Goal: Complete application form: Complete application form

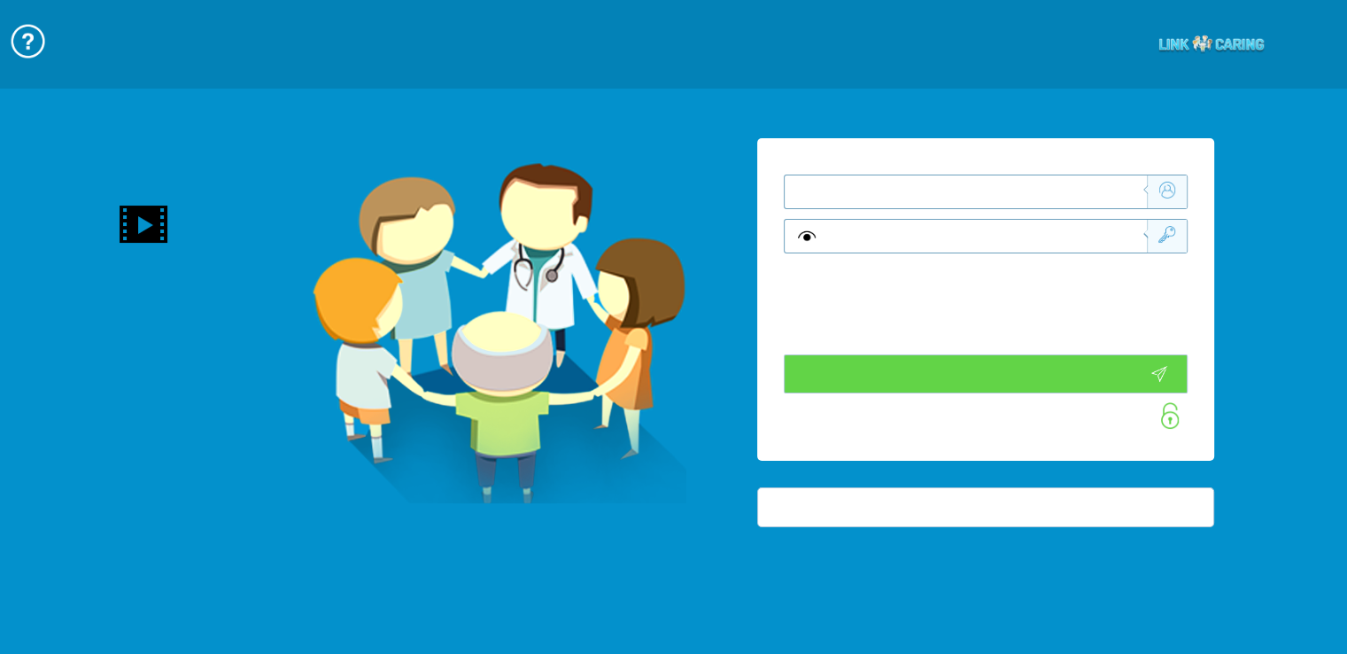
type input "התחבר עכשיו"
type input "עדיין לא? צור חשבון!"
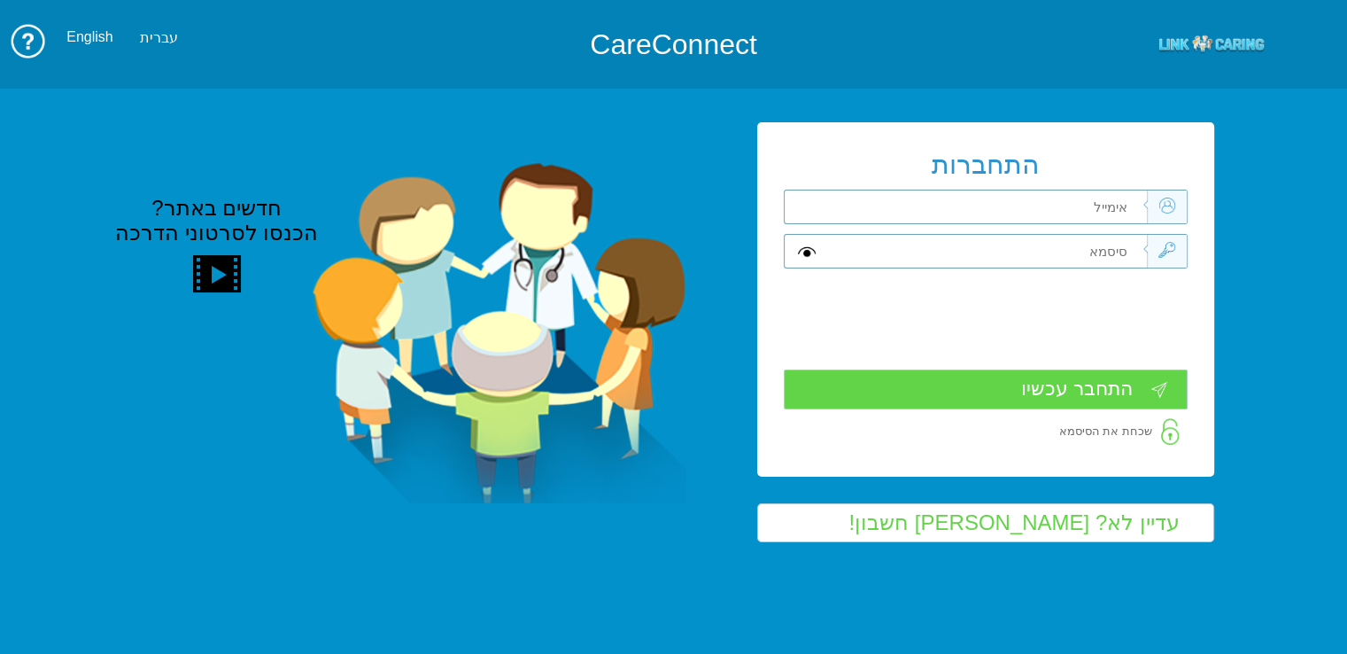
click at [1116, 206] on input "text" at bounding box center [987, 206] width 319 height 33
click at [1119, 524] on input "עדיין לא? צור חשבון!" at bounding box center [985, 522] width 457 height 39
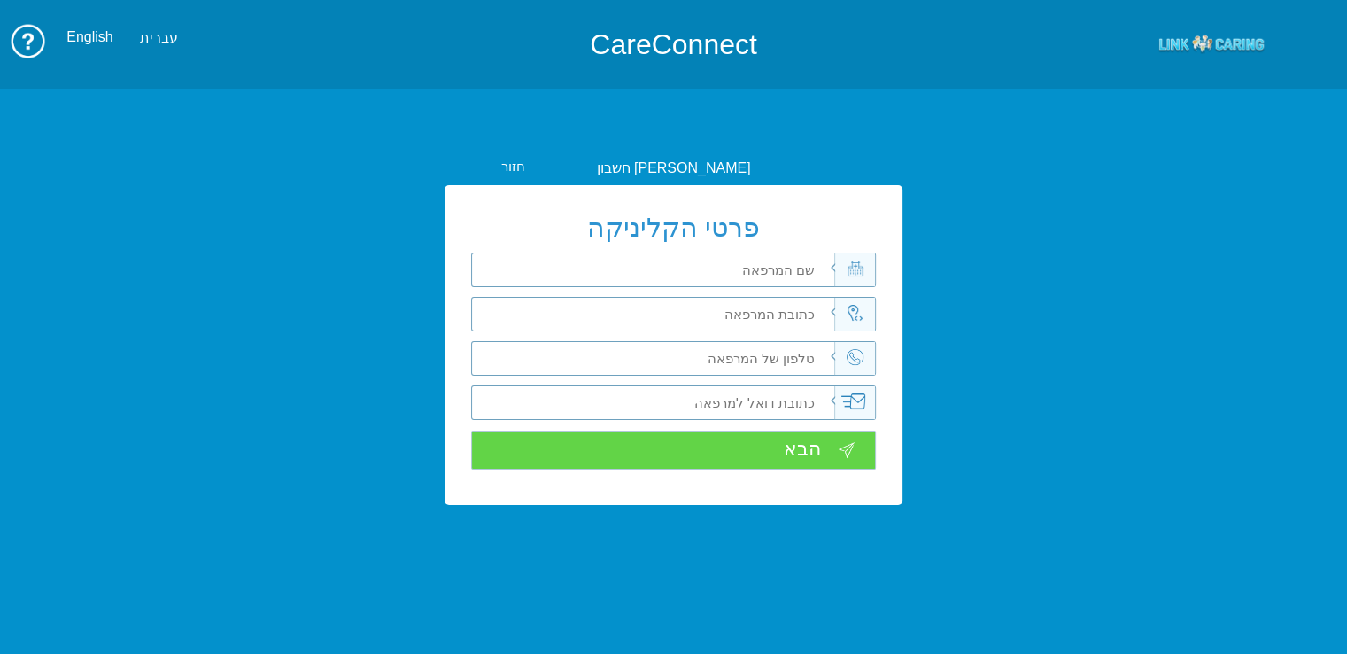
click at [752, 273] on input "text" at bounding box center [674, 269] width 319 height 33
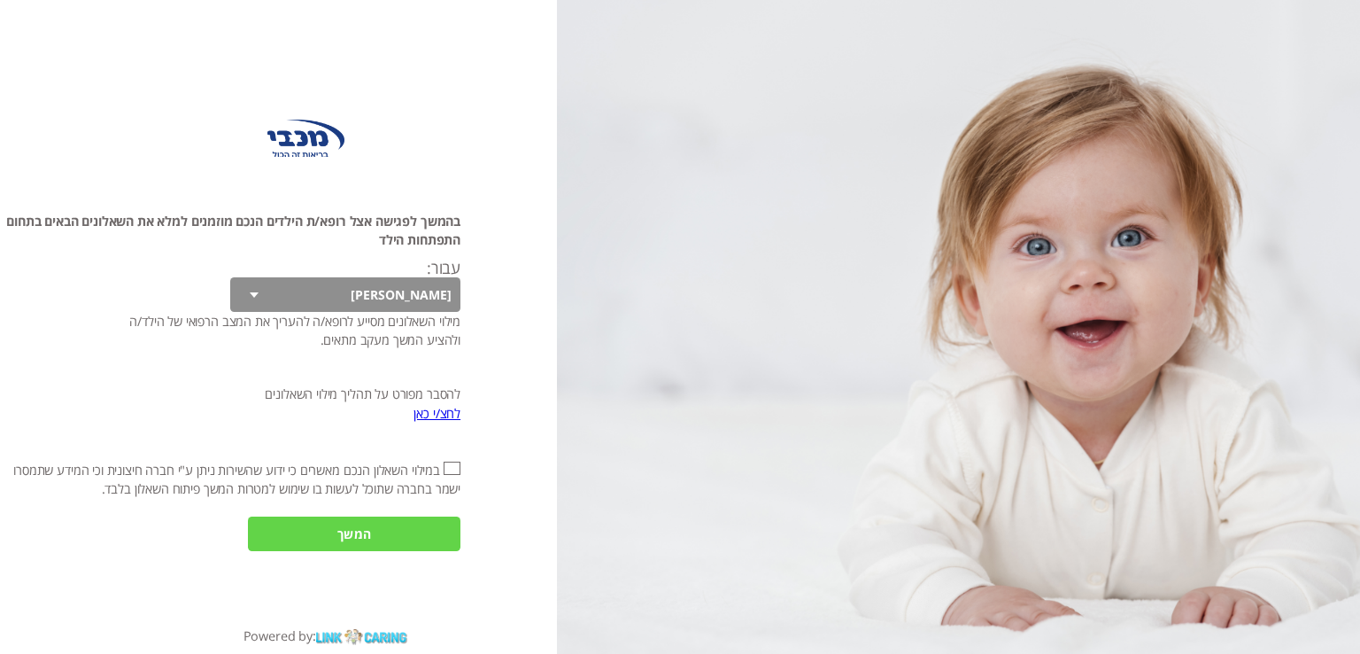
click at [453, 470] on input "אני מאשר\ת את" at bounding box center [452, 467] width 17 height 13
checkbox input "true"
click at [409, 520] on input "המשך" at bounding box center [354, 533] width 213 height 35
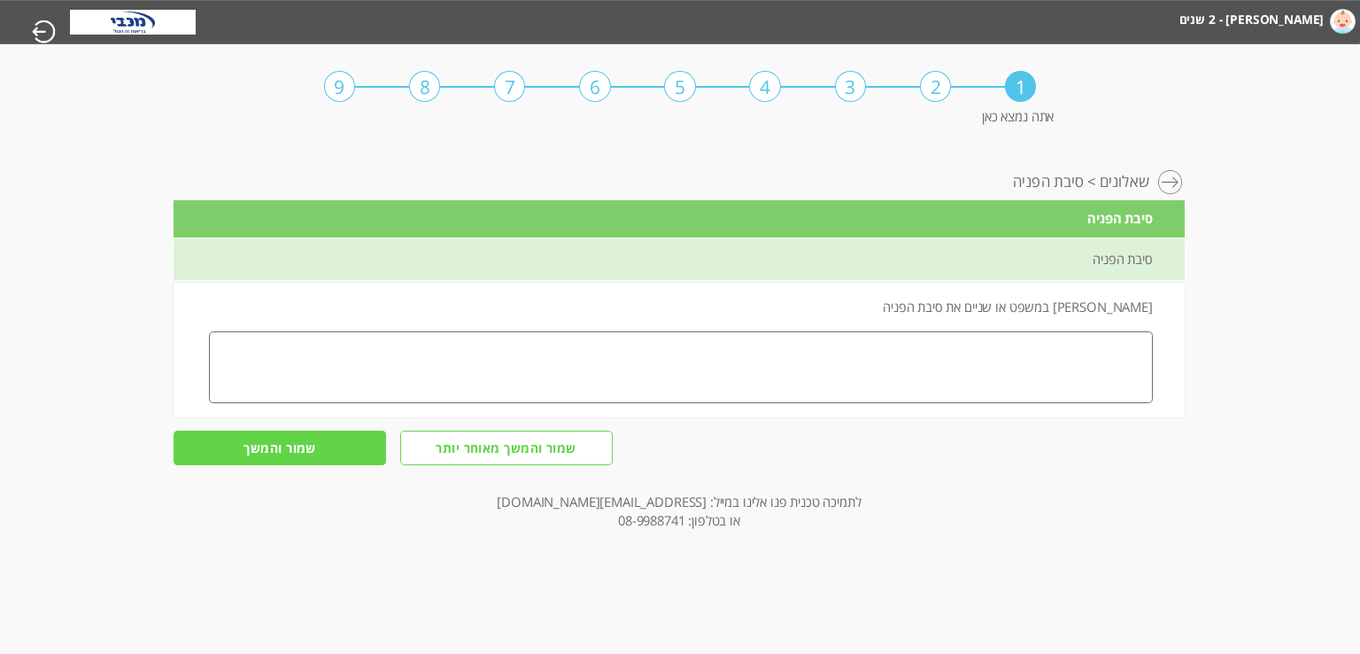
click at [1059, 375] on textarea at bounding box center [681, 367] width 944 height 72
type textarea "עיכוב בדיבור, הילד בן שנתיים (ושבוע) ומוציא צלילים ומלמול שכולל תנועות ידיים, א…"
click at [315, 449] on input "שמור והמשך" at bounding box center [280, 447] width 213 height 35
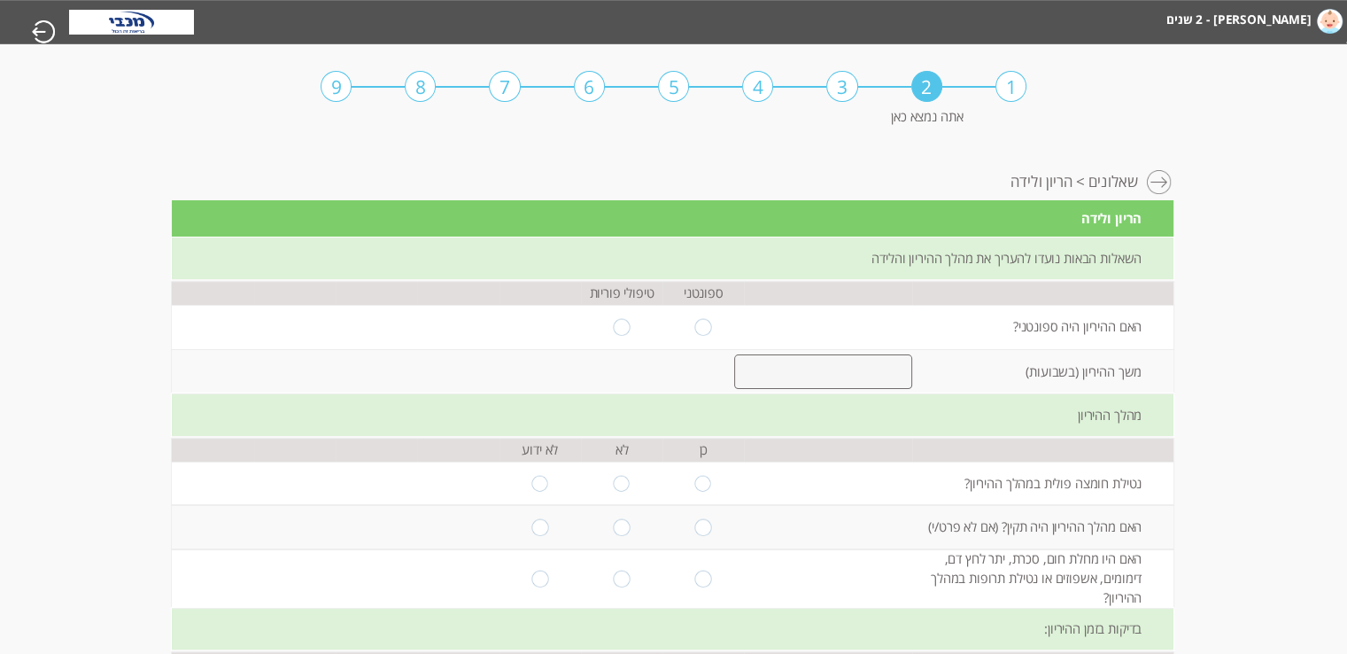
click at [695, 327] on input "radio" at bounding box center [703, 326] width 17 height 17
radio input "true"
click at [809, 368] on input "number" at bounding box center [823, 371] width 178 height 35
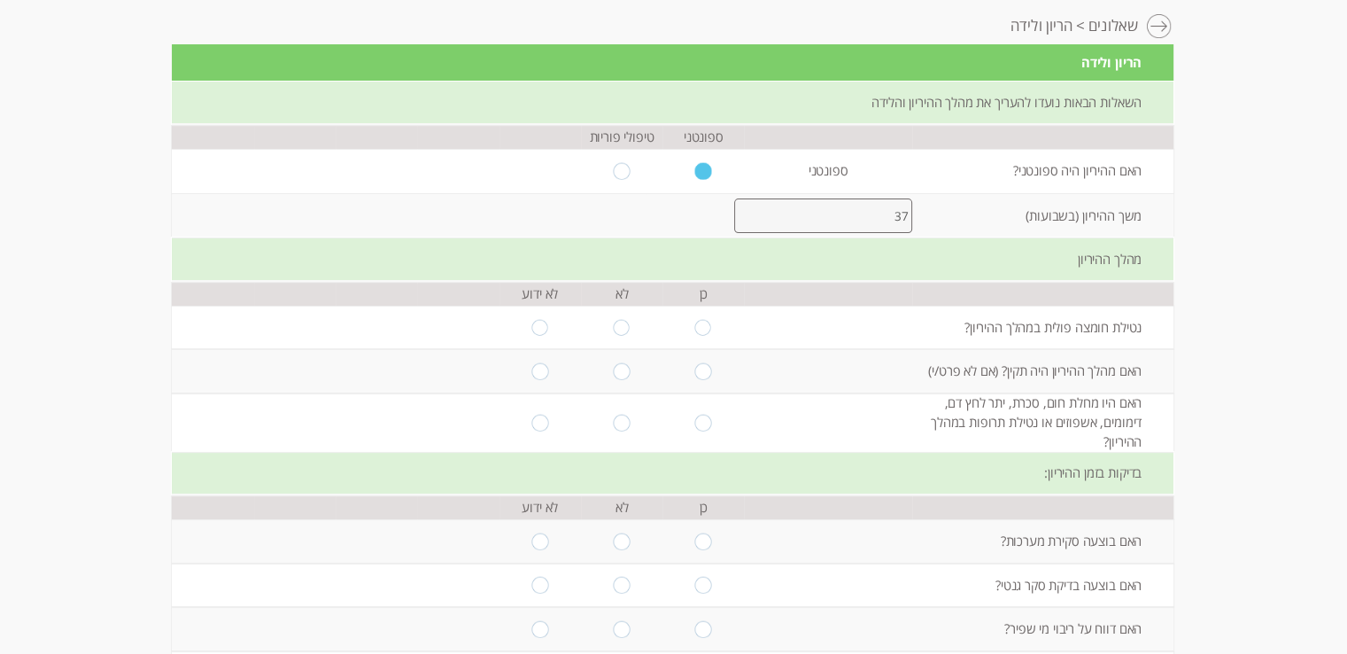
scroll to position [177, 0]
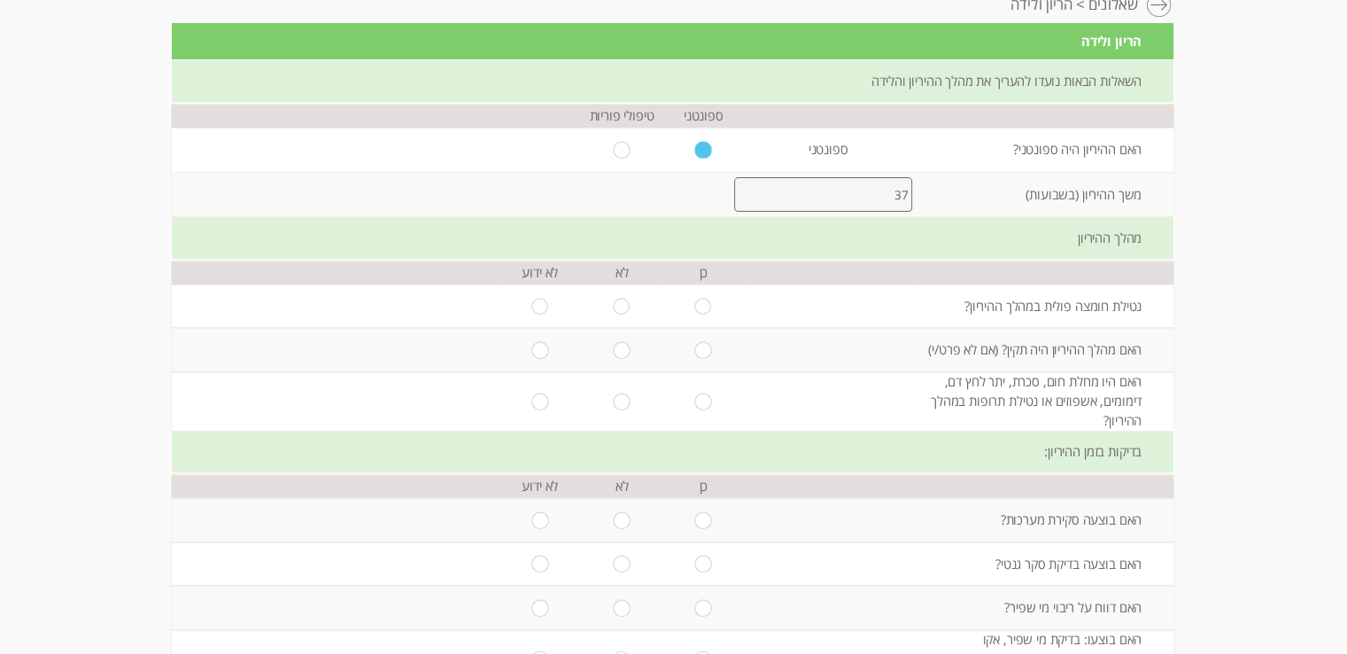
type input "37"
click at [695, 305] on input "radio" at bounding box center [703, 306] width 17 height 17
radio input "true"
click at [695, 349] on input "radio" at bounding box center [703, 350] width 17 height 17
radio input "true"
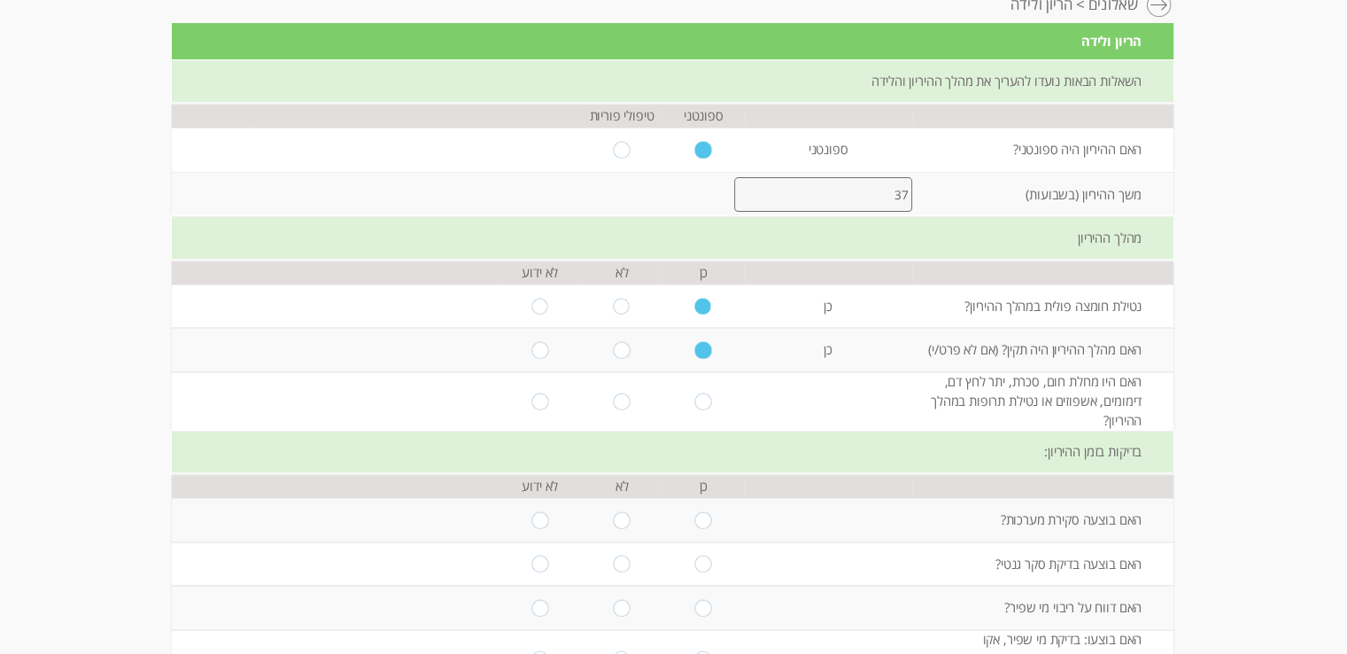
click at [697, 400] on input "radio" at bounding box center [703, 400] width 17 height 17
radio input "true"
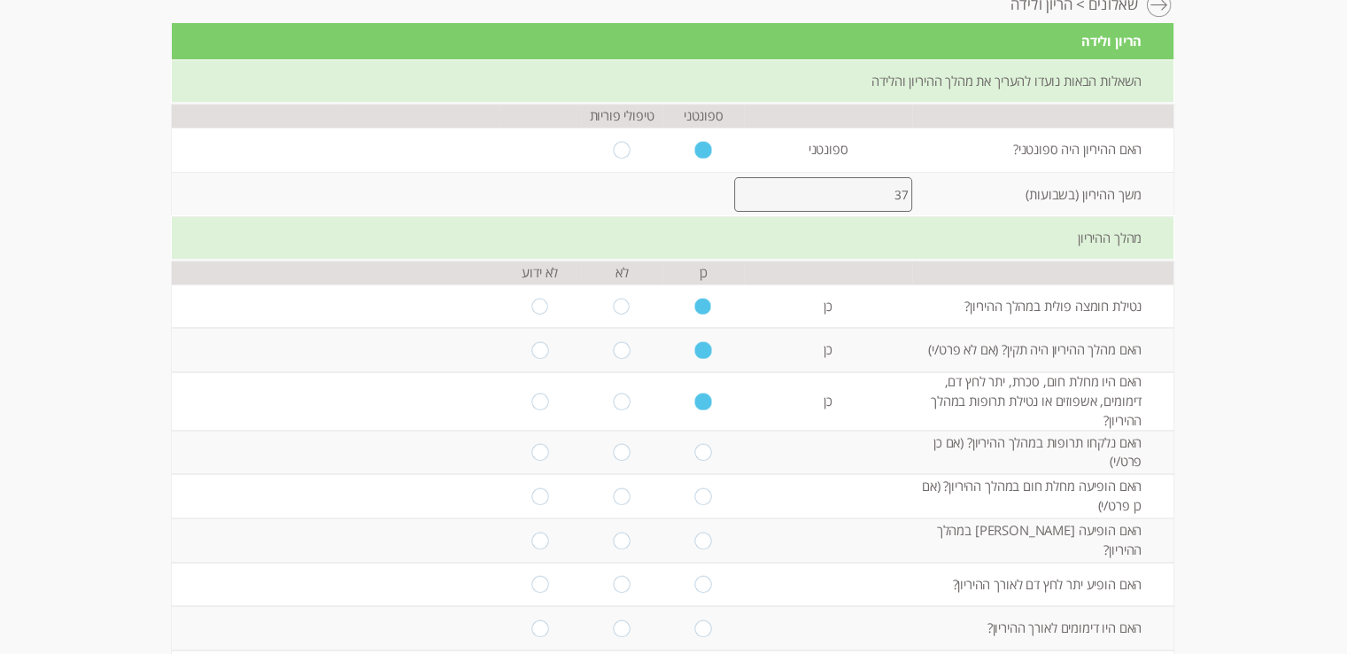
click at [695, 451] on input "radio" at bounding box center [703, 452] width 17 height 17
radio input "true"
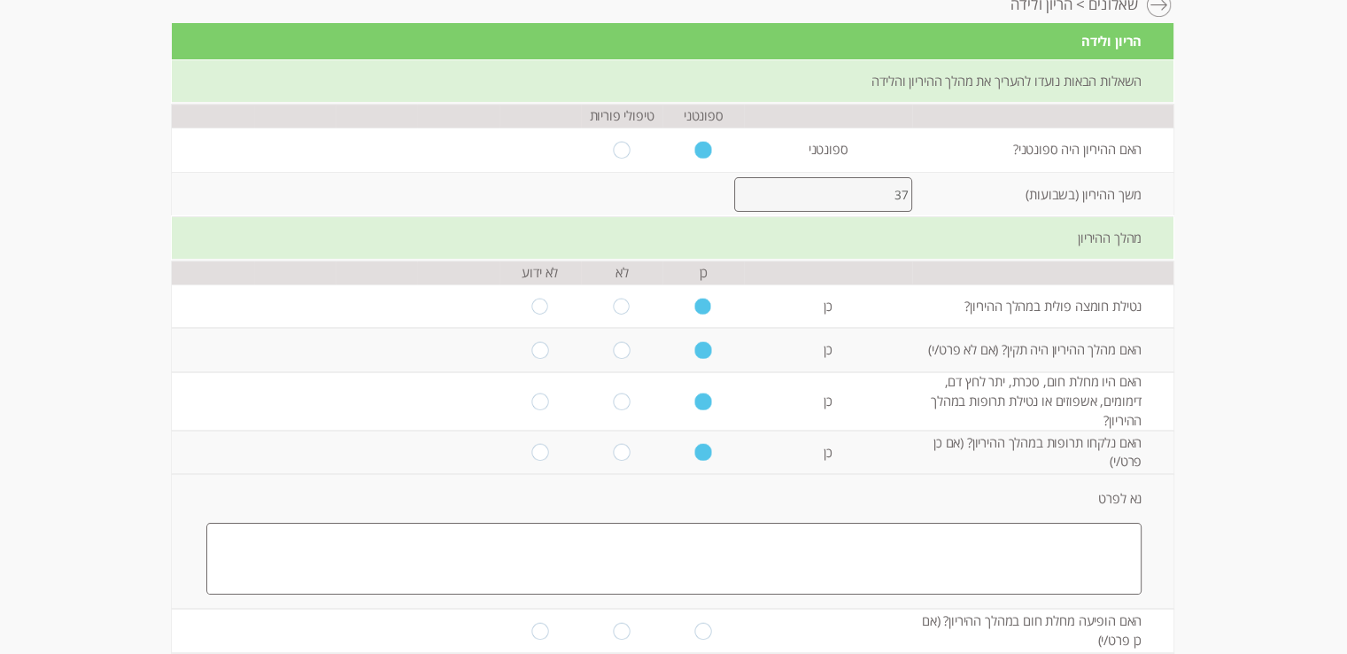
click at [1003, 568] on textarea at bounding box center [673, 559] width 935 height 72
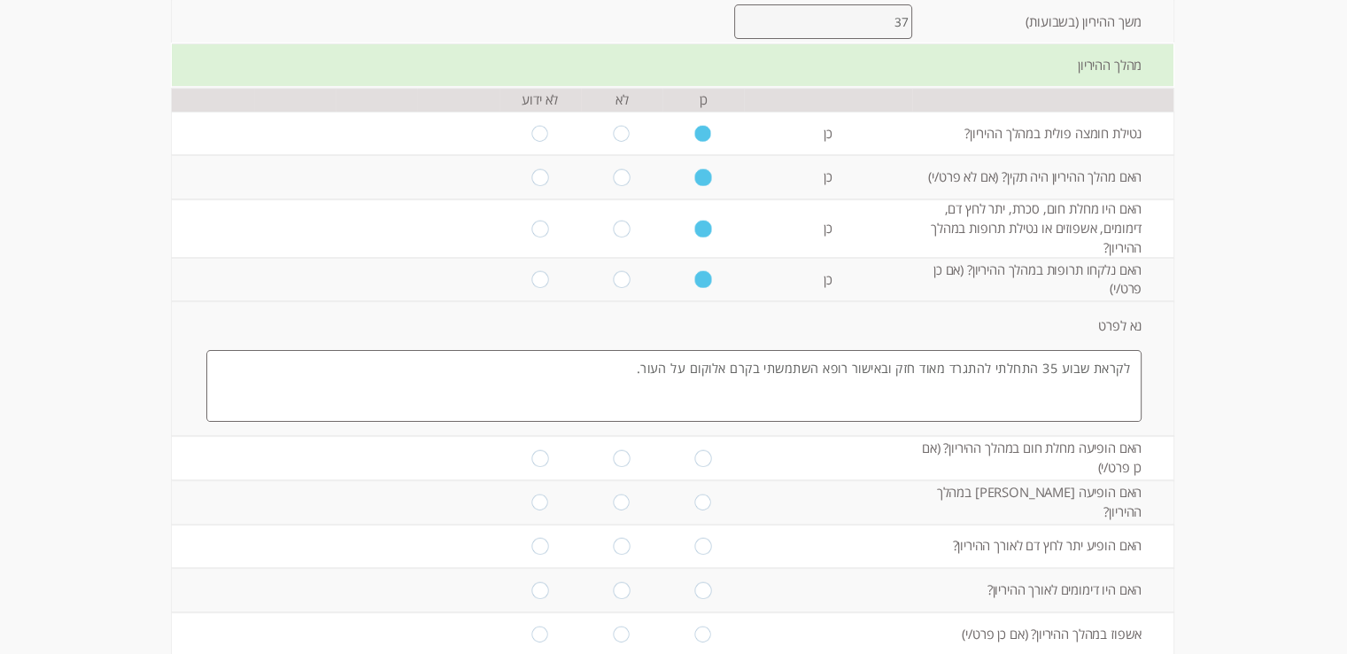
scroll to position [354, 0]
type textarea "לקראת שבוע 35 התחלתי להתגרד מאוד חזק ובאישור רופא השתמשתי בקרם אלוקום על העור."
click at [613, 447] on input "radio" at bounding box center [621, 454] width 17 height 17
radio input "true"
click at [613, 493] on input "radio" at bounding box center [621, 497] width 17 height 17
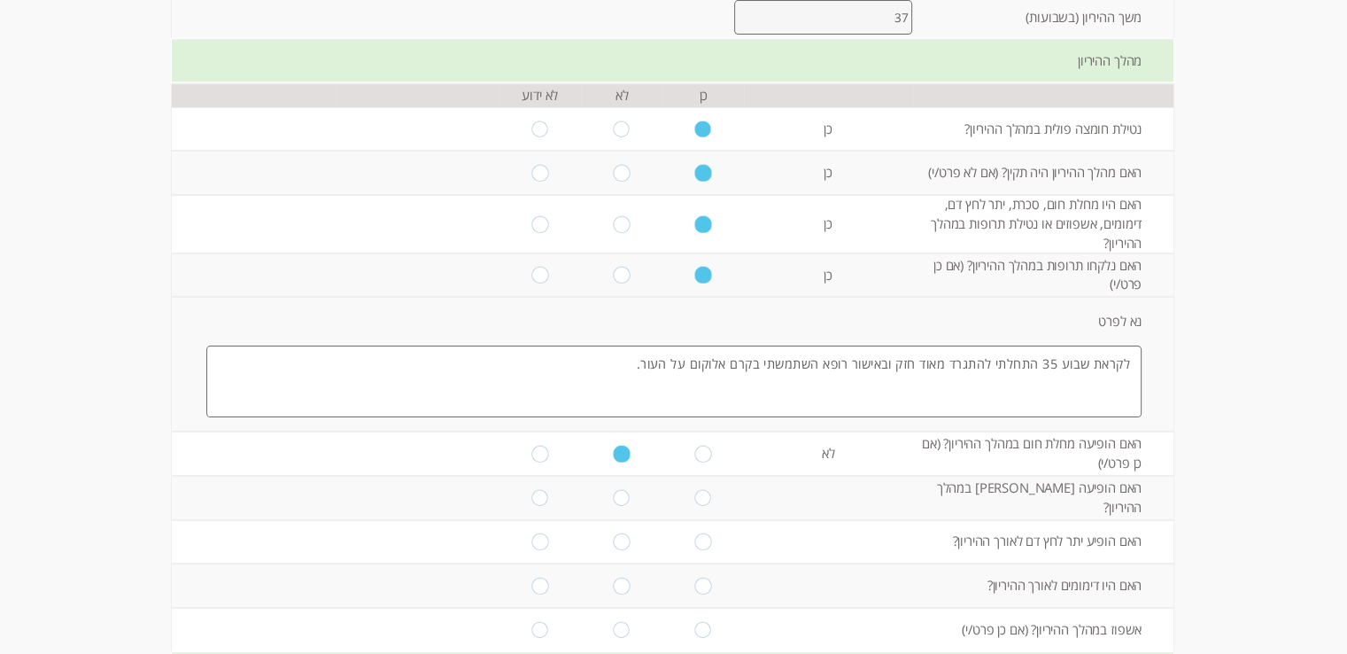
radio input "true"
click at [613, 536] on input "radio" at bounding box center [621, 541] width 17 height 17
radio input "true"
click at [613, 585] on input "radio" at bounding box center [621, 586] width 17 height 17
radio input "true"
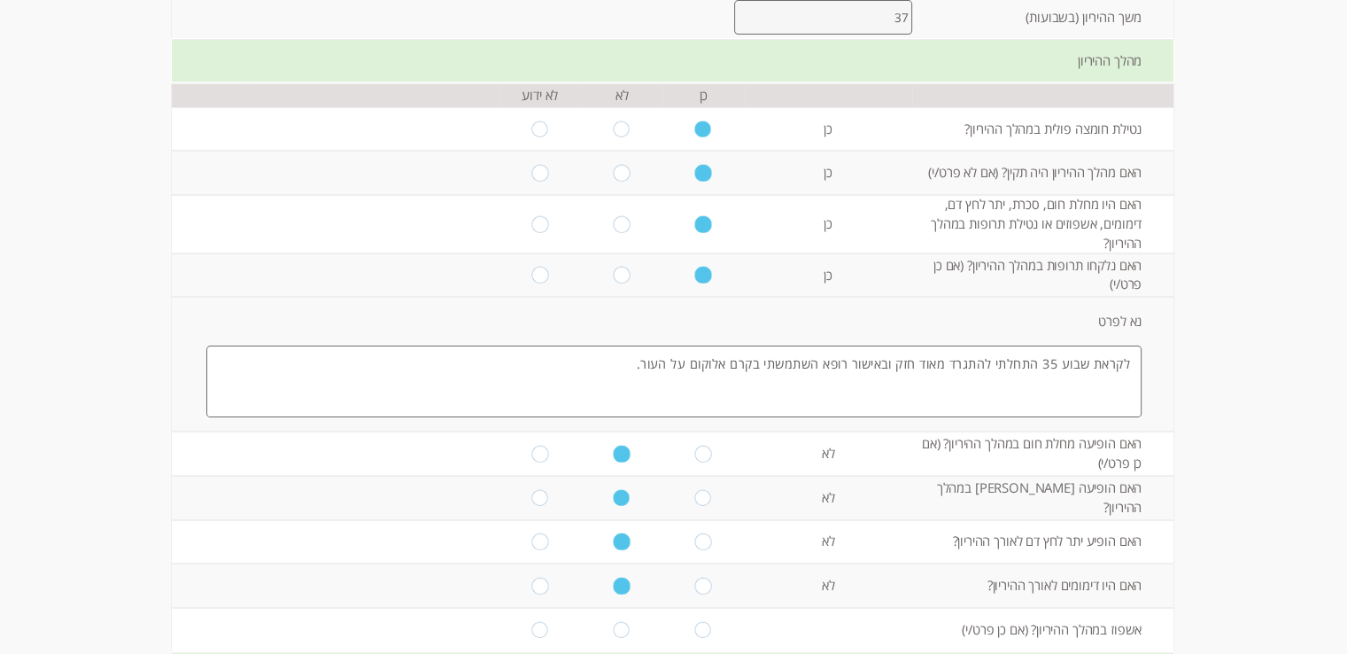
click at [619, 629] on input "radio" at bounding box center [621, 629] width 17 height 17
radio input "true"
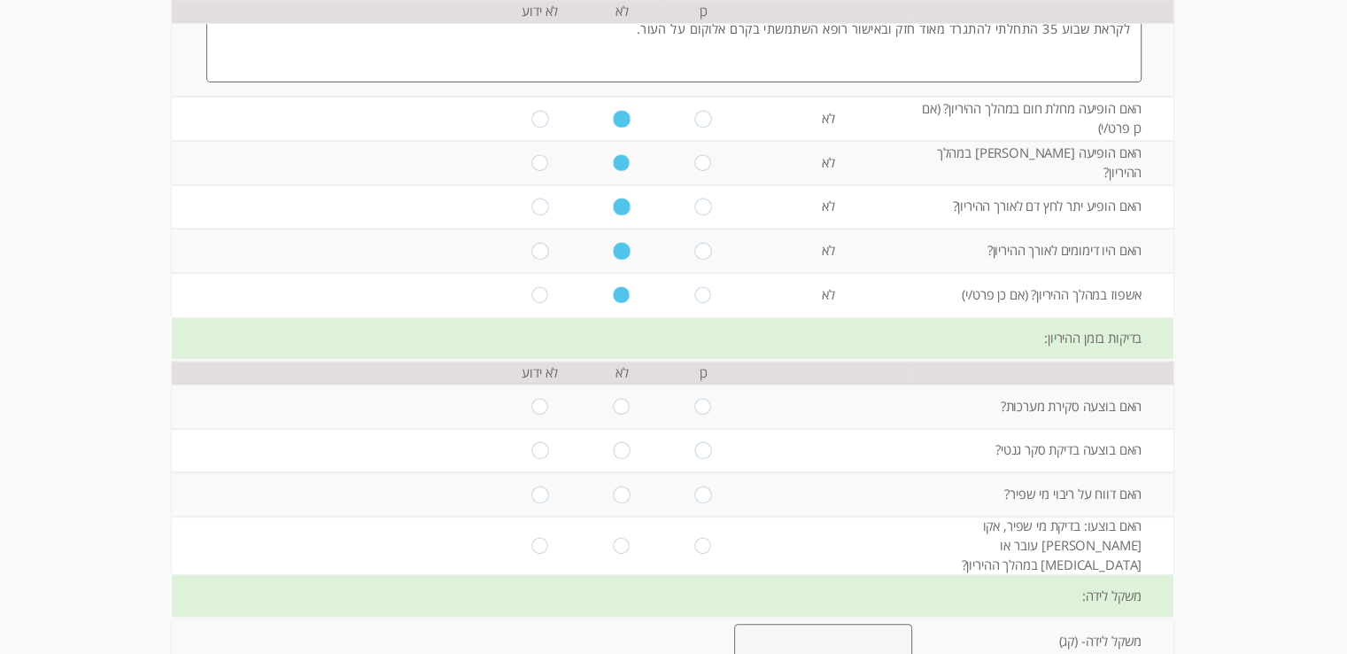
scroll to position [709, 0]
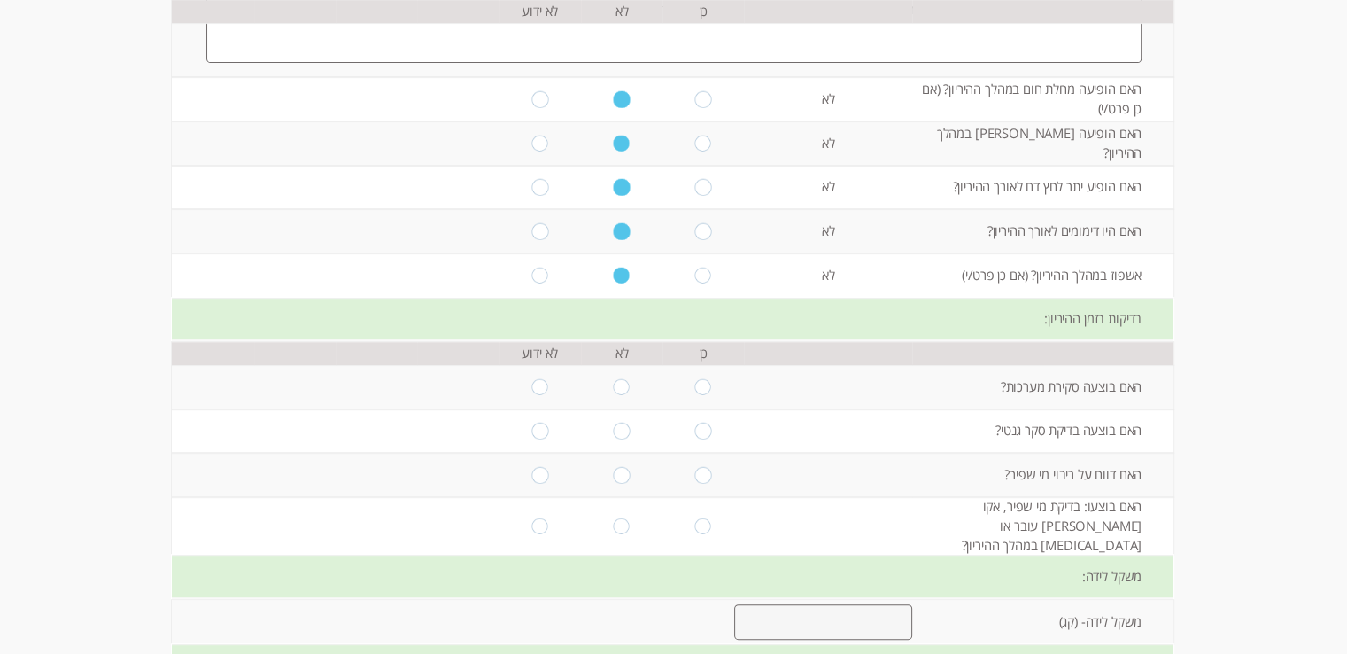
click at [695, 381] on input "radio" at bounding box center [703, 386] width 17 height 17
radio input "true"
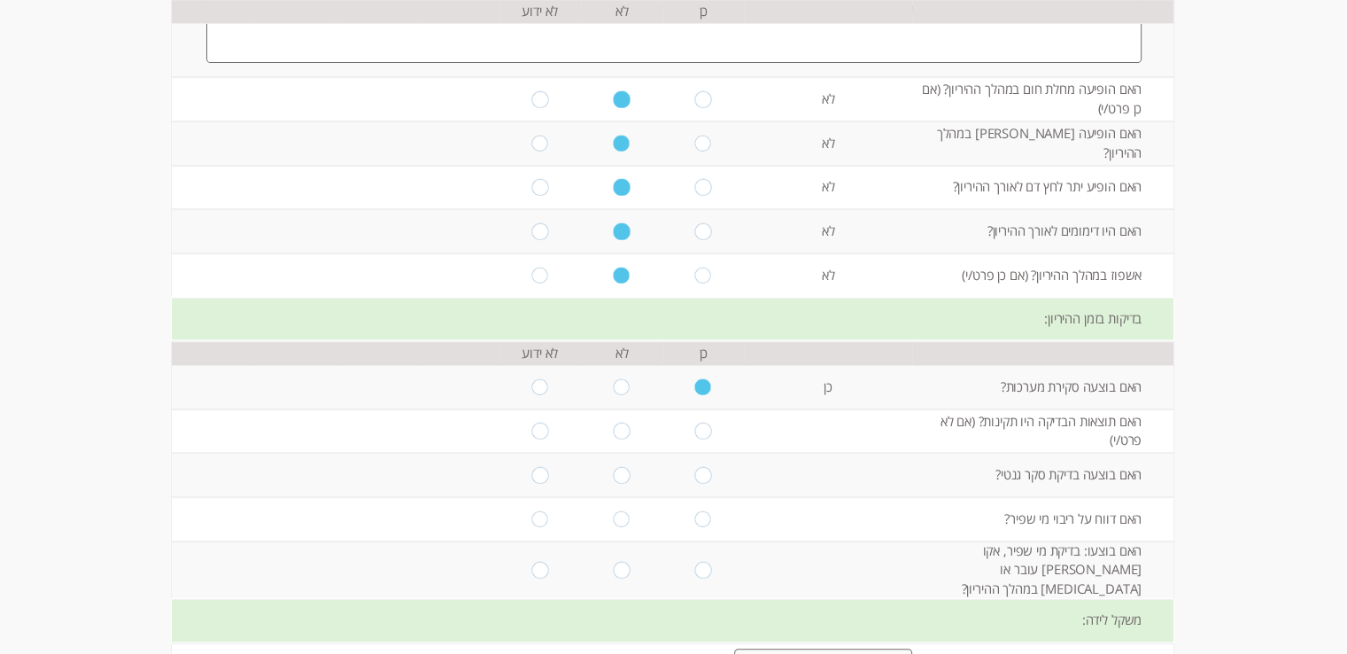
click at [695, 430] on input "radio" at bounding box center [703, 430] width 17 height 17
radio input "true"
click at [695, 469] on input "radio" at bounding box center [703, 475] width 17 height 17
radio input "true"
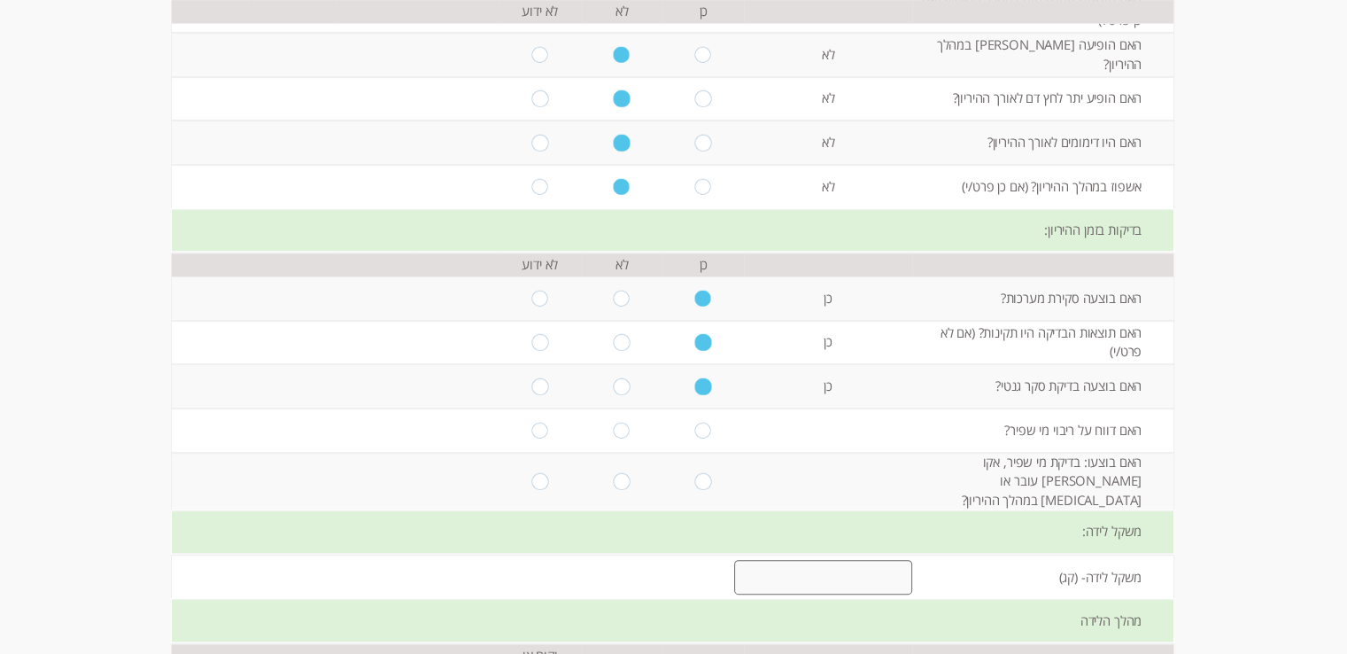
click at [613, 429] on input "radio" at bounding box center [621, 430] width 17 height 17
radio input "true"
click at [614, 473] on input "radio" at bounding box center [621, 481] width 17 height 17
radio input "true"
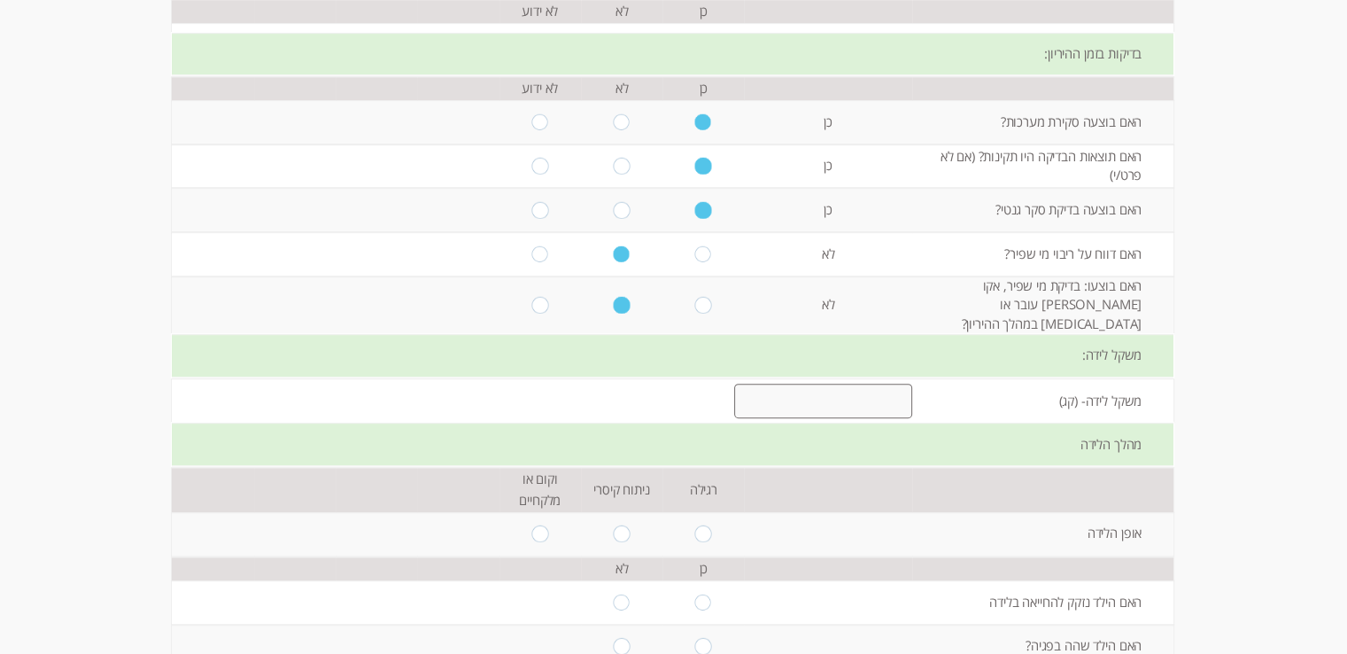
scroll to position [974, 0]
click at [797, 383] on input "number" at bounding box center [823, 400] width 178 height 35
type input "3"
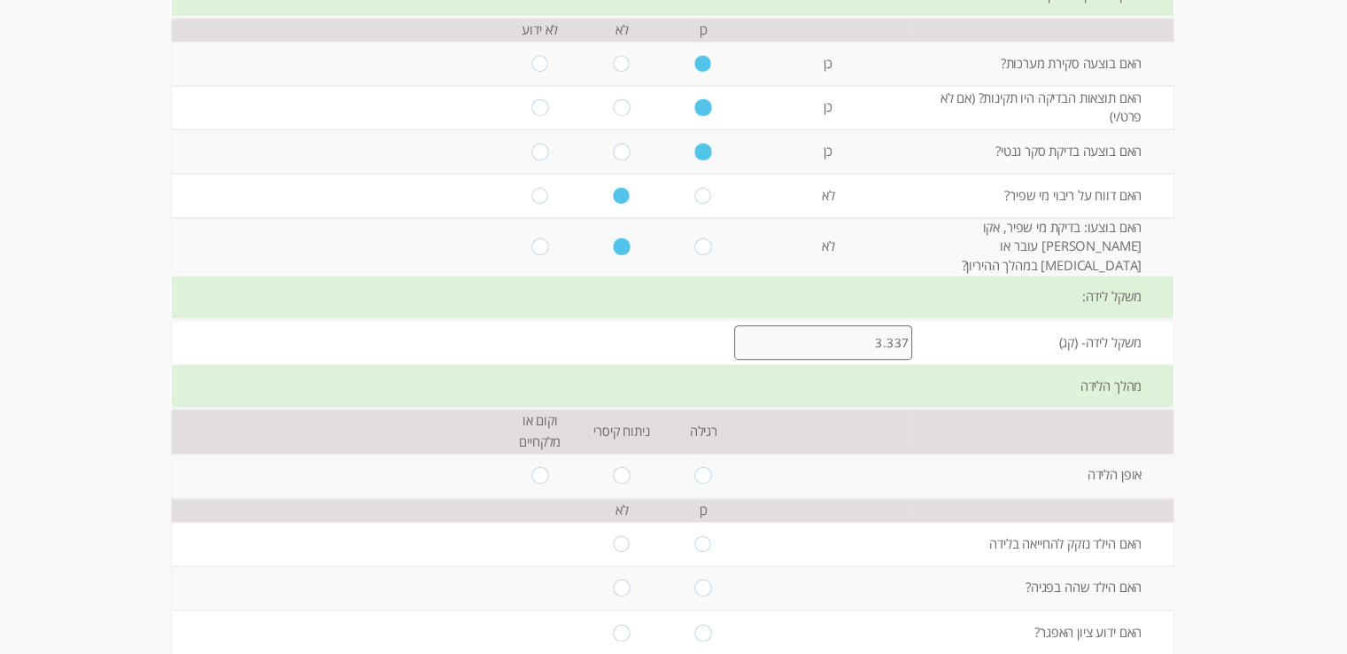
scroll to position [1063, 0]
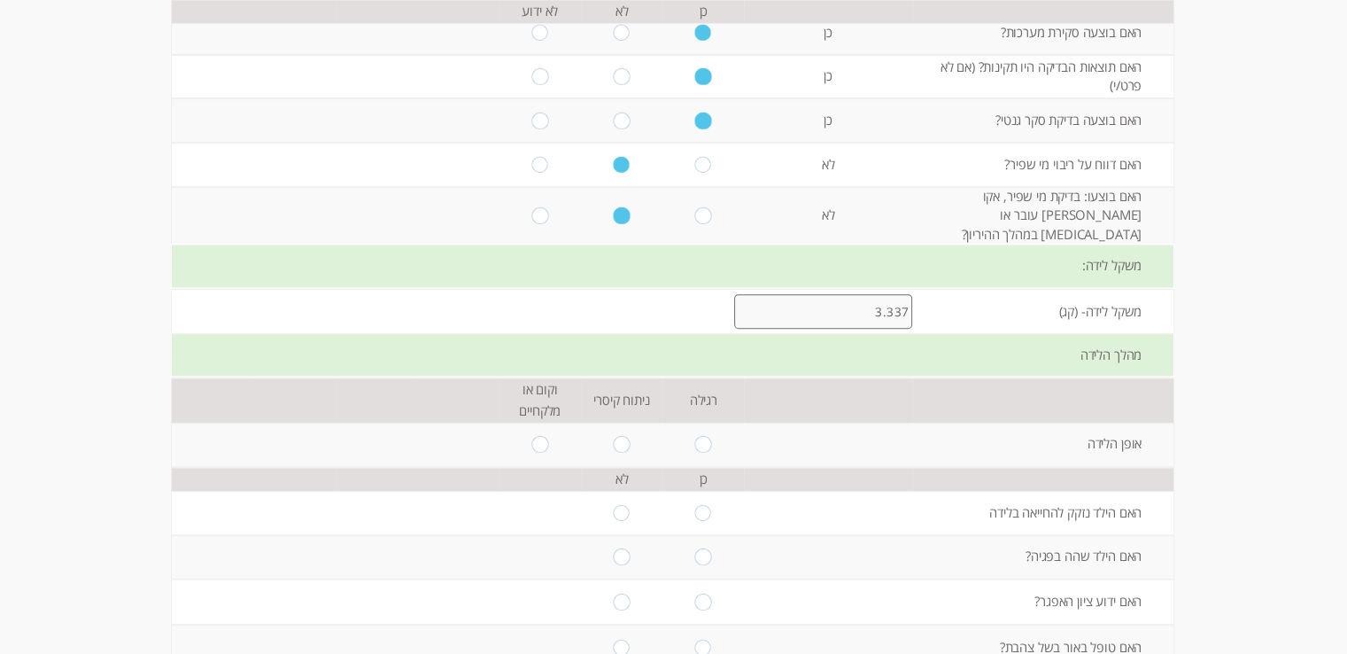
type input "3.337"
click at [614, 436] on input "radio" at bounding box center [621, 444] width 17 height 17
radio input "true"
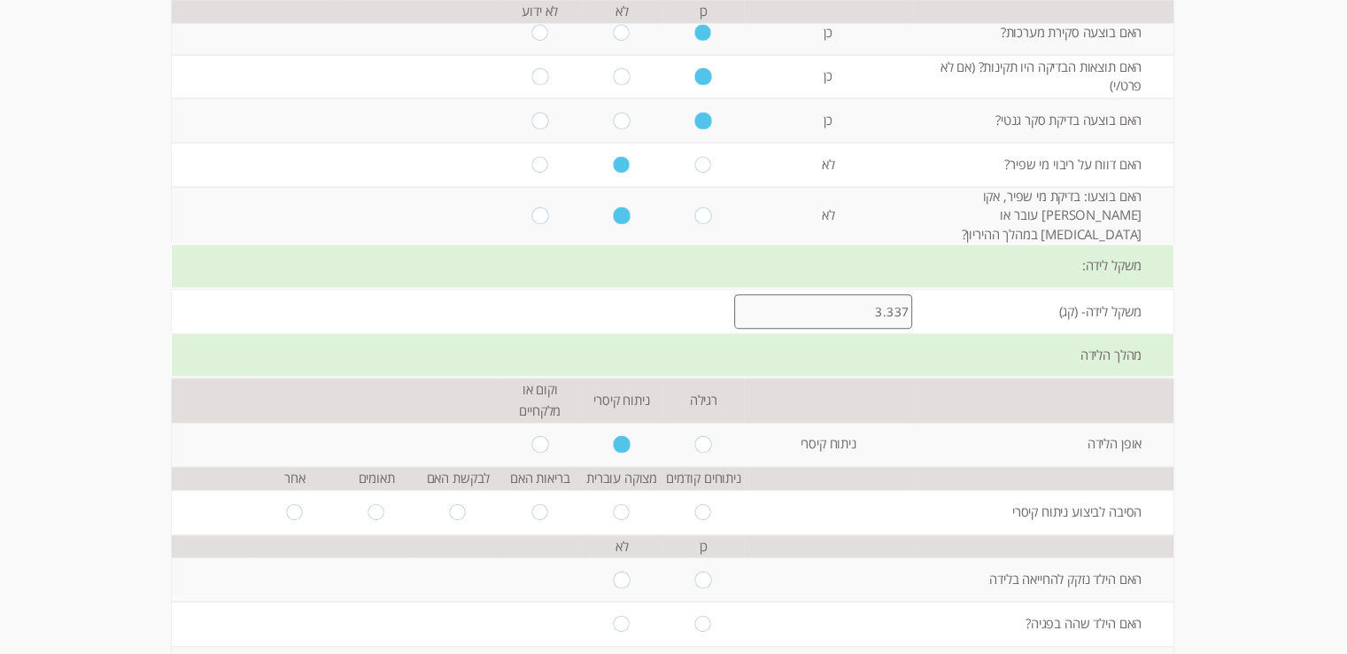
scroll to position [1151, 0]
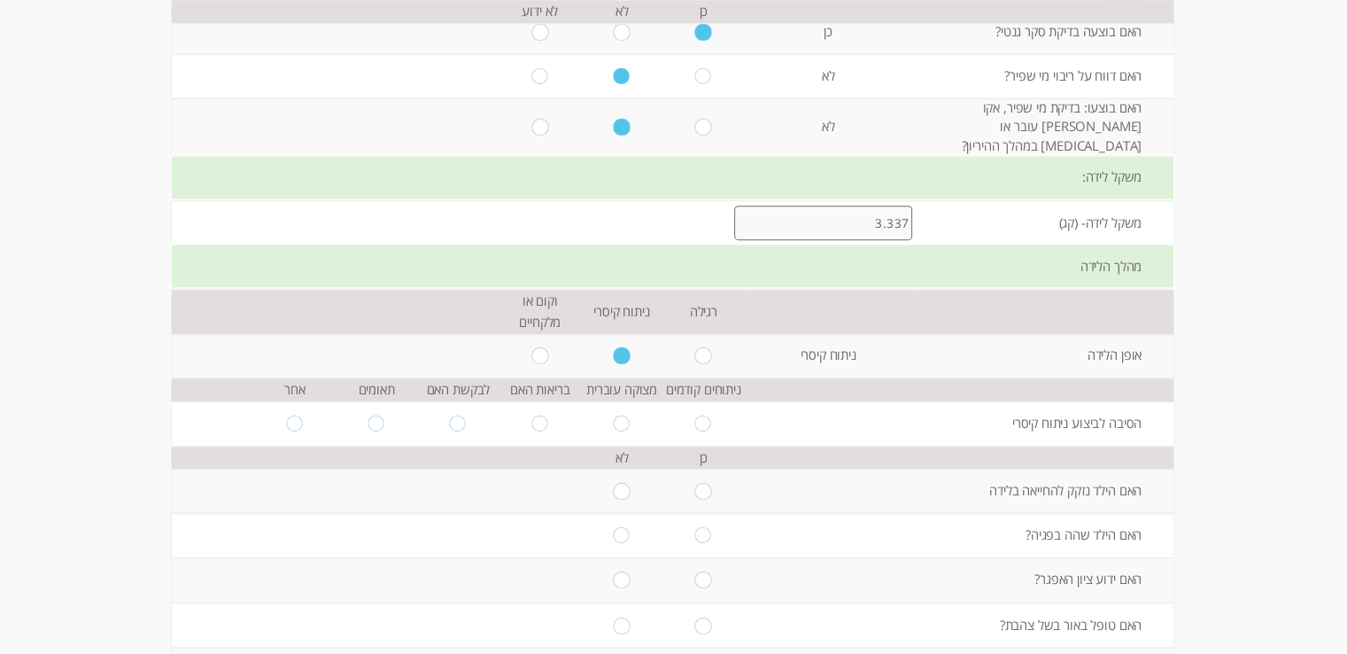
click at [287, 415] on input "radio" at bounding box center [294, 423] width 17 height 17
radio input "true"
click at [532, 415] on input "radio" at bounding box center [539, 423] width 17 height 17
radio input "true"
click at [286, 415] on input "radio" at bounding box center [294, 423] width 17 height 17
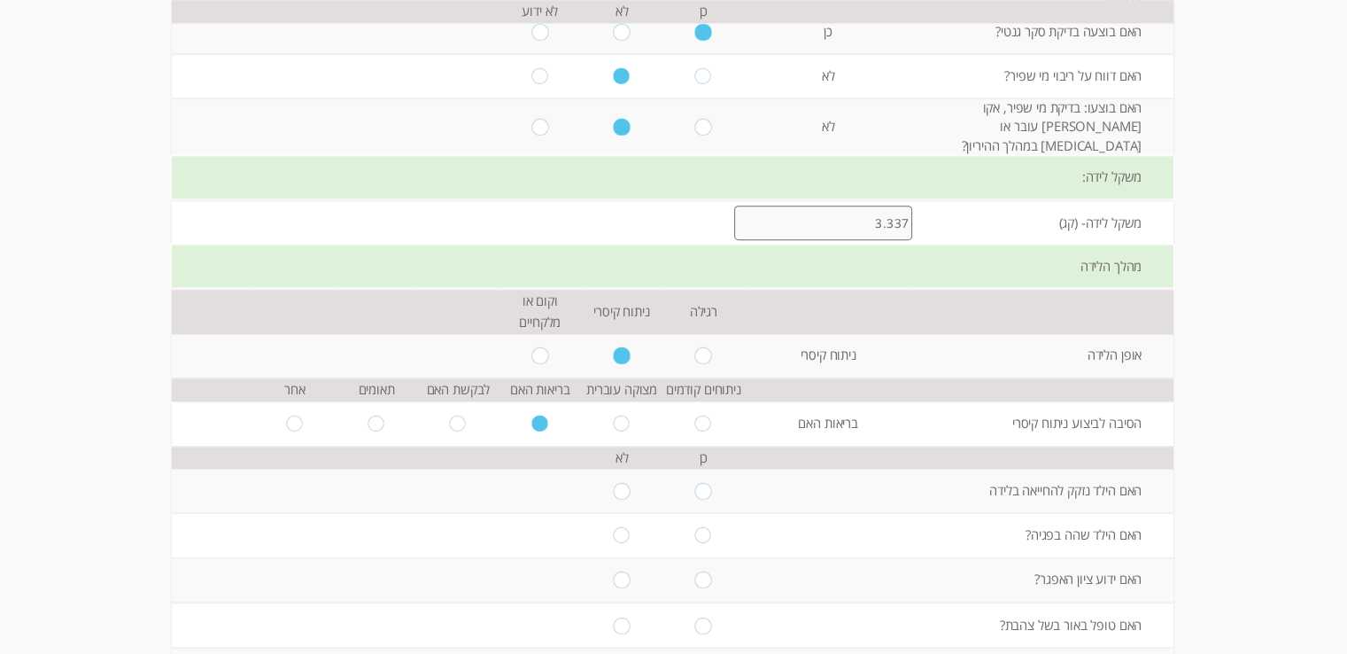
radio input "true"
click at [613, 483] on input "radio" at bounding box center [621, 491] width 17 height 17
radio input "true"
click at [613, 526] on input "radio" at bounding box center [621, 534] width 17 height 17
radio input "true"
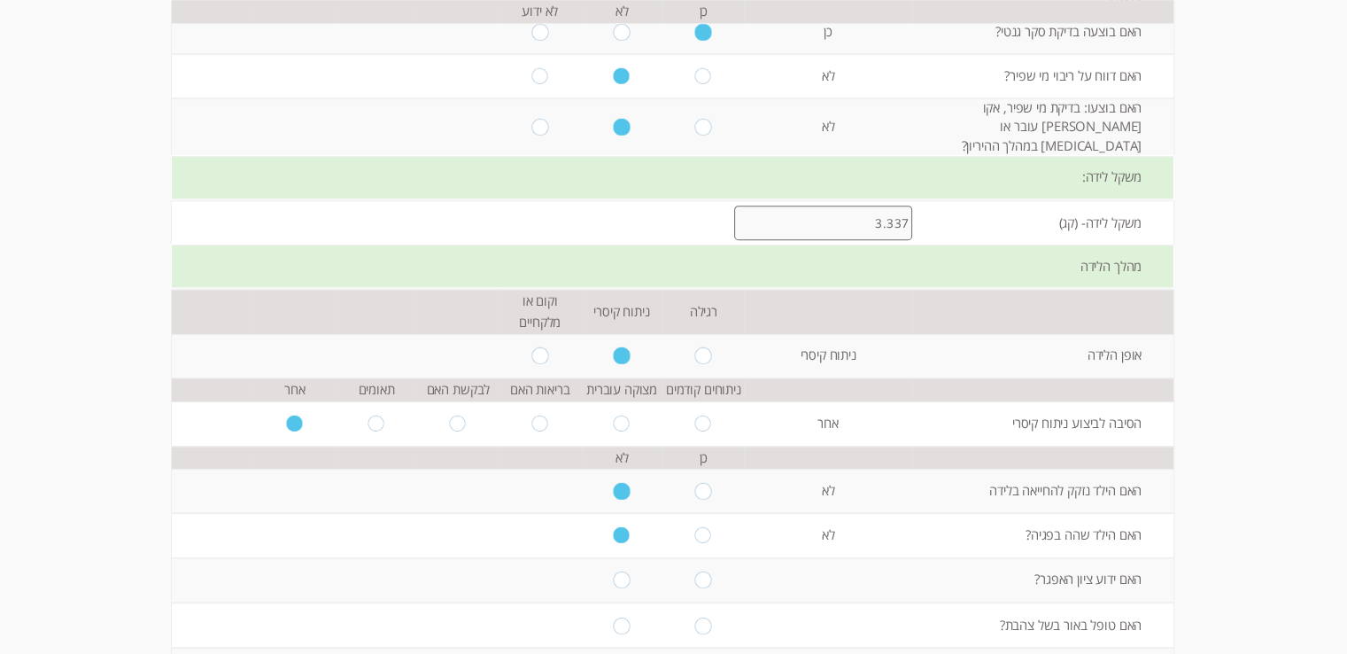
click at [613, 569] on td at bounding box center [621, 580] width 81 height 44
click at [613, 571] on input "radio" at bounding box center [621, 579] width 17 height 17
radio input "true"
click at [613, 617] on input "radio" at bounding box center [621, 625] width 17 height 17
radio input "true"
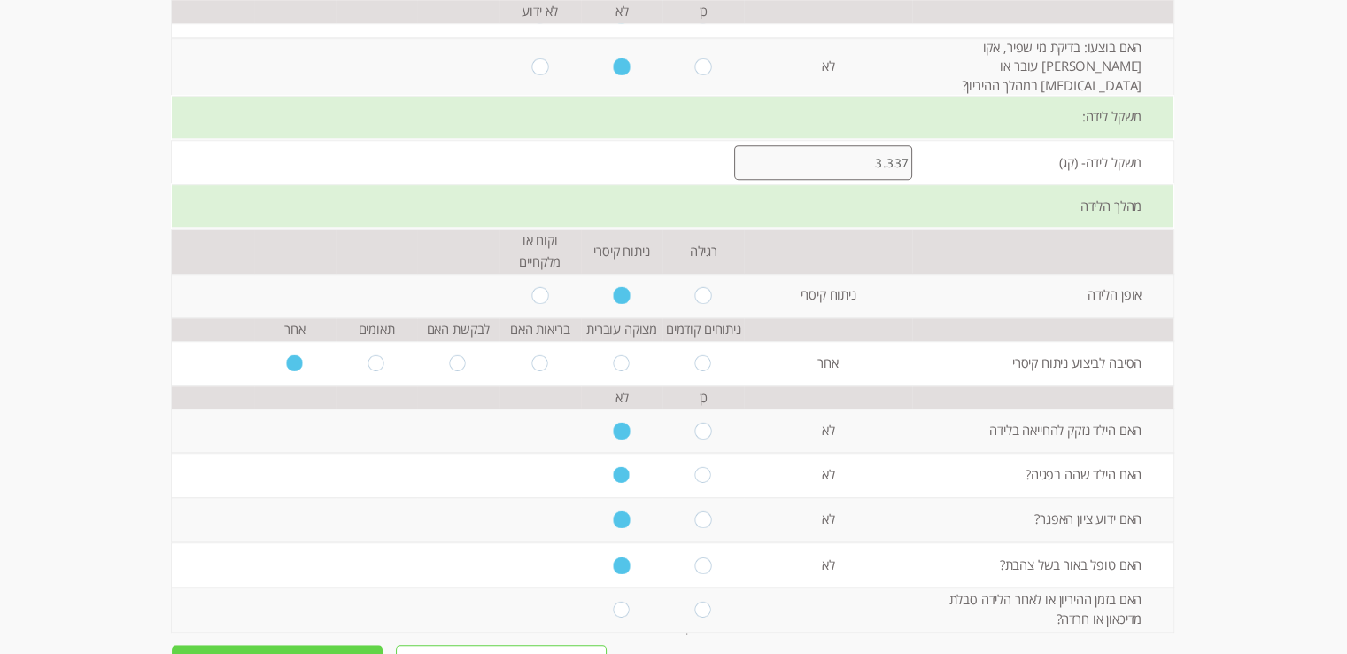
scroll to position [1328, 0]
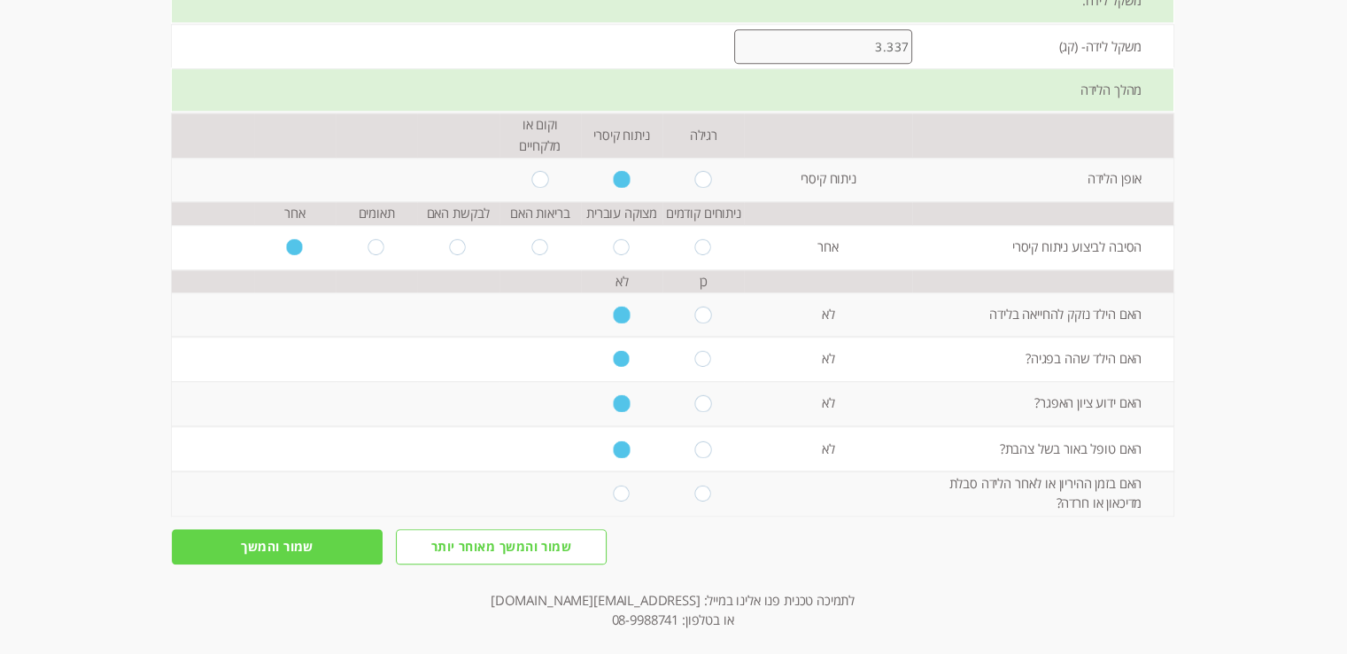
click at [613, 484] on input "radio" at bounding box center [621, 492] width 17 height 17
radio input "true"
click at [298, 529] on input "שמור והמשך" at bounding box center [277, 546] width 211 height 35
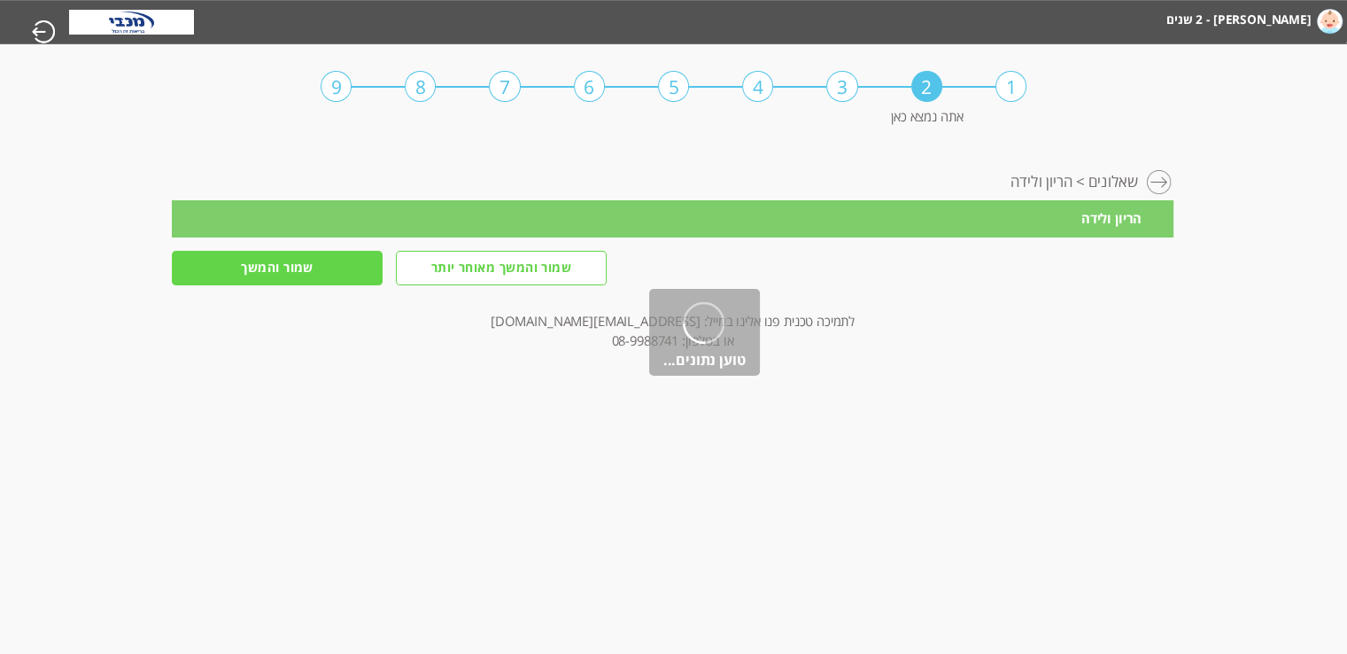
scroll to position [0, 0]
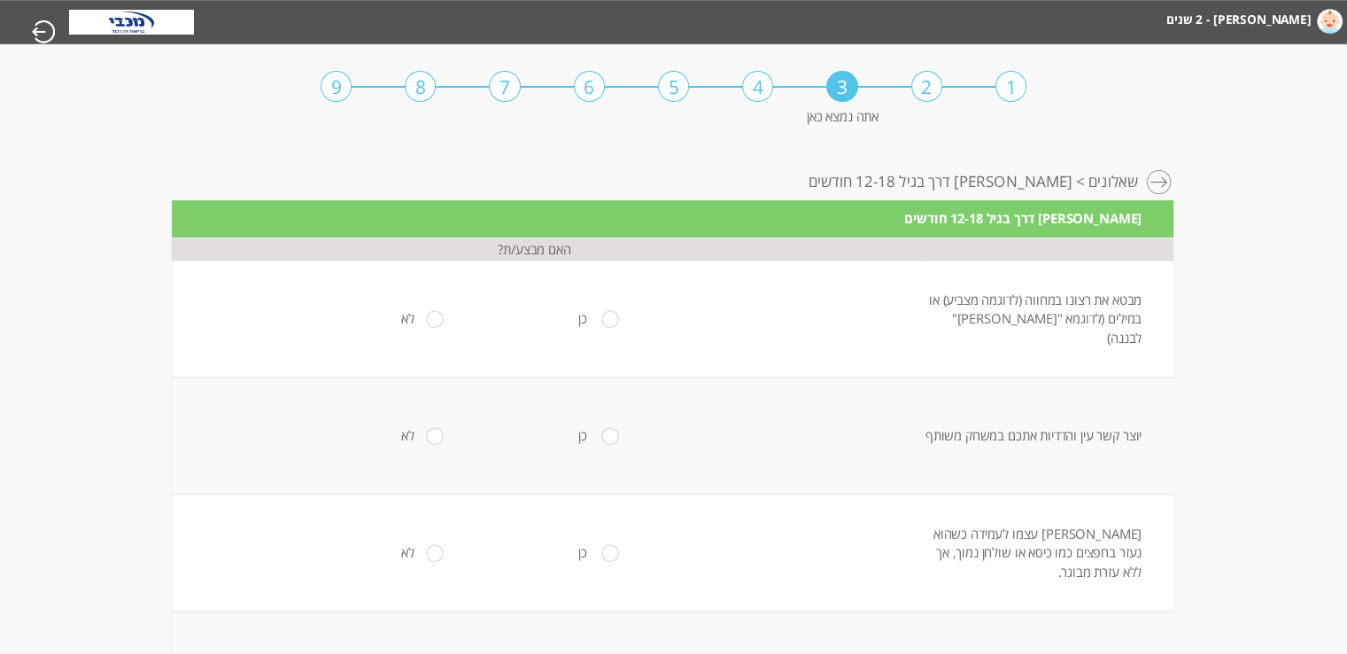
click at [603, 323] on input "radio" at bounding box center [609, 319] width 17 height 17
radio input "true"
click at [601, 437] on input "radio" at bounding box center [609, 436] width 17 height 17
radio input "true"
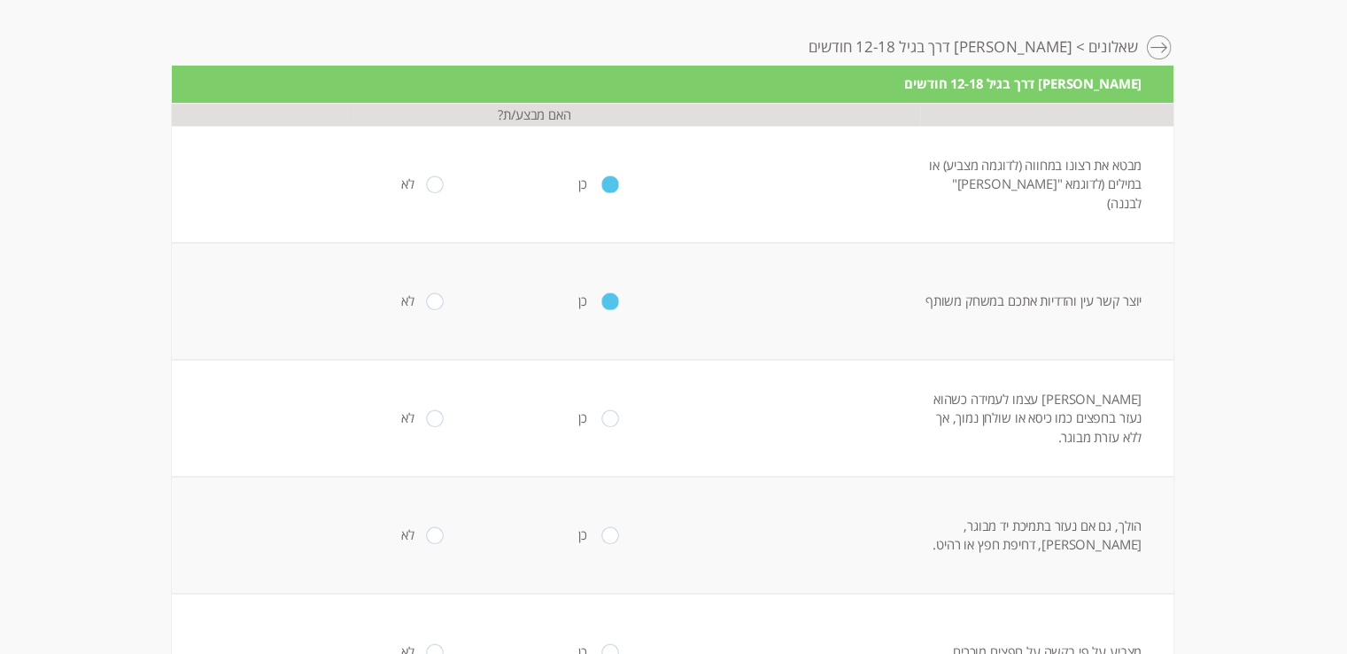
scroll to position [177, 0]
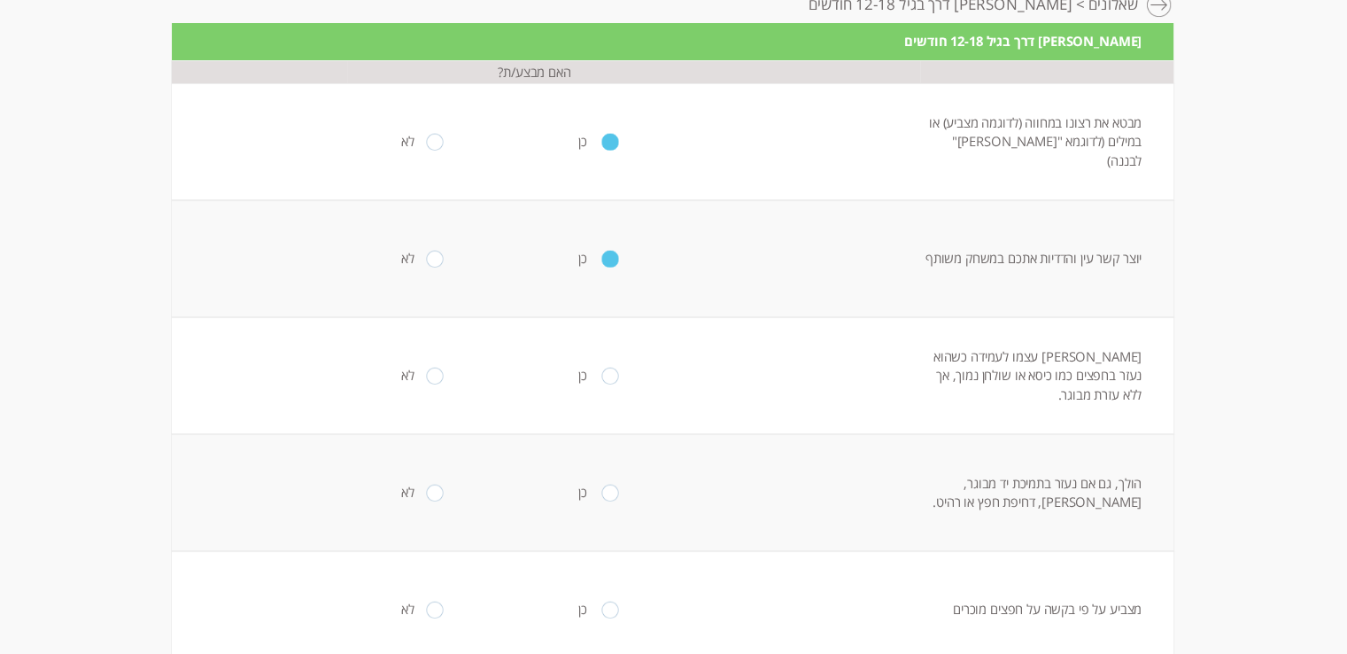
click at [601, 376] on input "radio" at bounding box center [609, 376] width 17 height 17
radio input "true"
click at [602, 494] on input "radio" at bounding box center [609, 492] width 17 height 17
radio input "true"
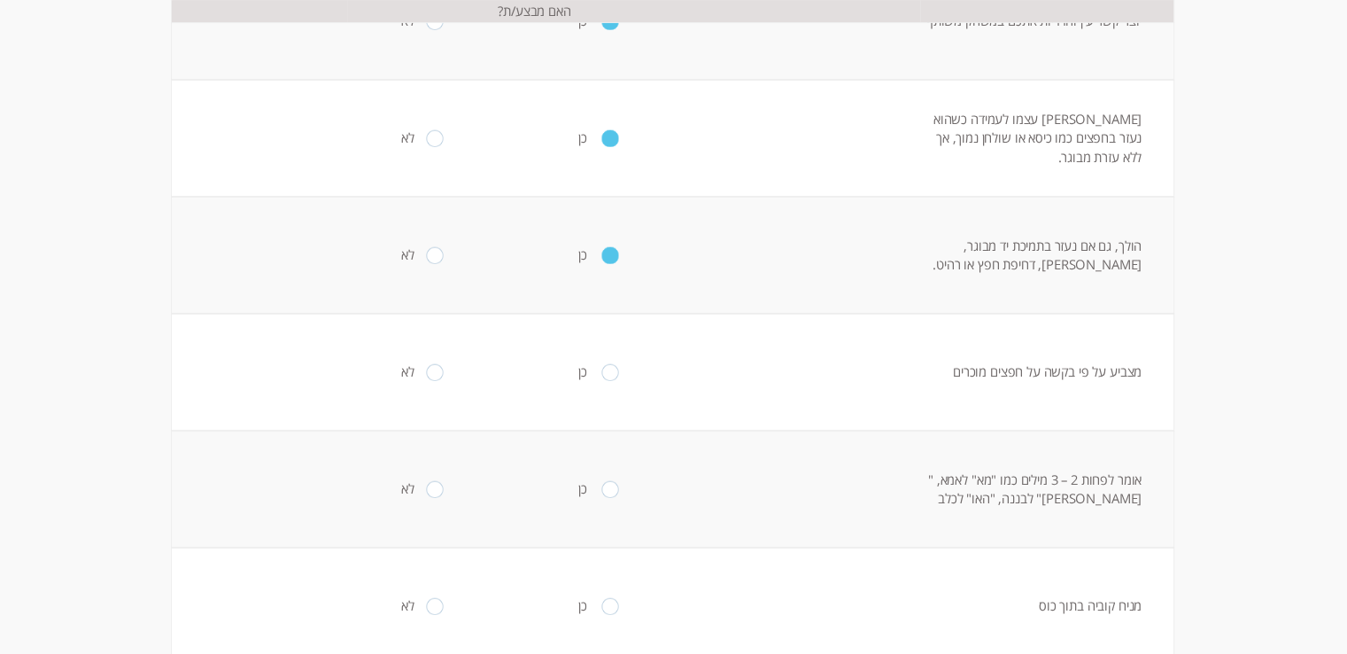
scroll to position [443, 0]
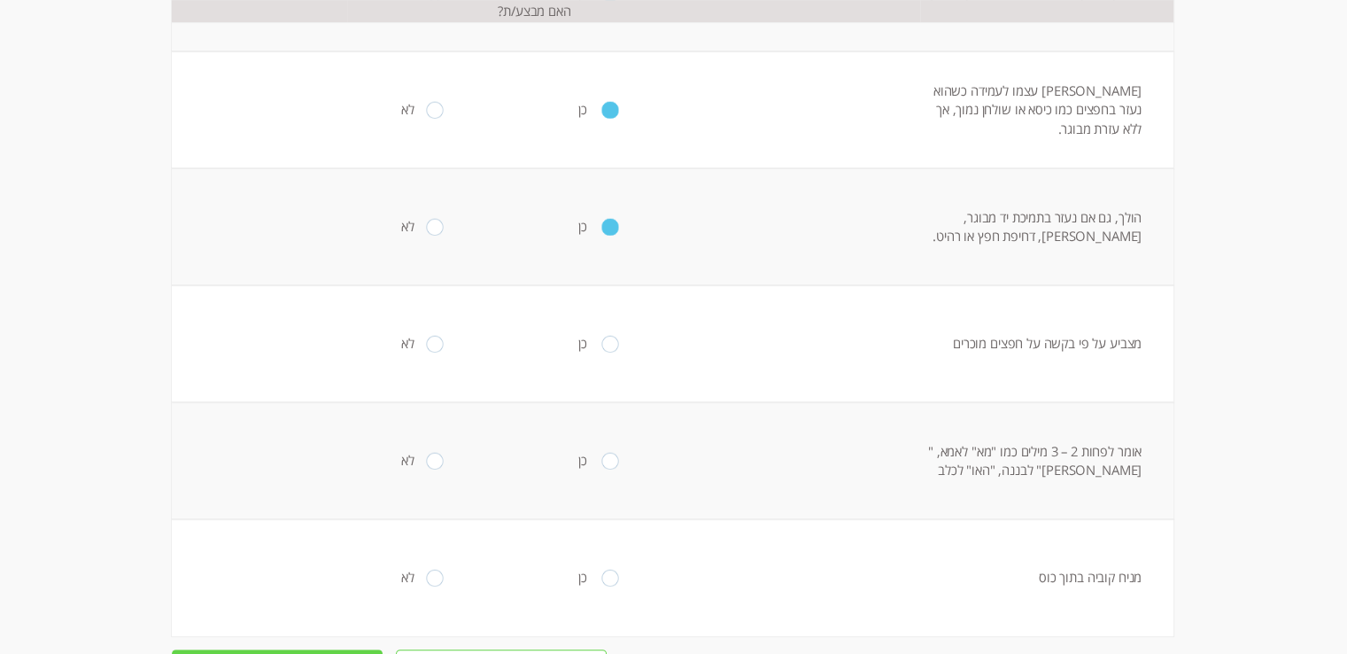
click at [601, 345] on input "radio" at bounding box center [609, 344] width 17 height 17
radio input "true"
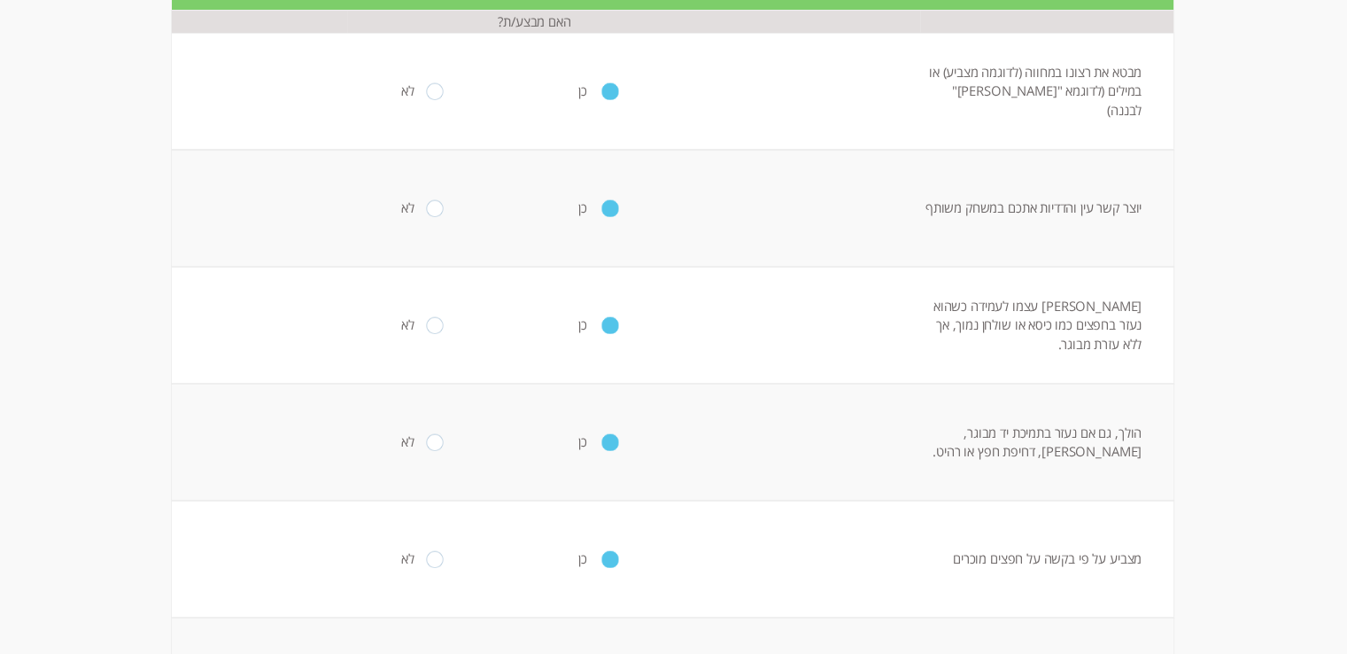
scroll to position [493, 0]
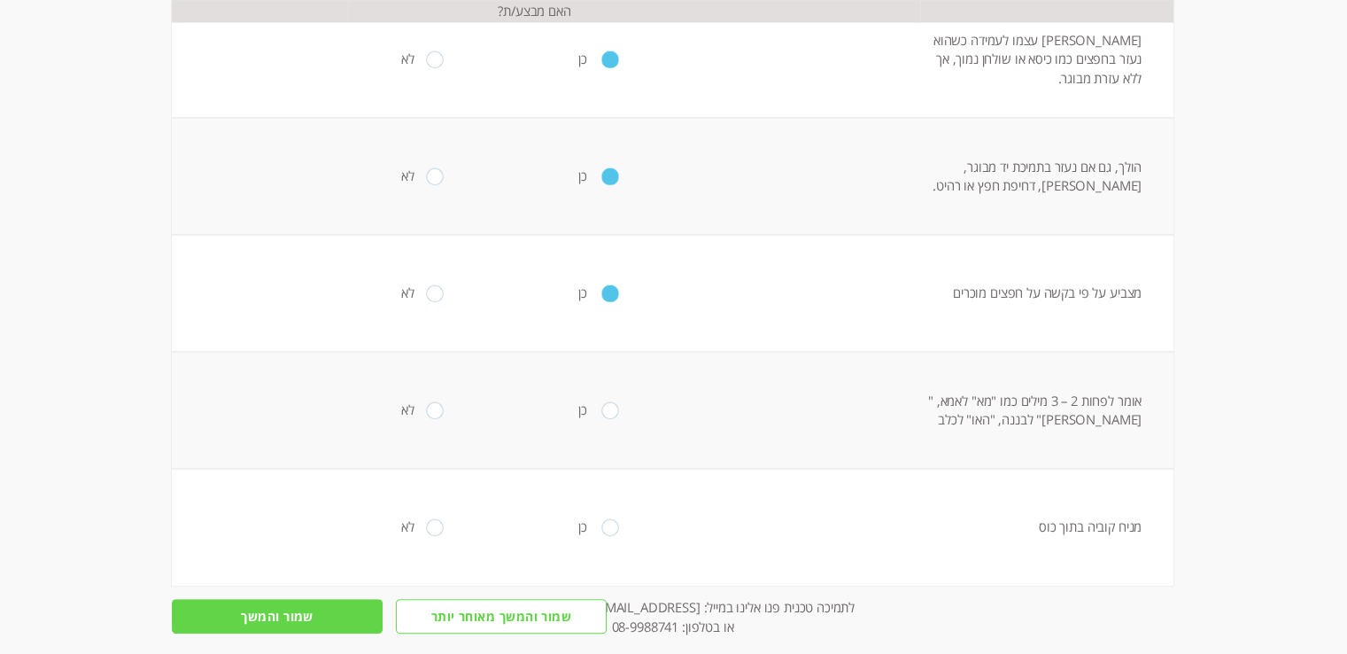
click at [602, 412] on input "radio" at bounding box center [609, 410] width 17 height 17
radio input "true"
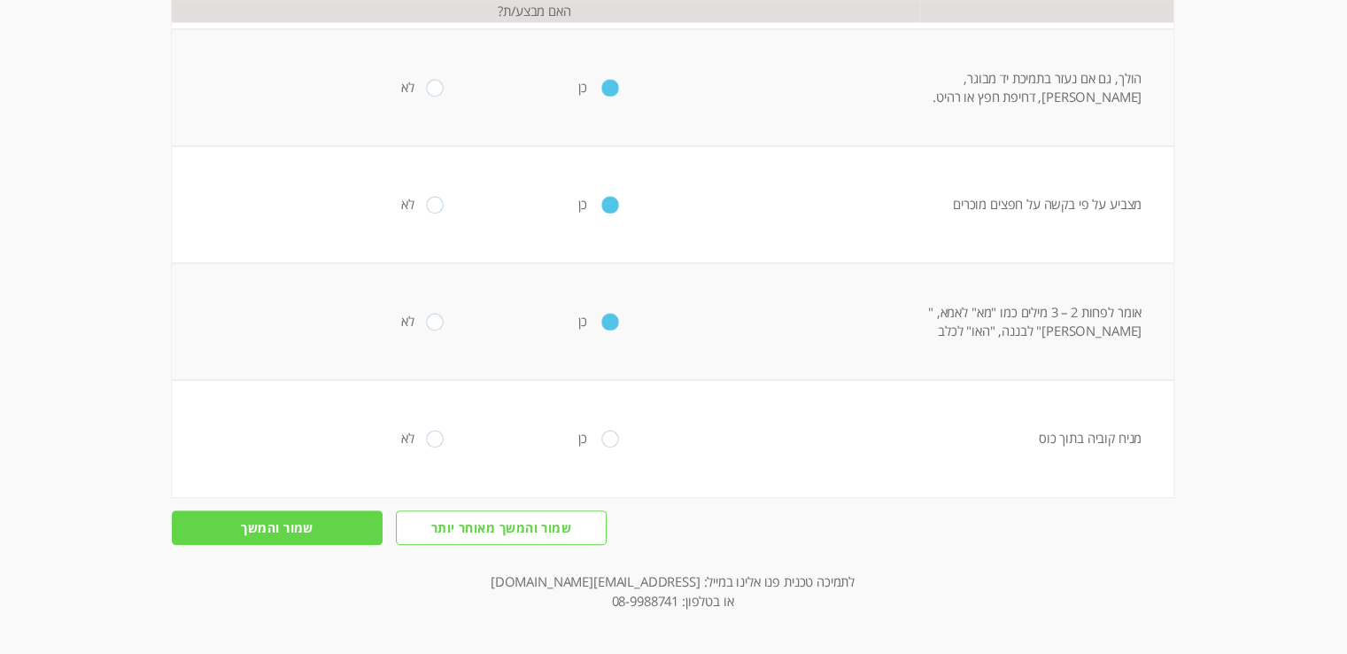
scroll to position [515, 0]
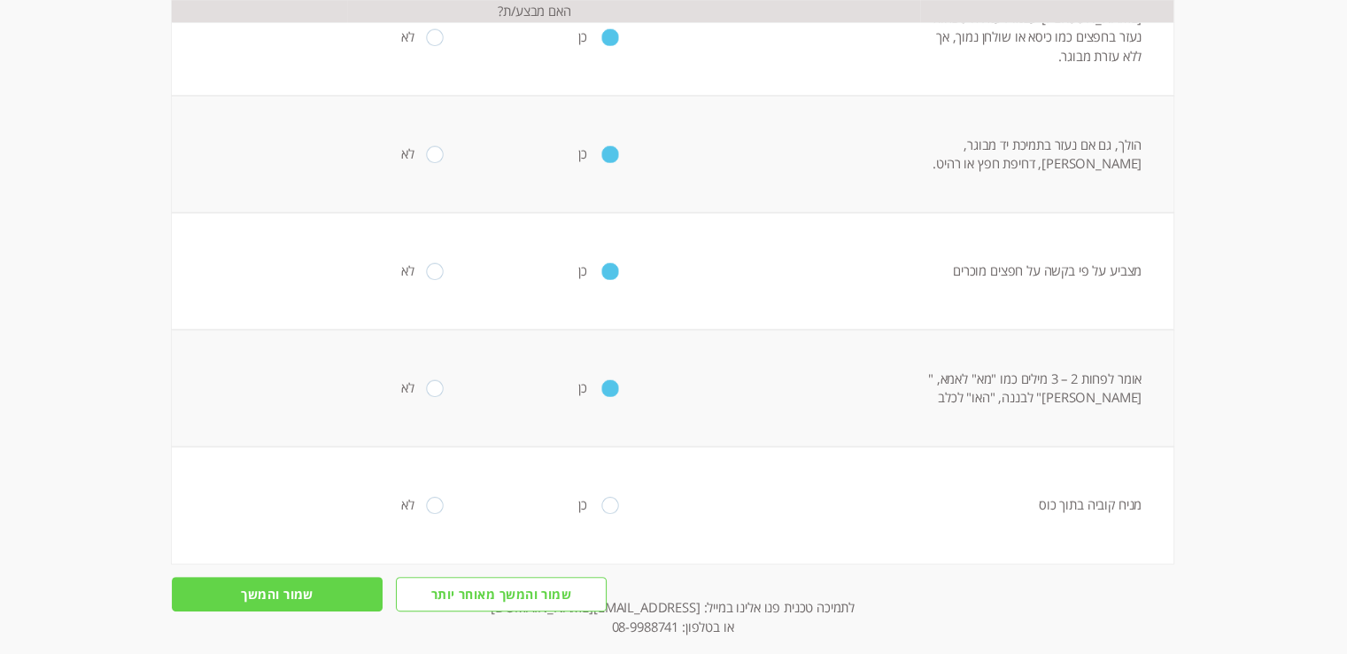
click at [601, 508] on input "radio" at bounding box center [609, 505] width 17 height 17
radio input "true"
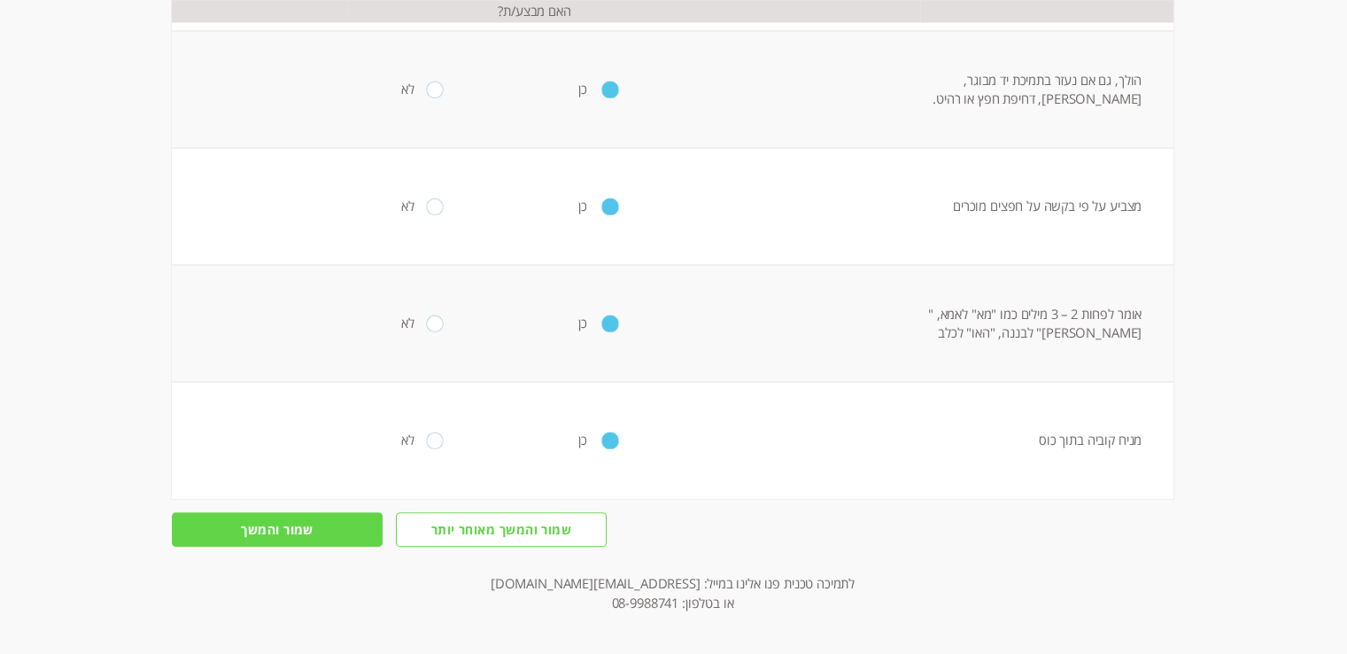
scroll to position [582, 0]
click at [291, 525] on input "שמור והמשך" at bounding box center [277, 527] width 211 height 35
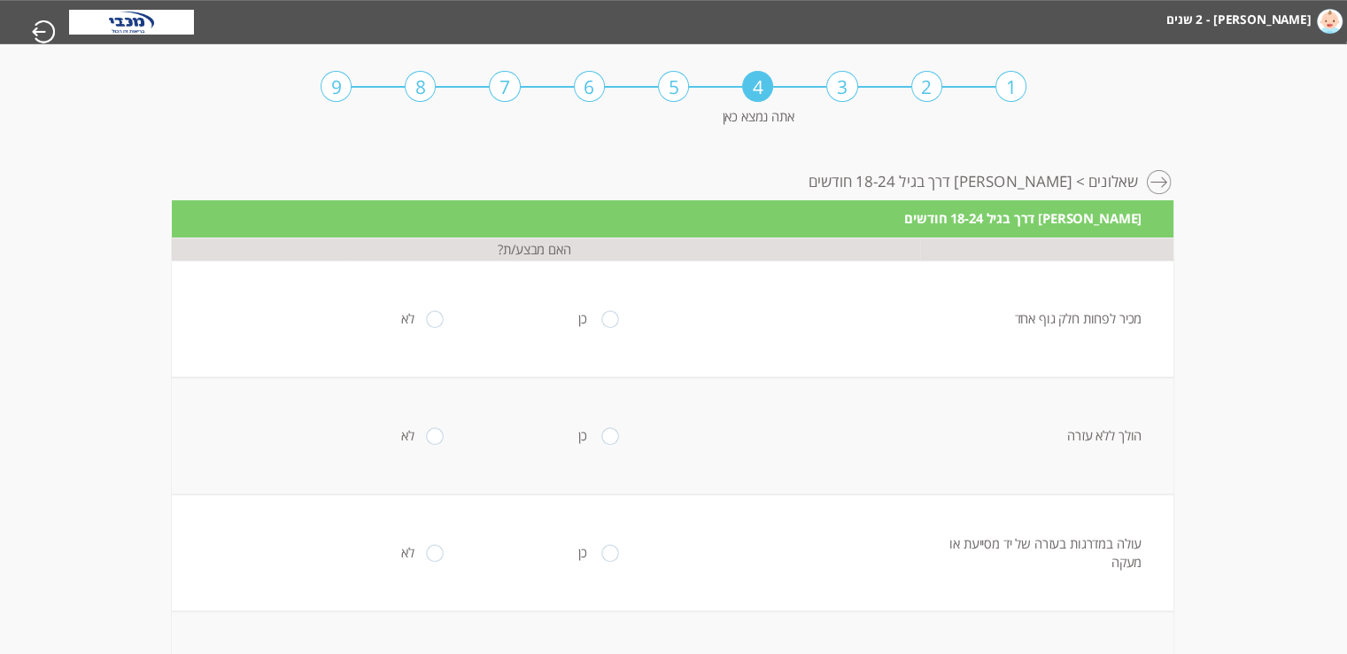
click at [601, 318] on input "radio" at bounding box center [609, 319] width 17 height 17
radio input "true"
click at [601, 433] on input "radio" at bounding box center [609, 436] width 17 height 17
radio input "true"
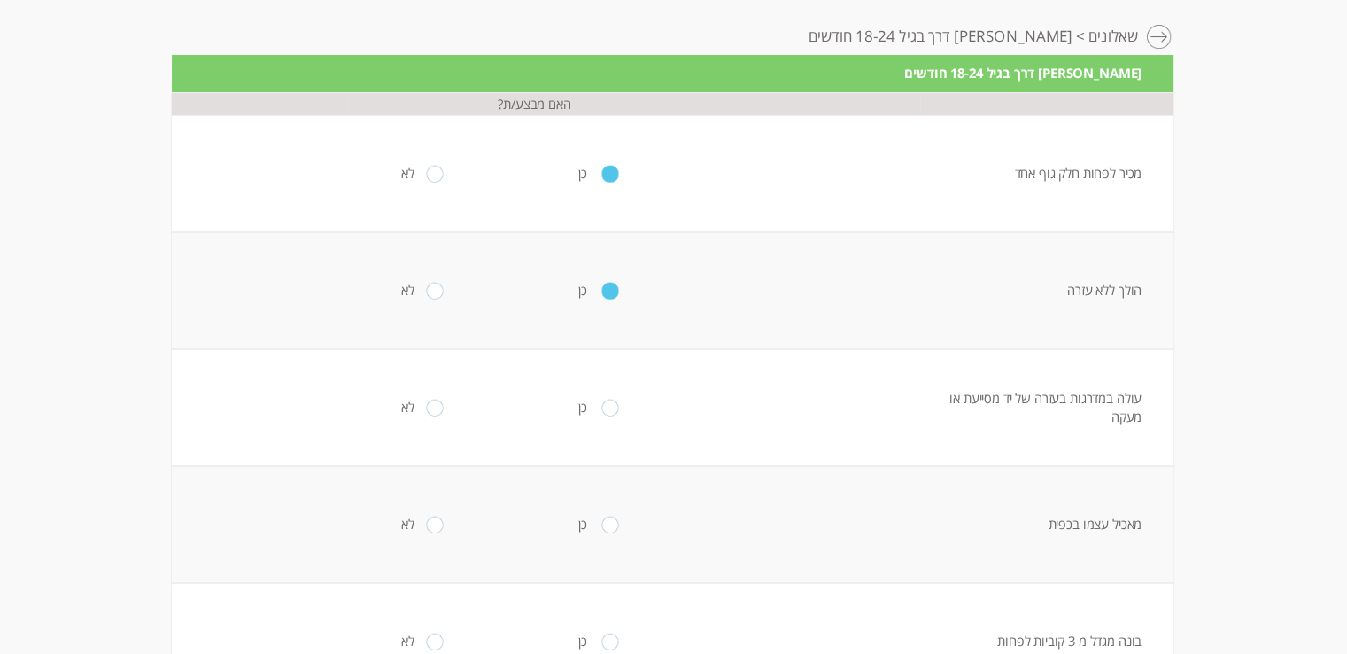
scroll to position [177, 0]
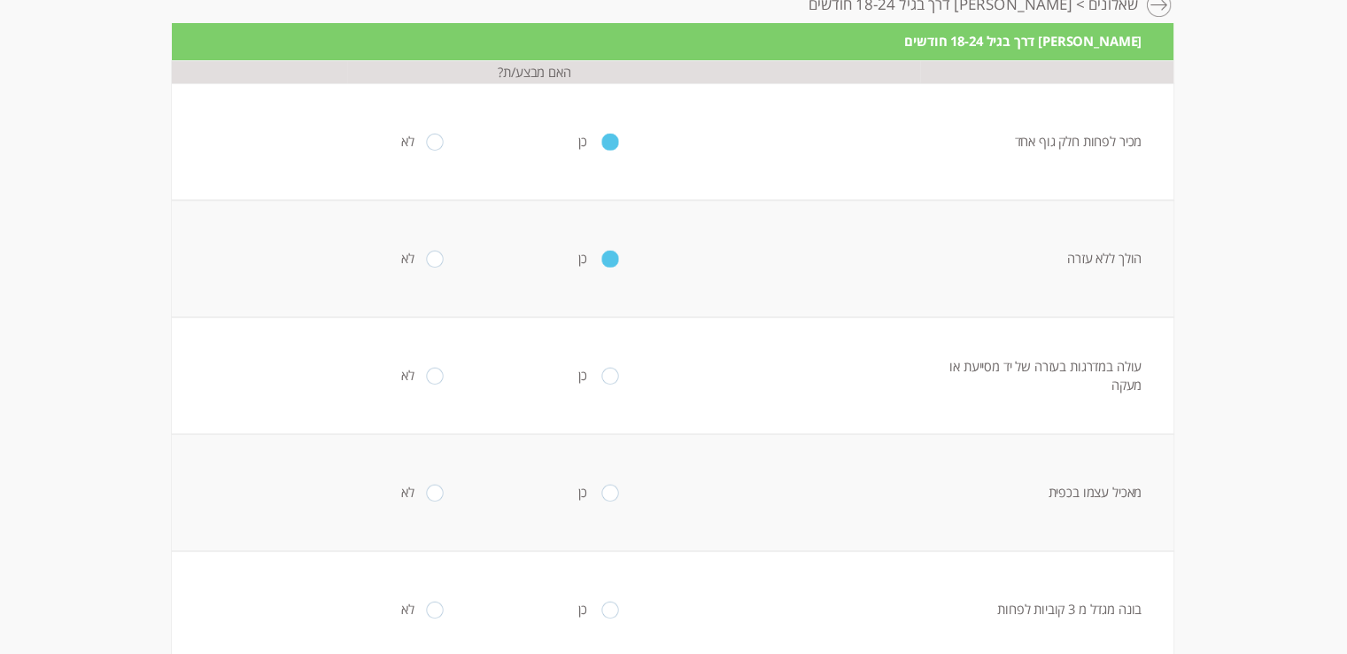
click at [601, 376] on input "radio" at bounding box center [609, 376] width 17 height 17
radio input "true"
click at [605, 490] on input "radio" at bounding box center [609, 492] width 17 height 17
radio input "true"
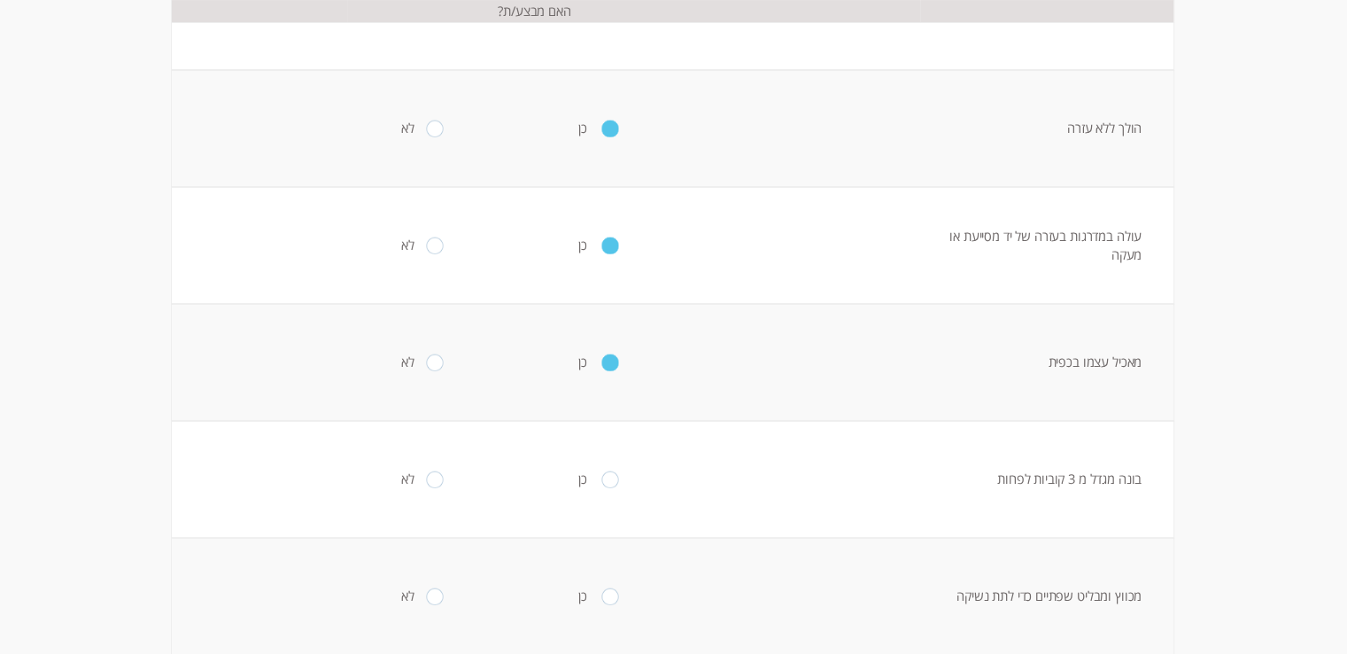
scroll to position [354, 0]
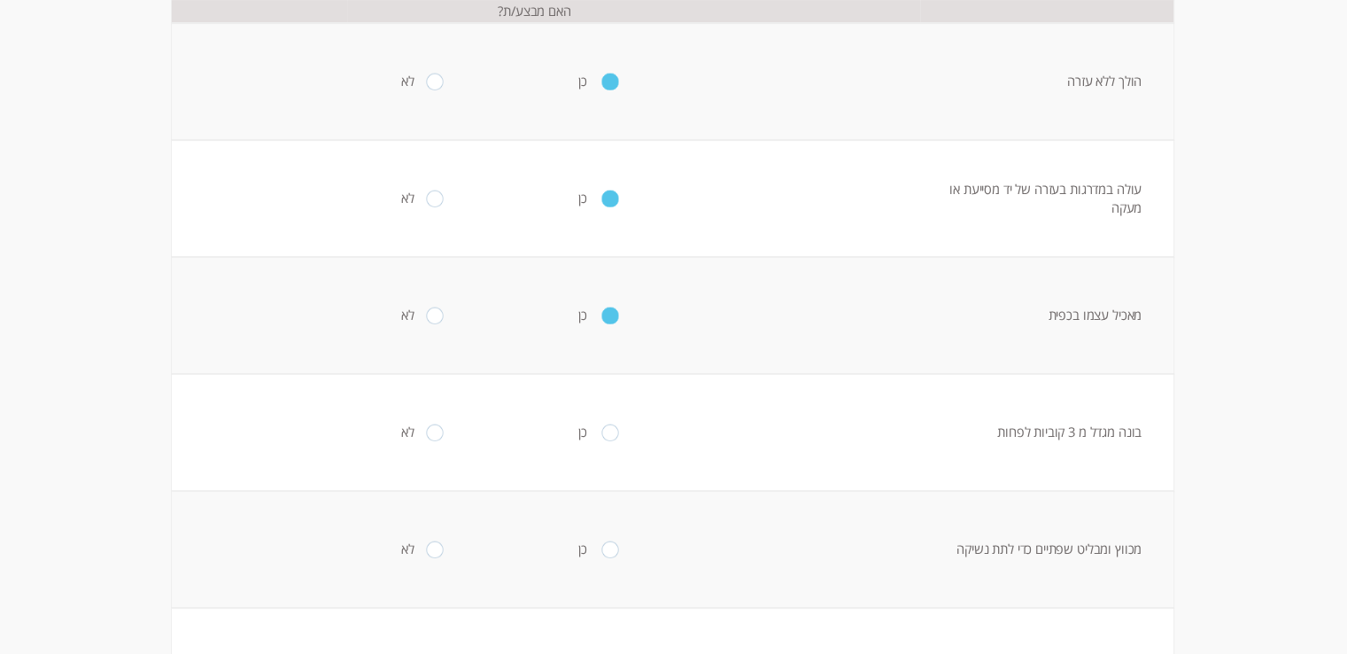
click at [602, 431] on input "radio" at bounding box center [609, 432] width 17 height 17
radio input "true"
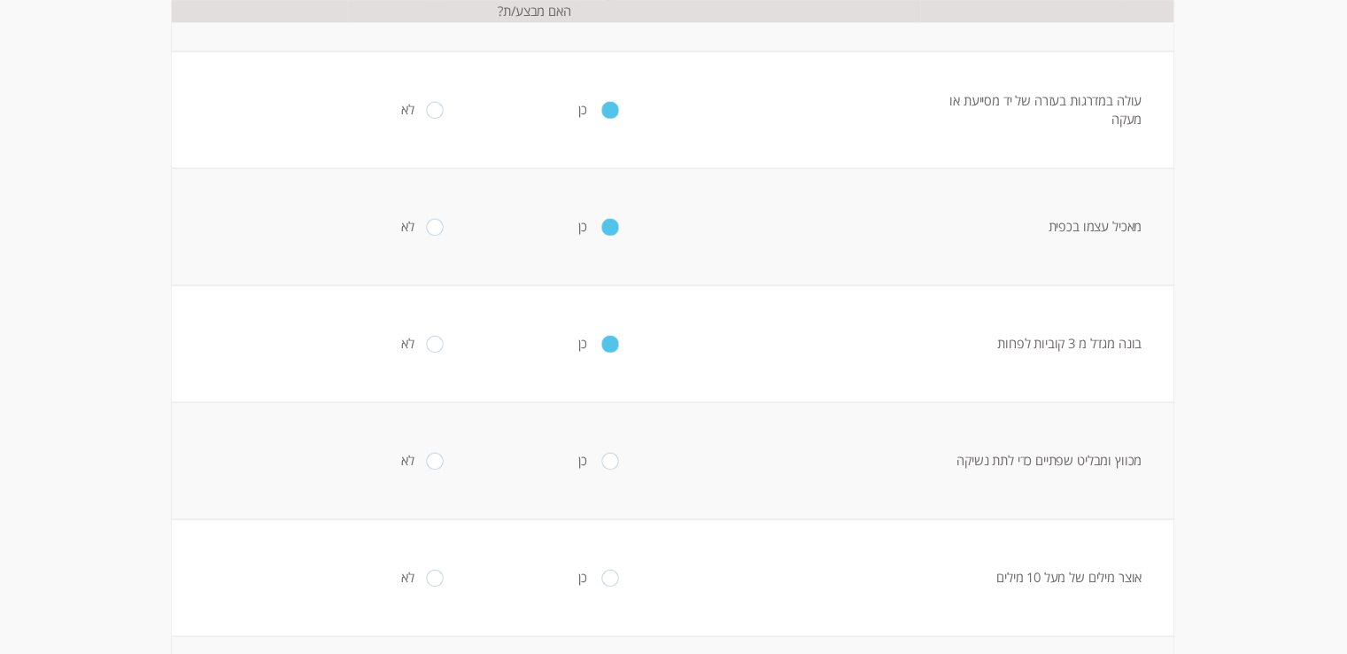
scroll to position [531, 0]
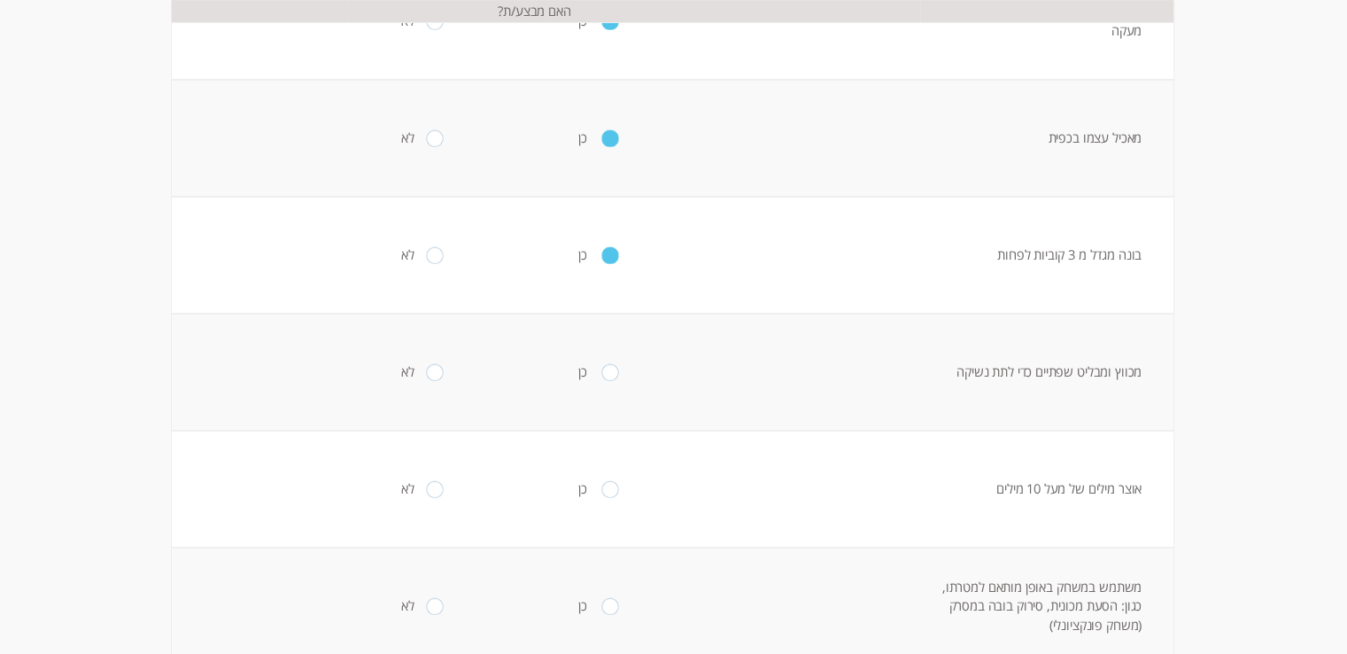
click at [602, 372] on input "radio" at bounding box center [609, 372] width 17 height 17
radio input "true"
click at [426, 490] on input "radio" at bounding box center [434, 489] width 17 height 17
radio input "true"
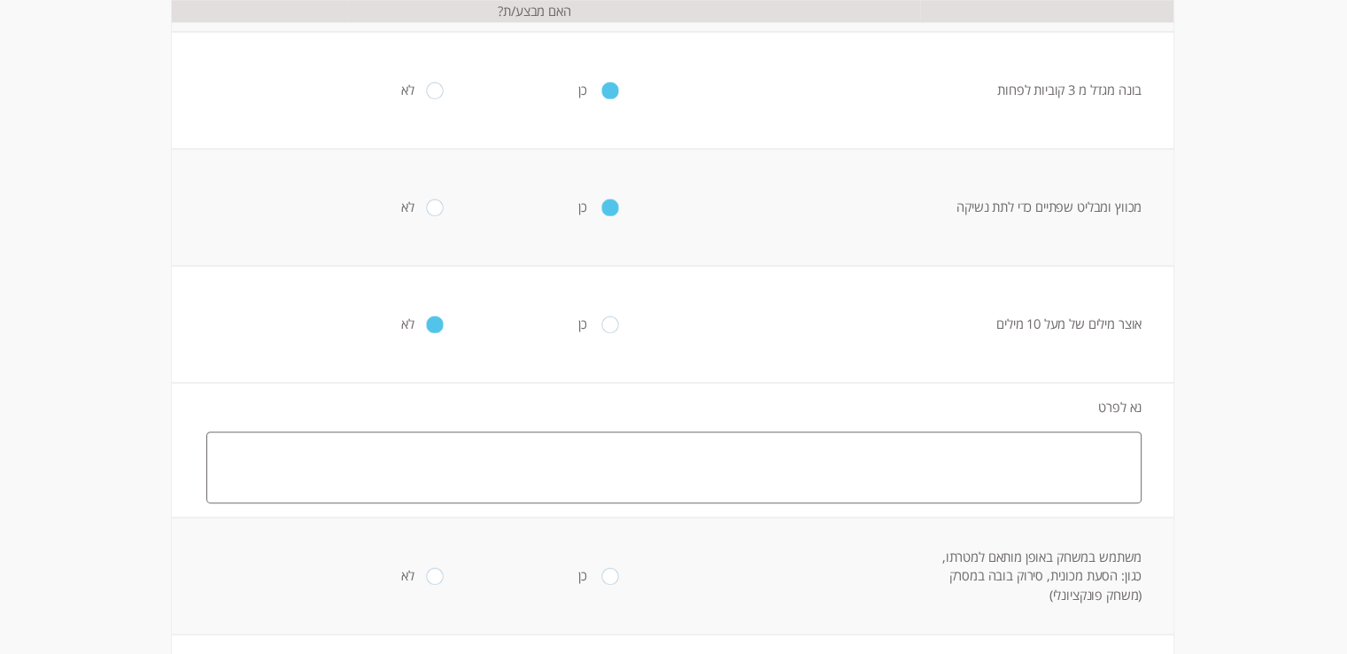
scroll to position [709, 0]
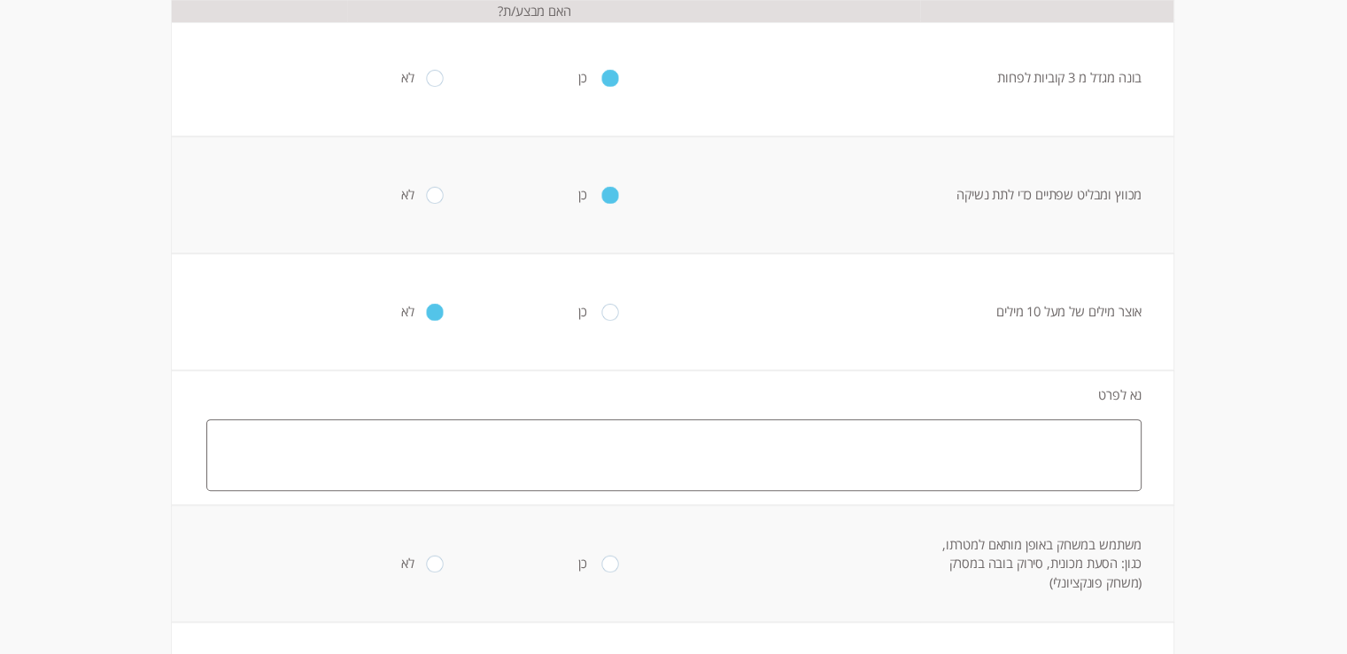
click at [801, 446] on textarea at bounding box center [673, 455] width 935 height 72
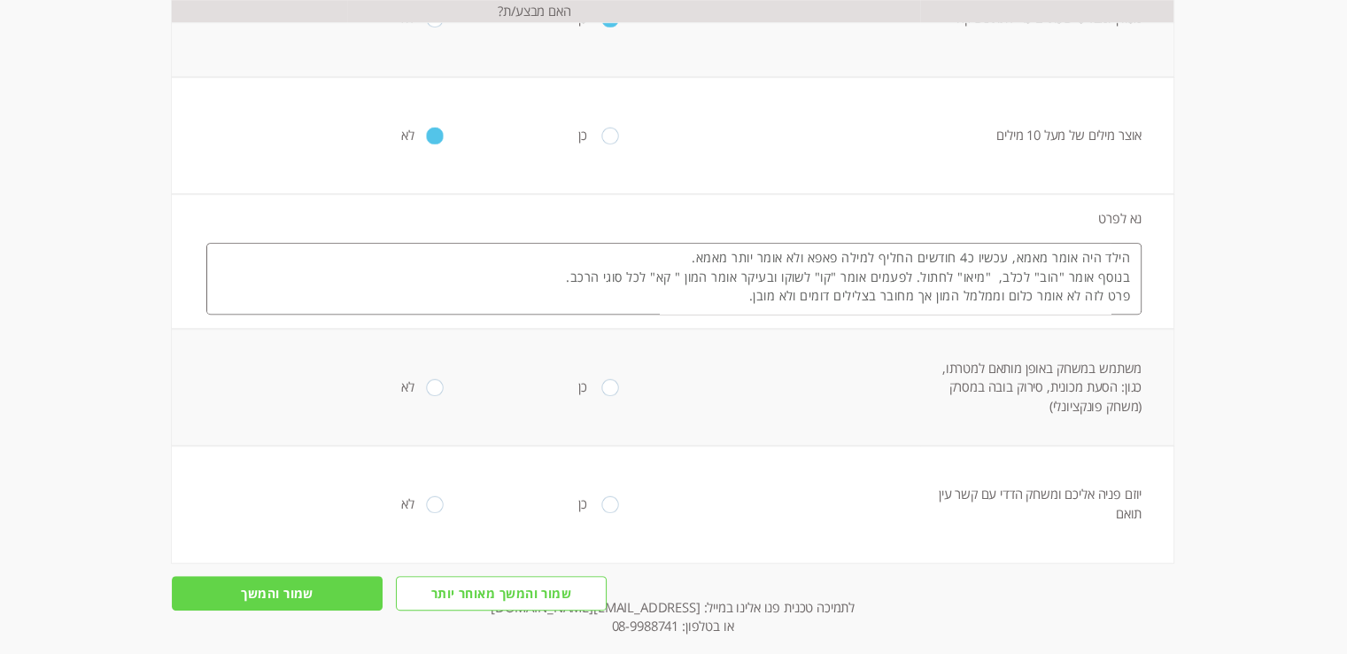
scroll to position [886, 0]
type textarea "הילד היה אומר מאמא, עכשיו כ4 חודשים החליף למילה פאפא ולא אומר יותר מאמא. בנוסף …"
click at [601, 387] on input "radio" at bounding box center [609, 386] width 17 height 17
radio input "true"
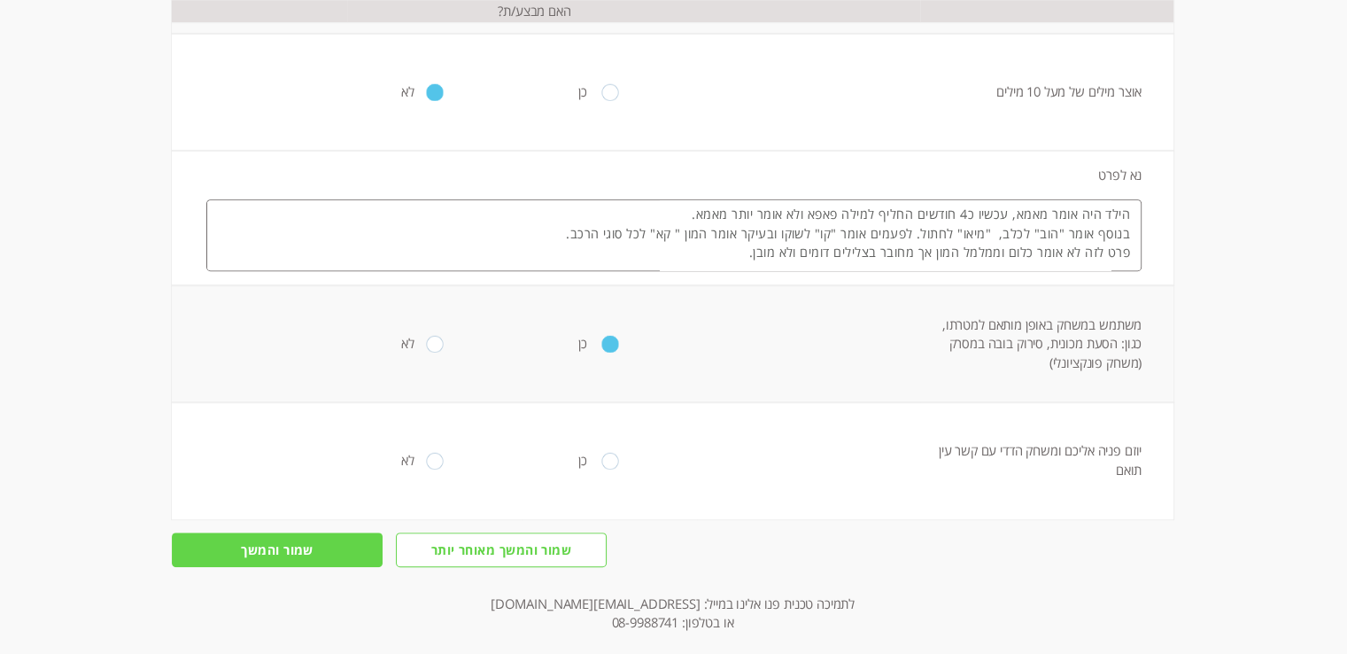
scroll to position [950, 0]
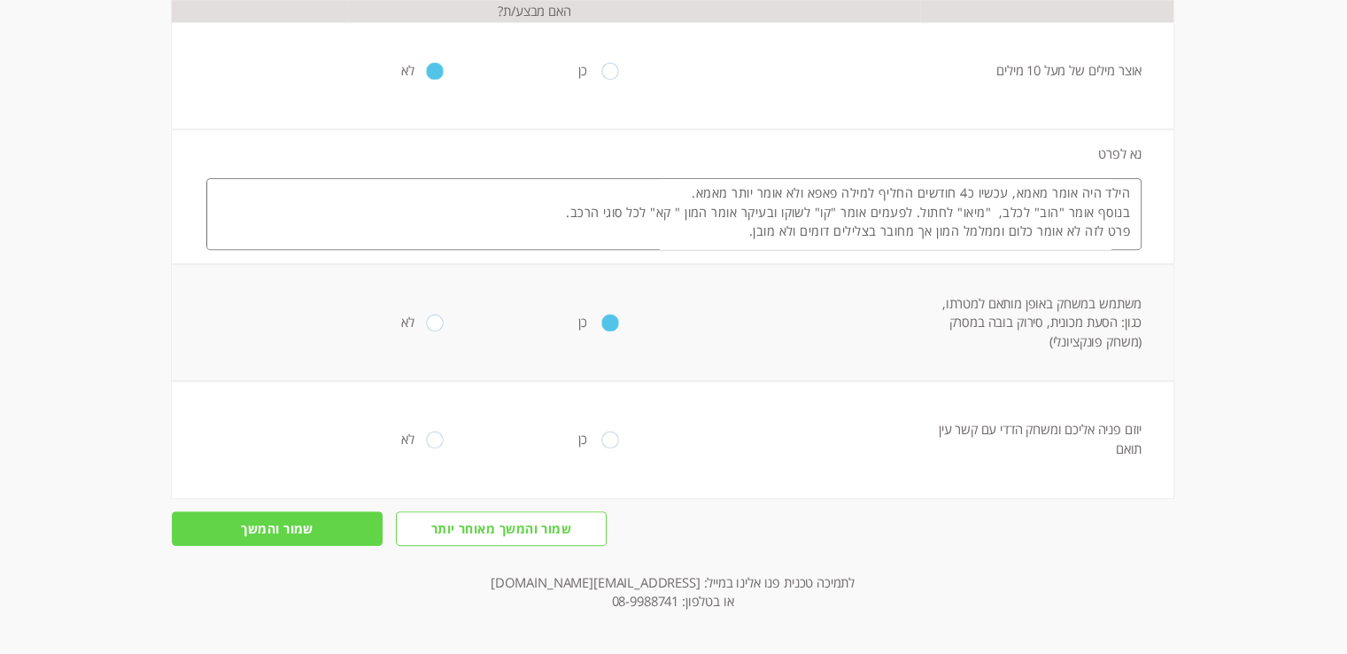
click at [601, 438] on input "radio" at bounding box center [609, 439] width 17 height 17
radio input "true"
click at [292, 531] on input "שמור והמשך" at bounding box center [277, 528] width 211 height 35
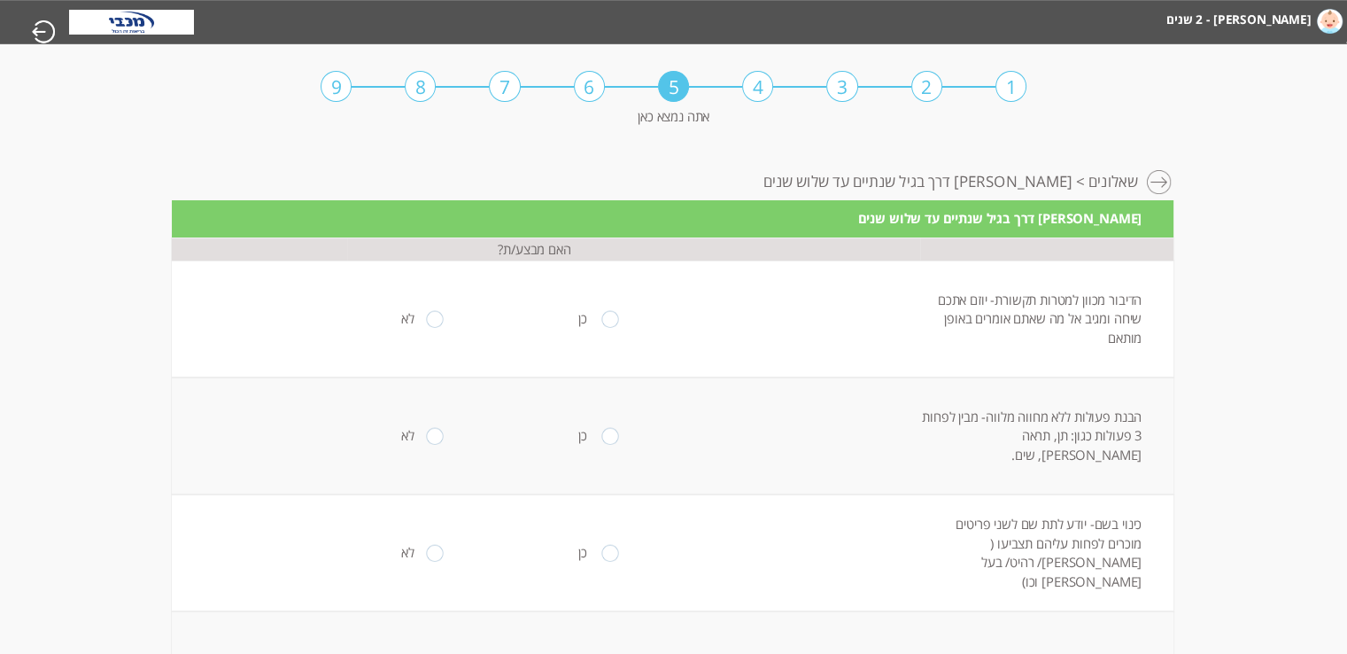
click at [601, 320] on input "radio" at bounding box center [609, 319] width 17 height 17
radio input "true"
click at [601, 434] on input "radio" at bounding box center [609, 436] width 17 height 17
radio input "true"
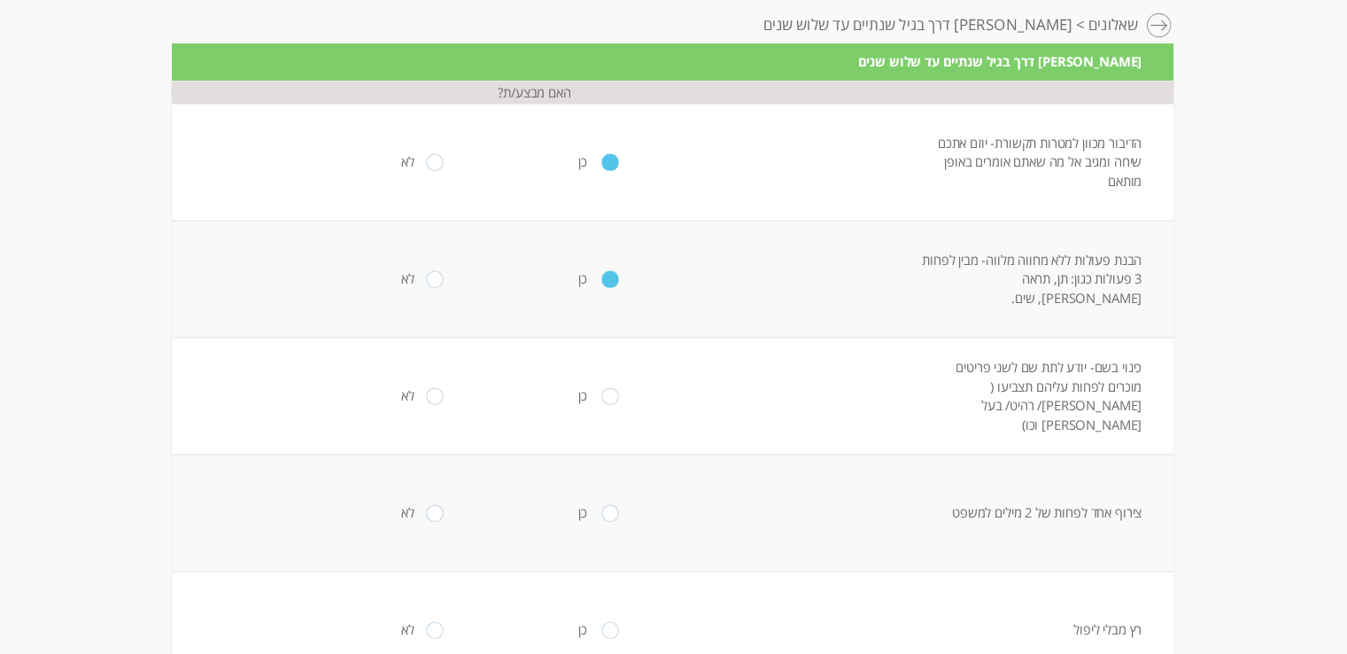
scroll to position [177, 0]
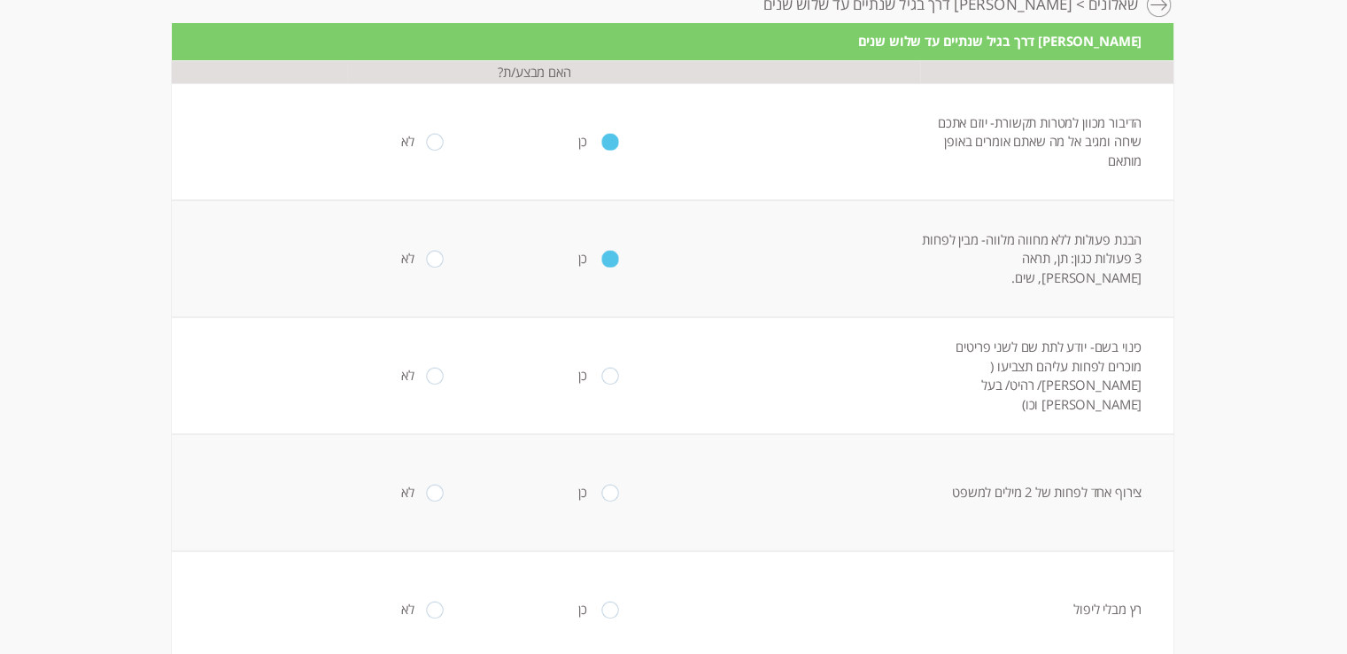
click at [426, 373] on input "radio" at bounding box center [434, 376] width 17 height 17
radio input "true"
click at [838, 502] on textarea at bounding box center [673, 519] width 935 height 72
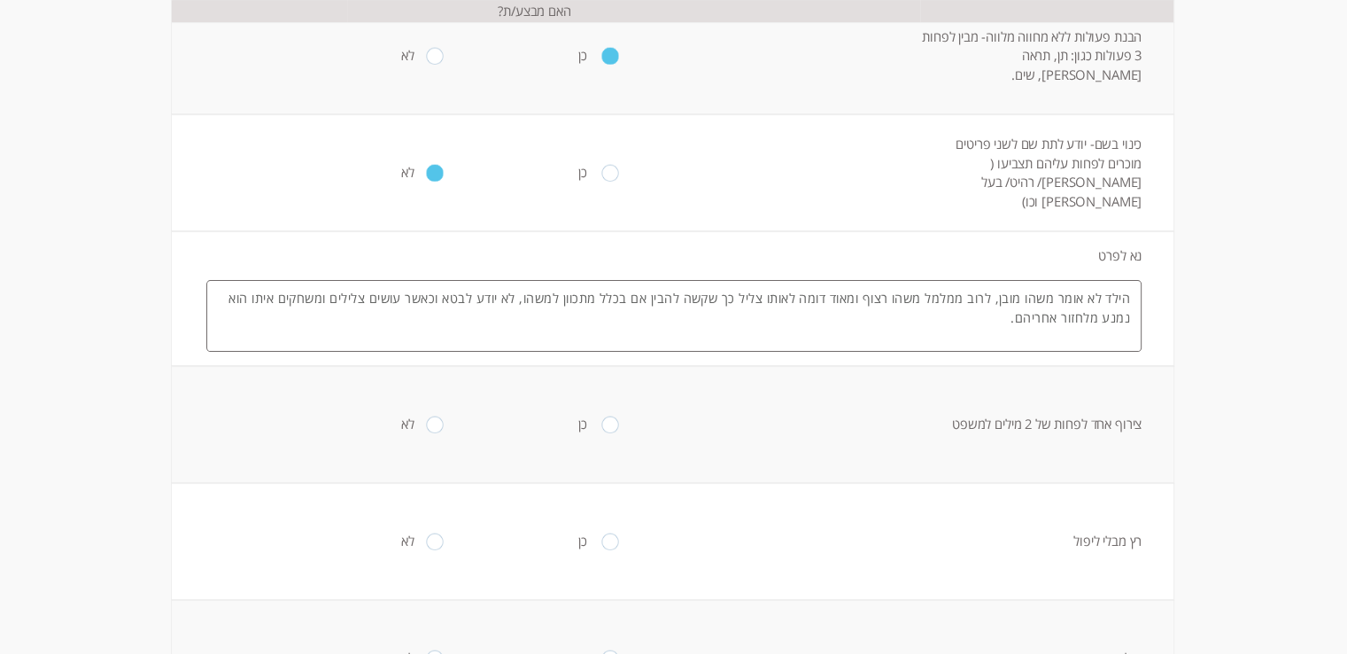
scroll to position [443, 0]
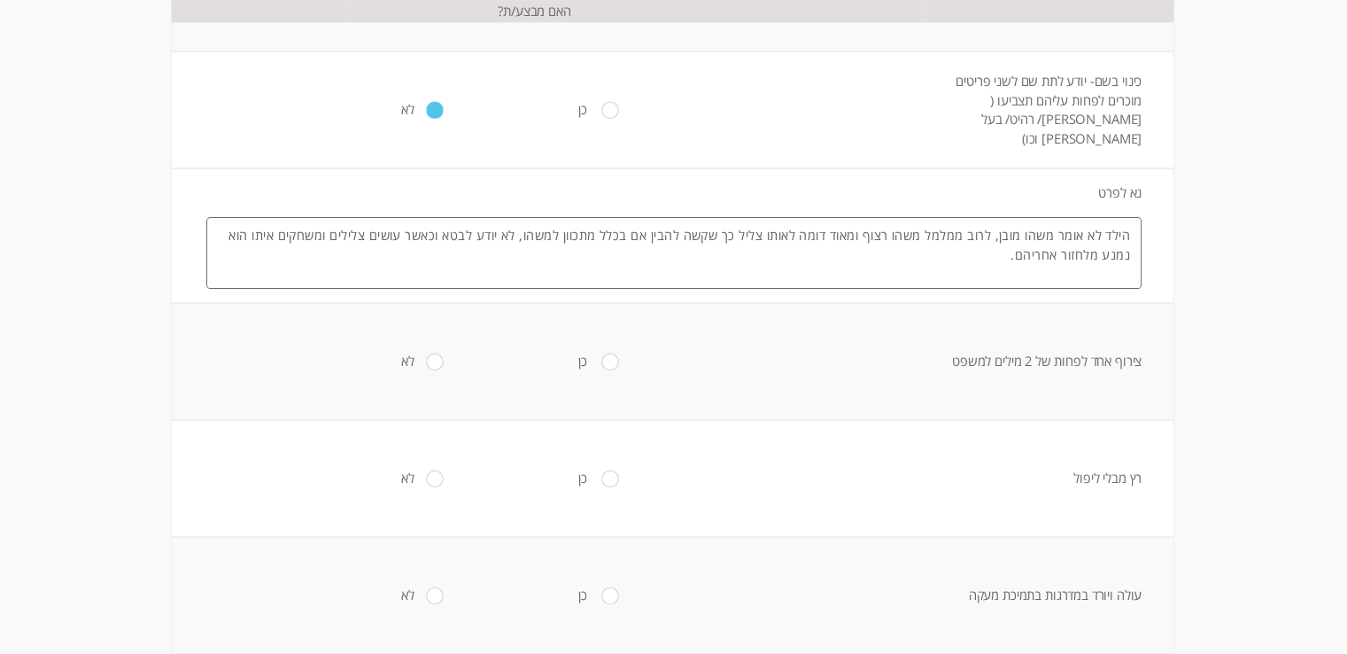
type textarea "הילד לא אומר משהו מובן, לרוב ממלמל משהו רצוף ומאוד דומה לאותו צליל כך שקשה להבי…"
click at [426, 362] on input "radio" at bounding box center [434, 361] width 17 height 17
radio input "true"
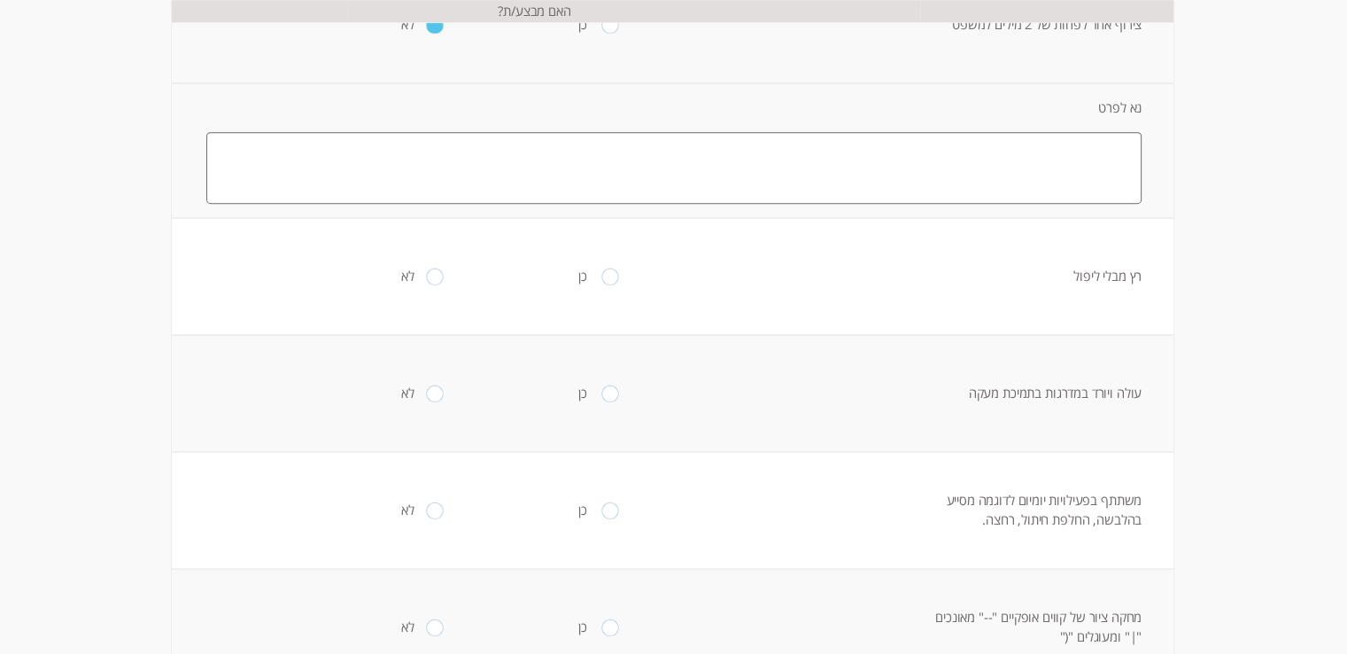
scroll to position [797, 0]
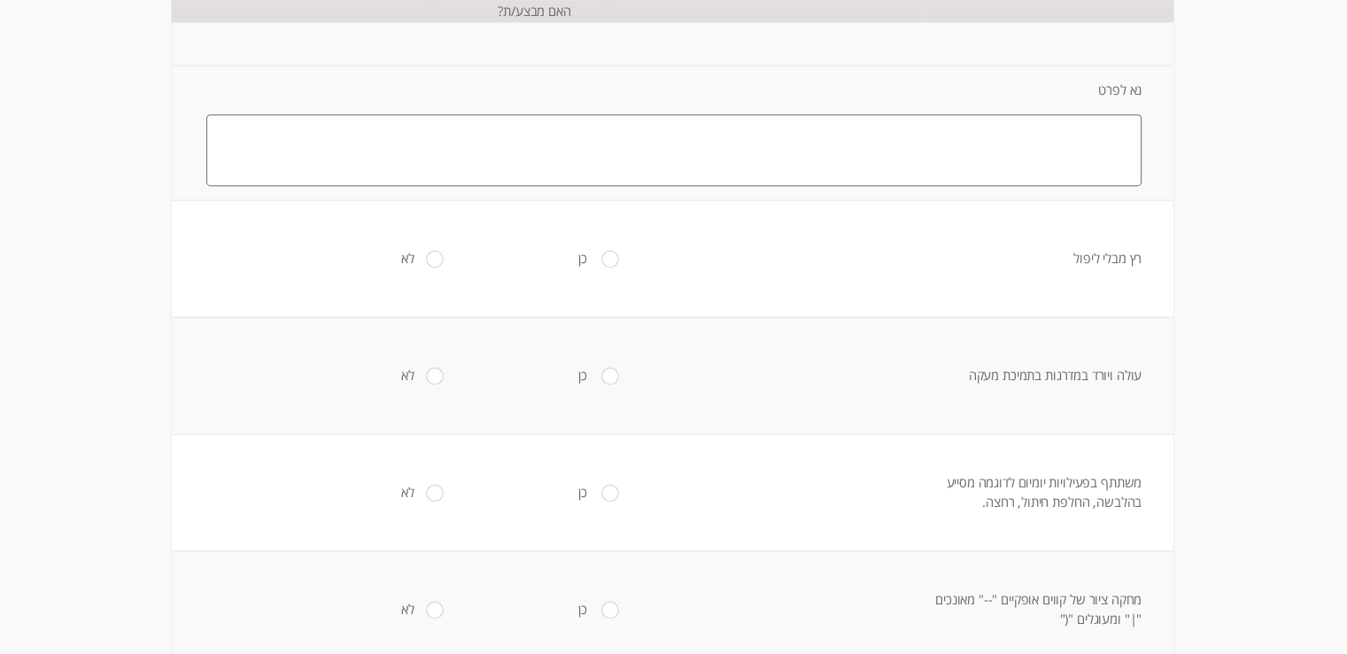
click at [602, 256] on input "radio" at bounding box center [609, 259] width 17 height 17
radio input "true"
click at [602, 376] on input "radio" at bounding box center [609, 376] width 17 height 17
radio input "true"
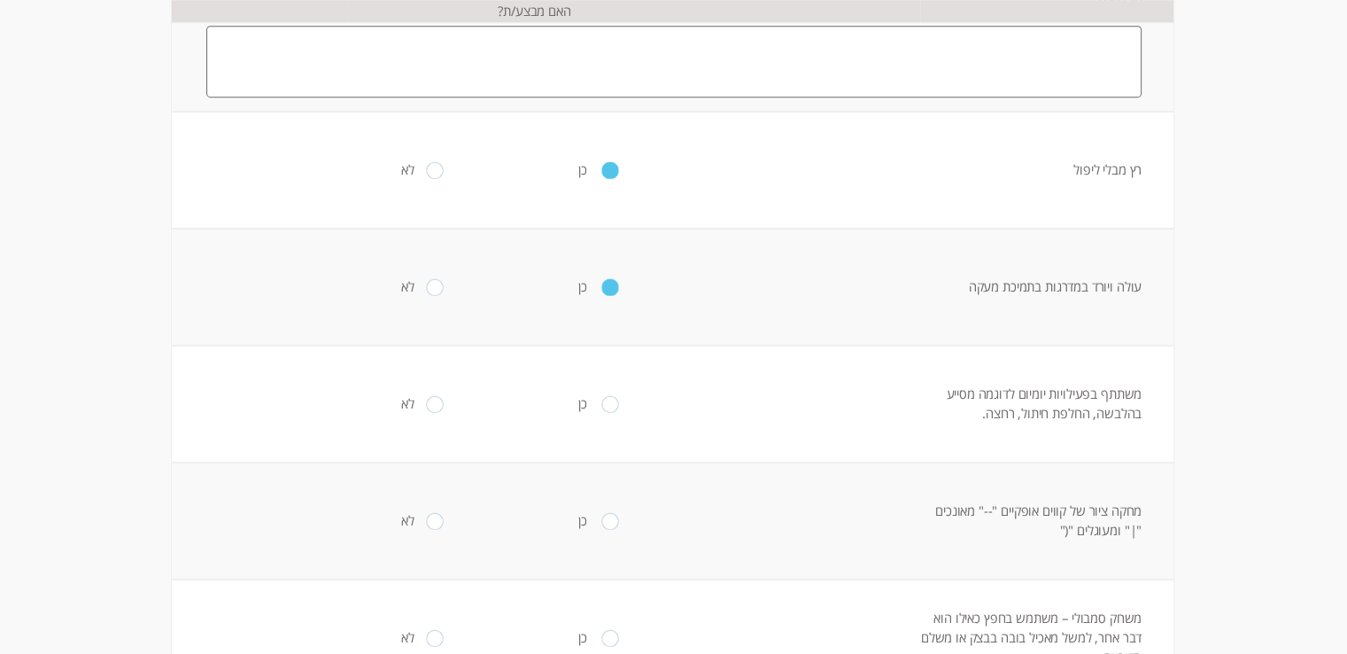
click at [601, 403] on input "radio" at bounding box center [609, 404] width 17 height 17
radio input "true"
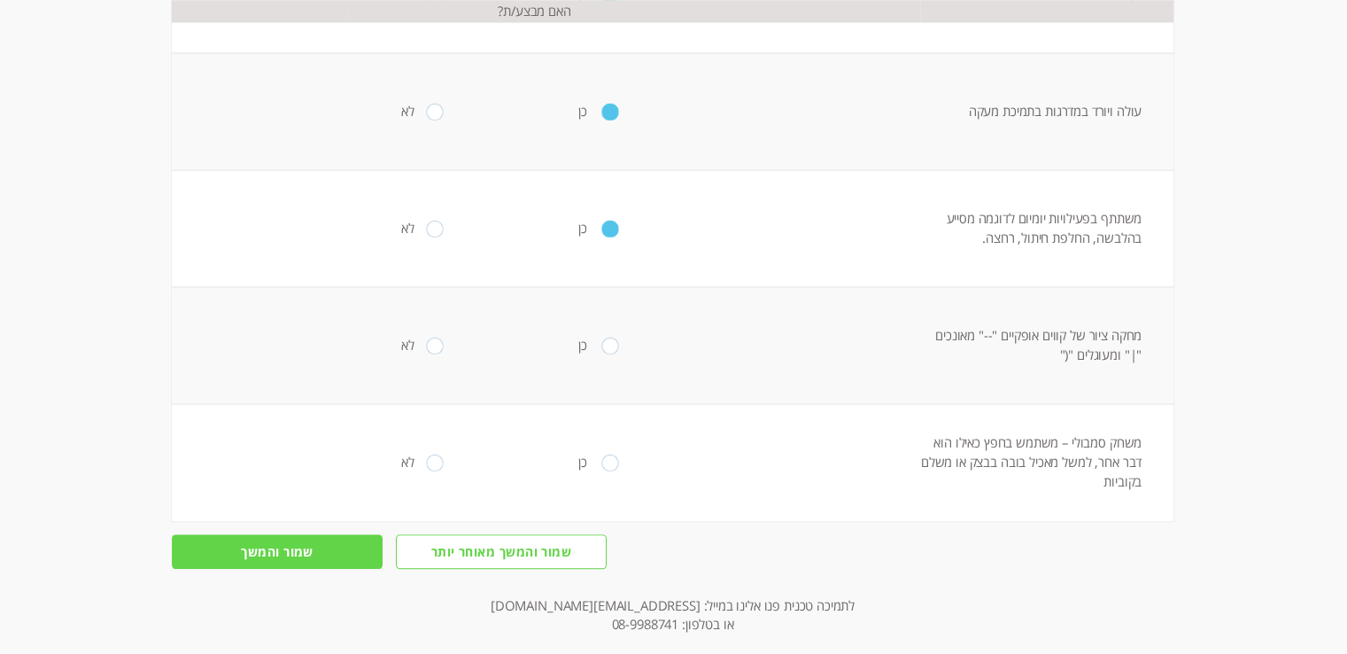
scroll to position [1063, 0]
click at [602, 343] on input "radio" at bounding box center [609, 344] width 17 height 17
radio input "true"
click at [426, 458] on input "radio" at bounding box center [434, 461] width 17 height 17
radio input "true"
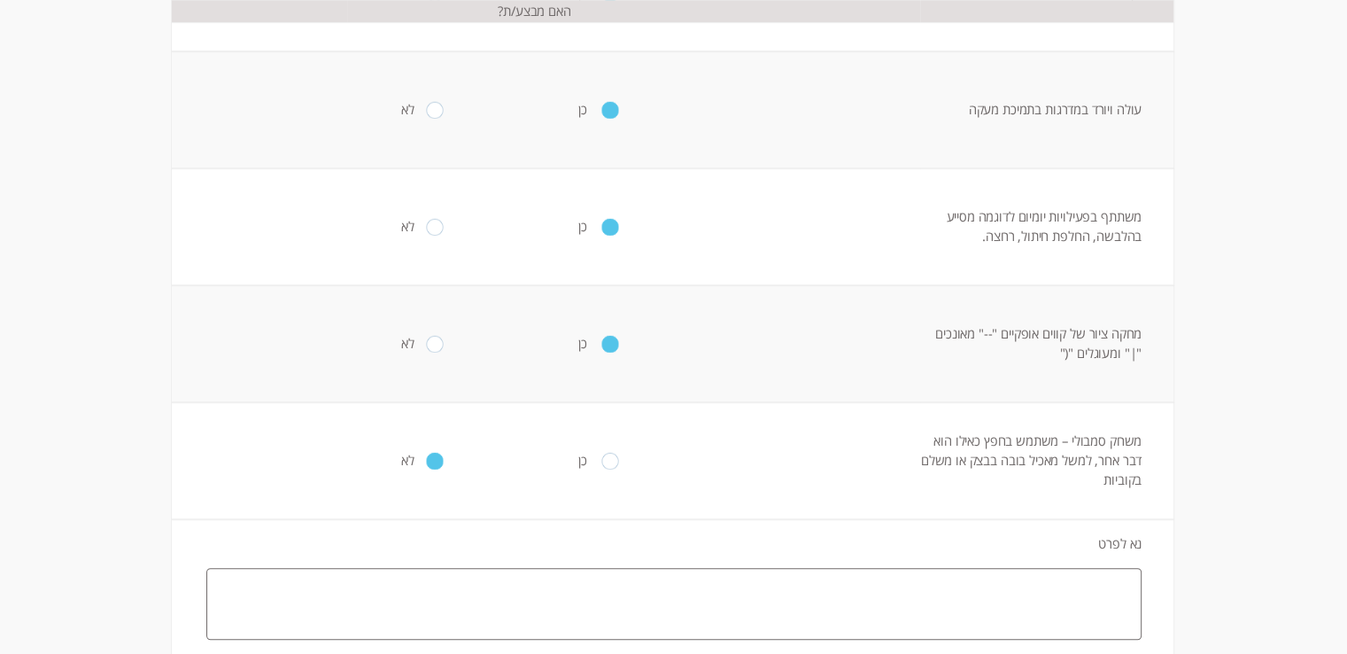
click at [966, 621] on textarea at bounding box center [673, 604] width 935 height 72
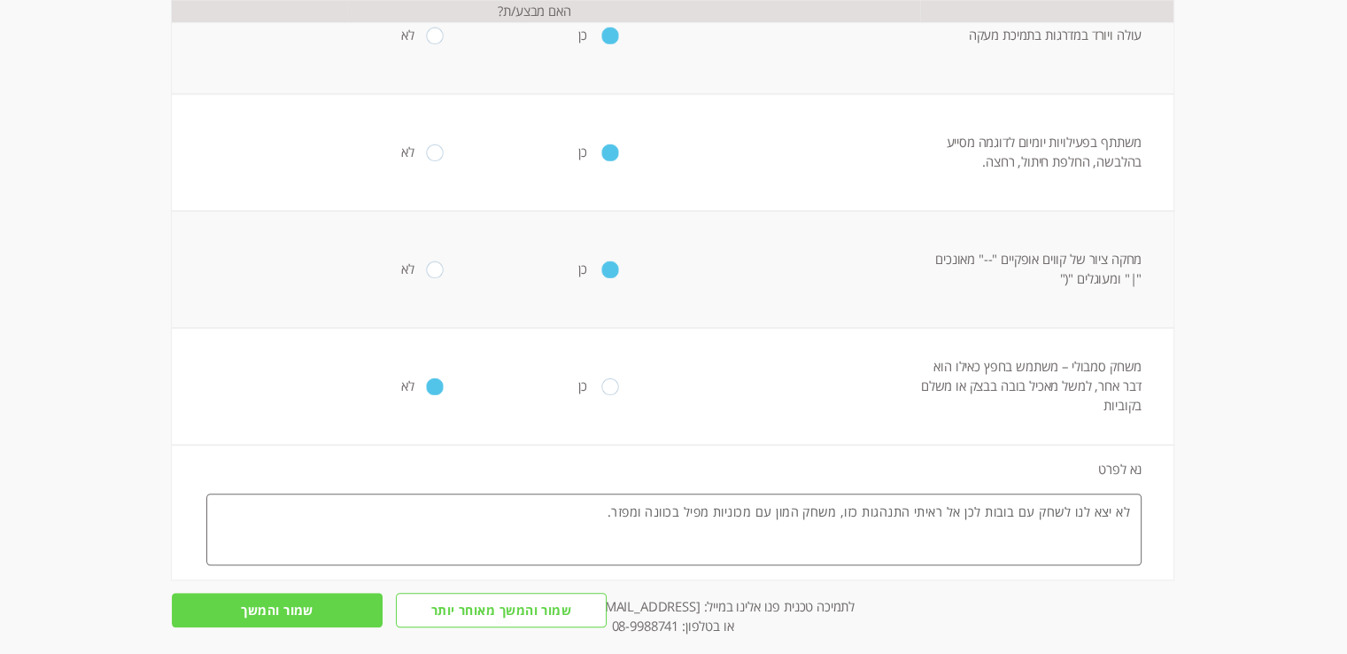
scroll to position [1219, 0]
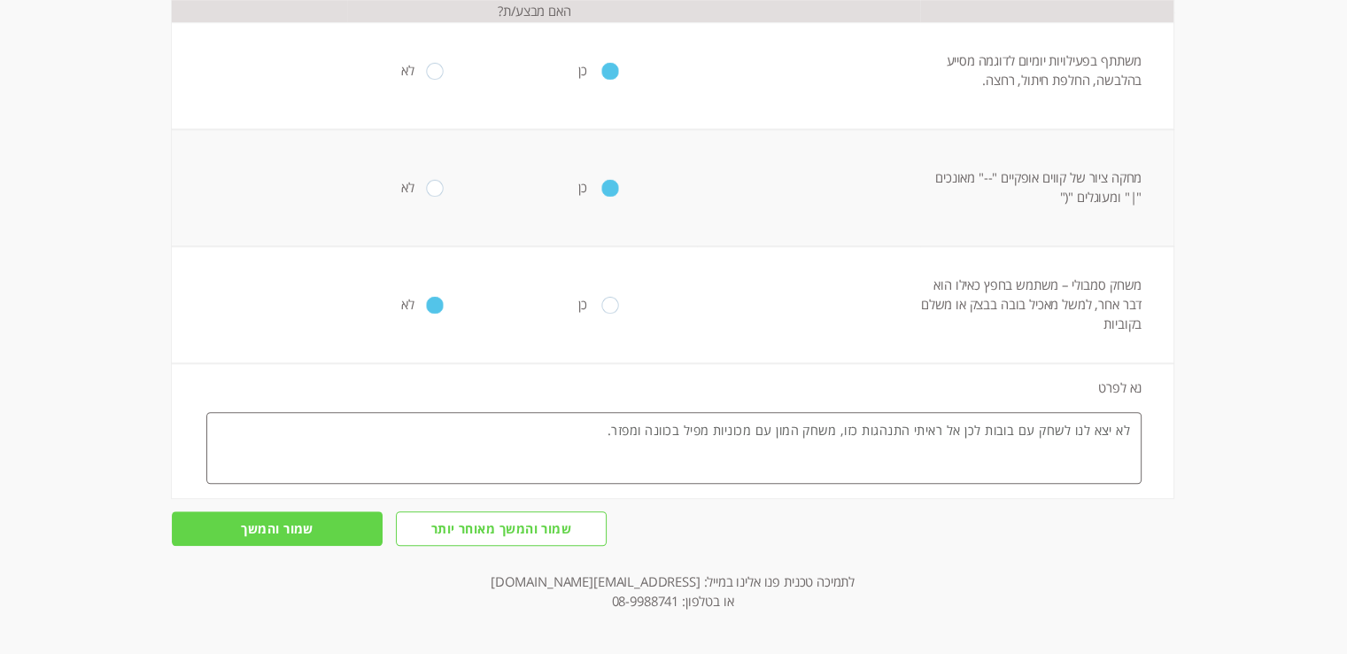
type textarea "לא יצא לנו לשחק עם בובות לכן אל ראיתי התנהגות כזו, משחק המון עם מכוניות מפיל בכ…"
click at [322, 521] on input "שמור והמשך" at bounding box center [277, 528] width 211 height 35
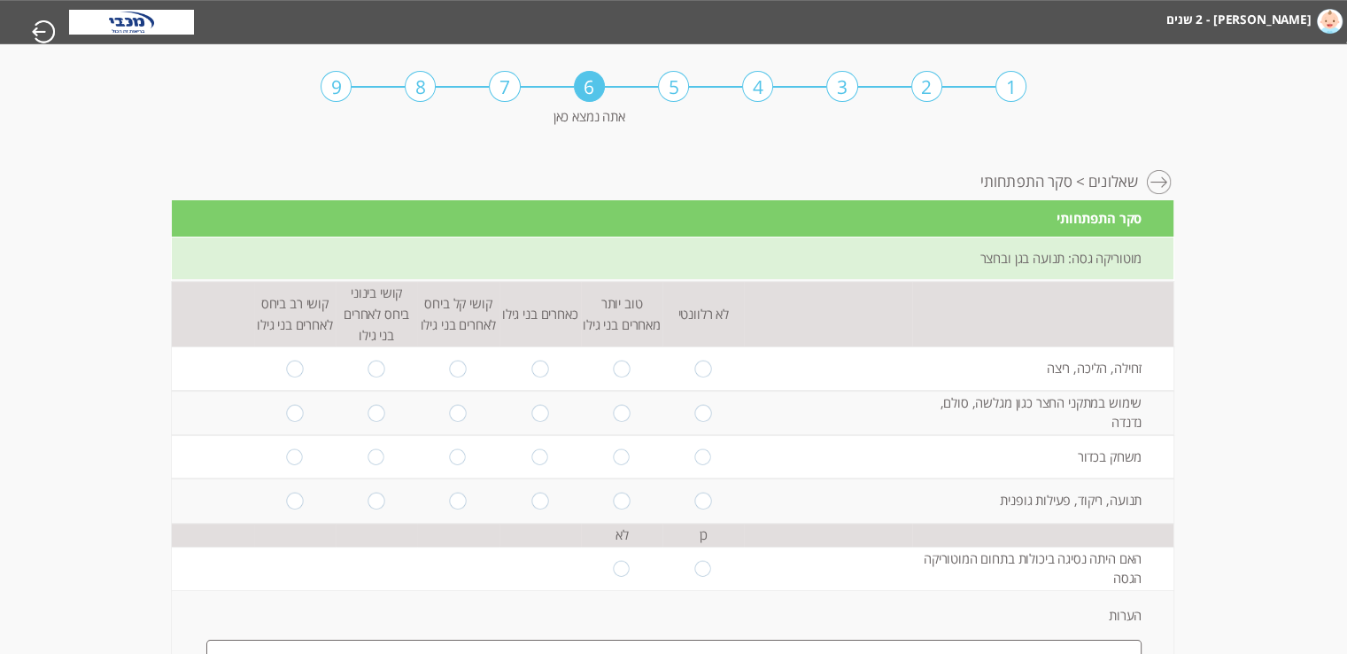
click at [613, 360] on input "radio" at bounding box center [621, 368] width 17 height 17
radio input "true"
click at [531, 405] on input "radio" at bounding box center [539, 413] width 17 height 17
radio input "true"
click at [531, 448] on input "radio" at bounding box center [539, 456] width 17 height 17
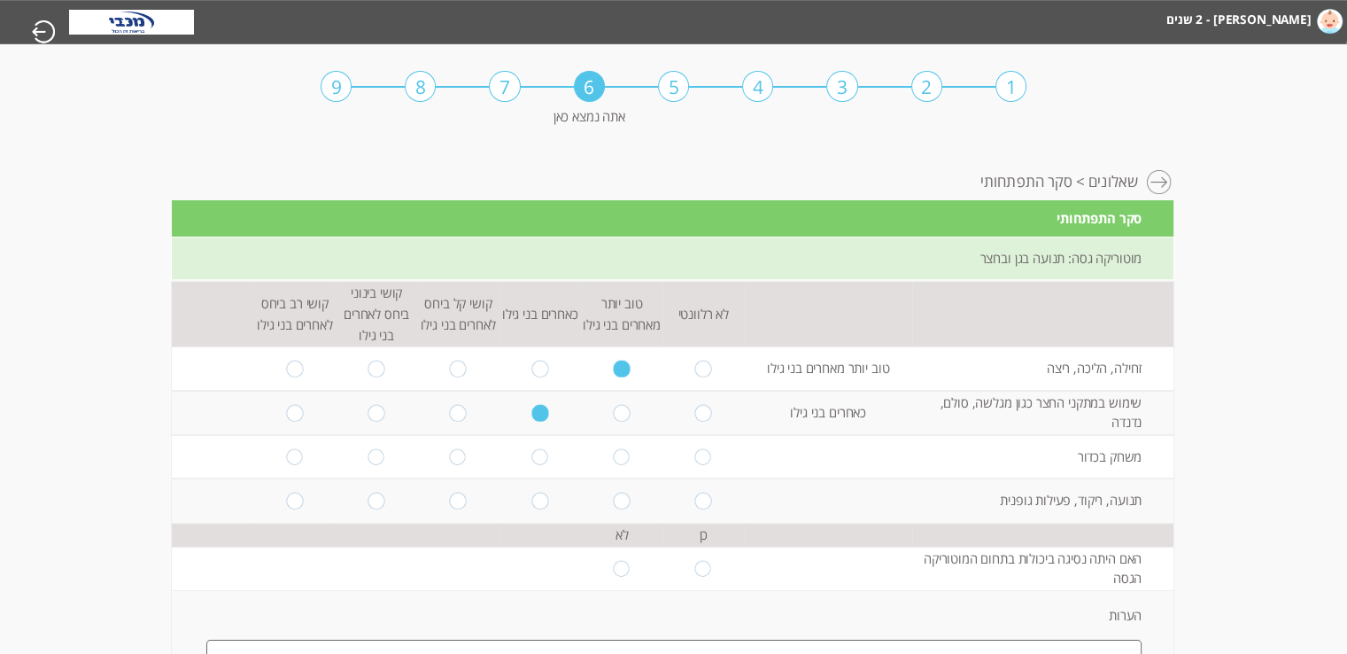
radio input "true"
click at [531, 492] on input "radio" at bounding box center [539, 500] width 17 height 17
radio input "true"
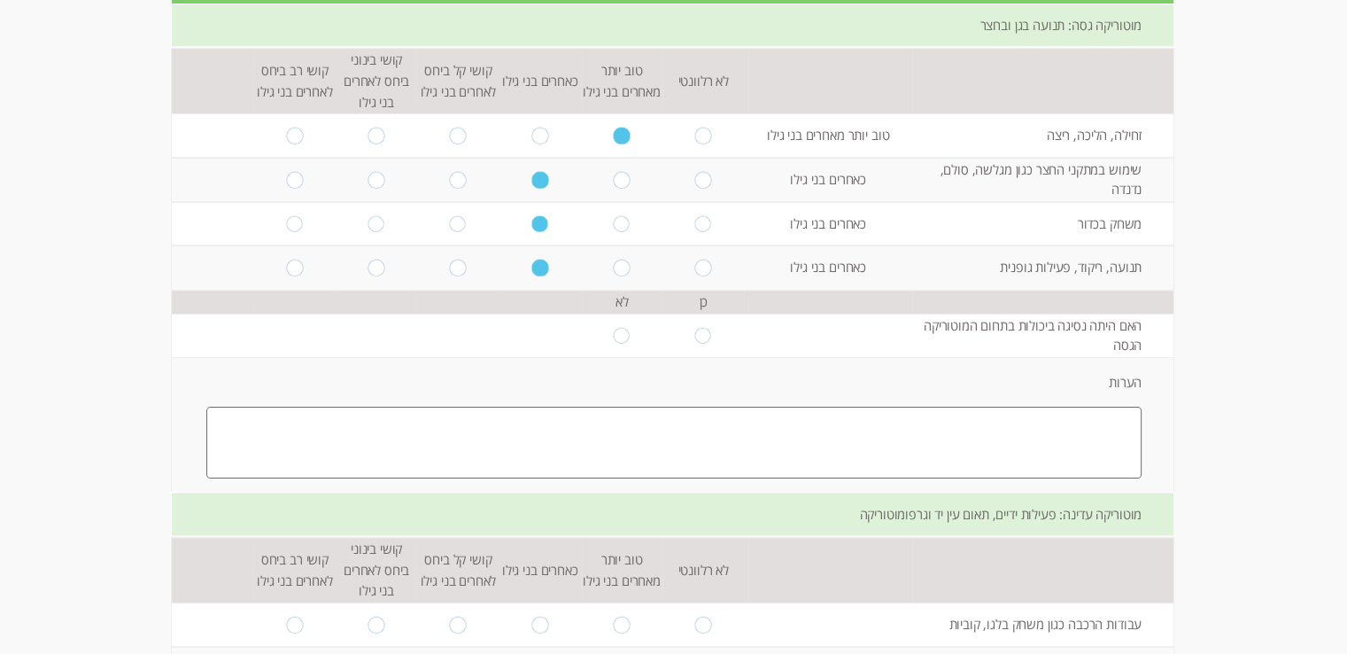
scroll to position [266, 0]
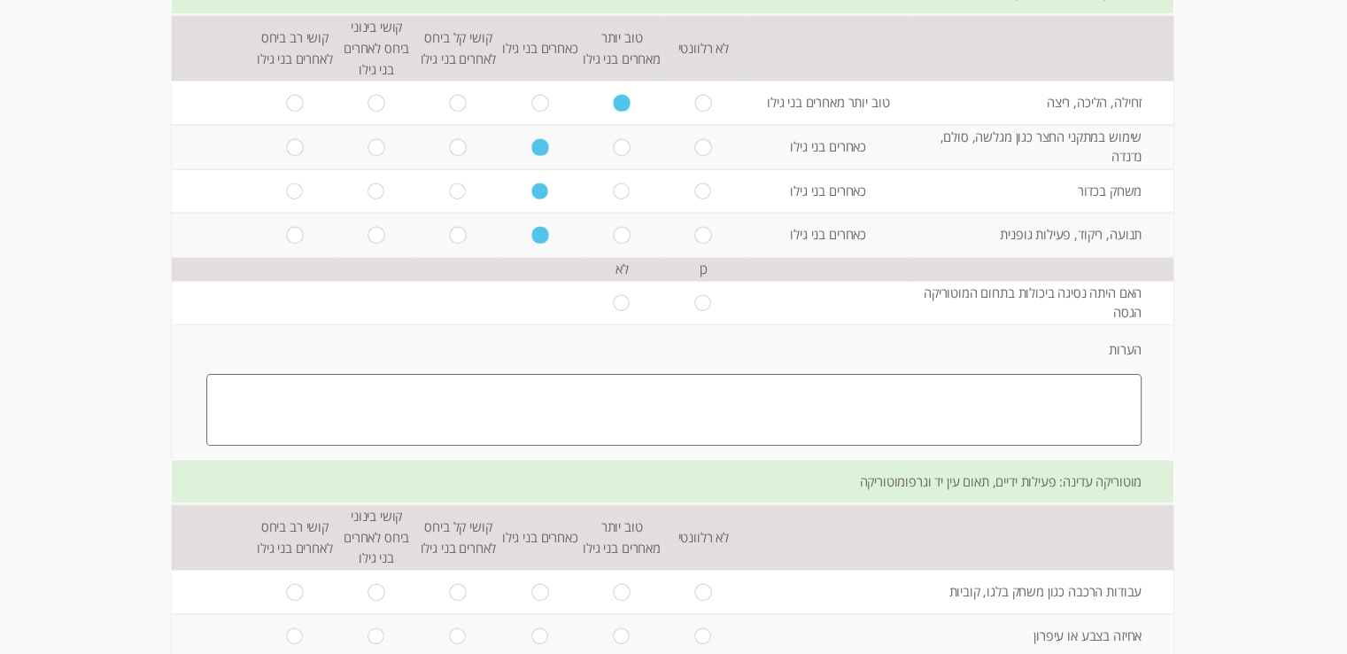
click at [613, 294] on input "radio" at bounding box center [621, 302] width 17 height 17
radio input "true"
click at [804, 394] on textarea at bounding box center [673, 410] width 935 height 72
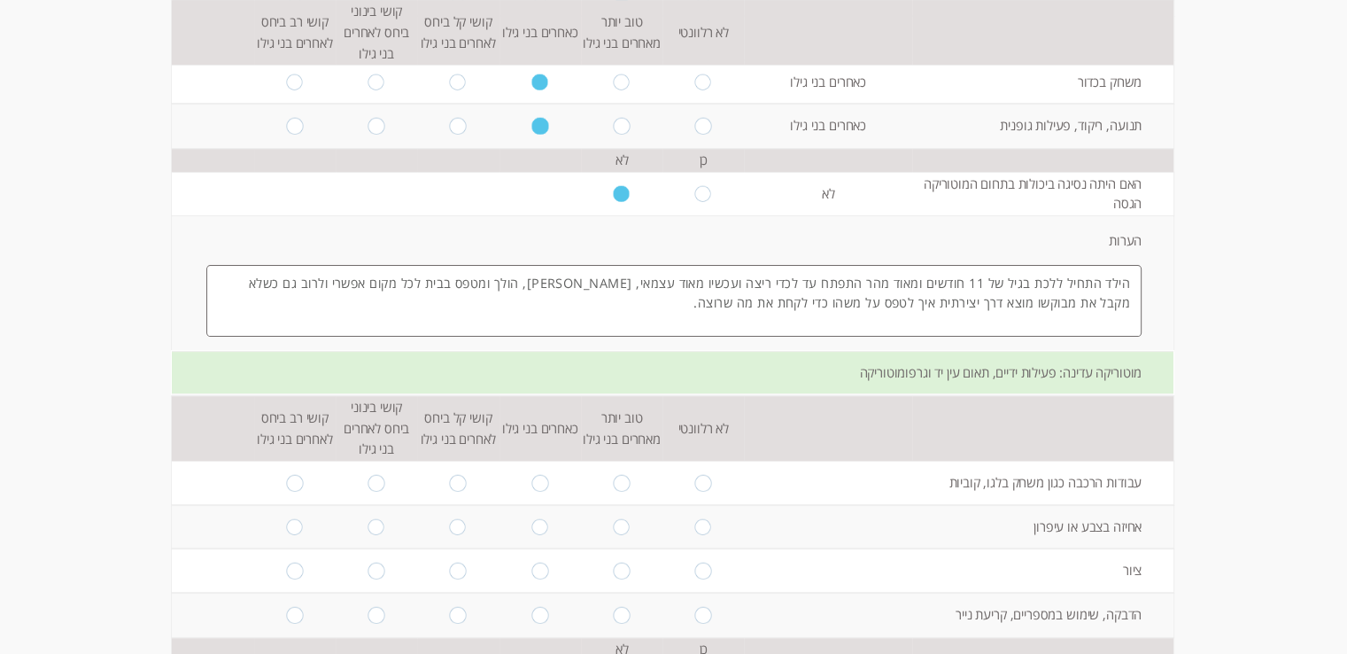
scroll to position [443, 0]
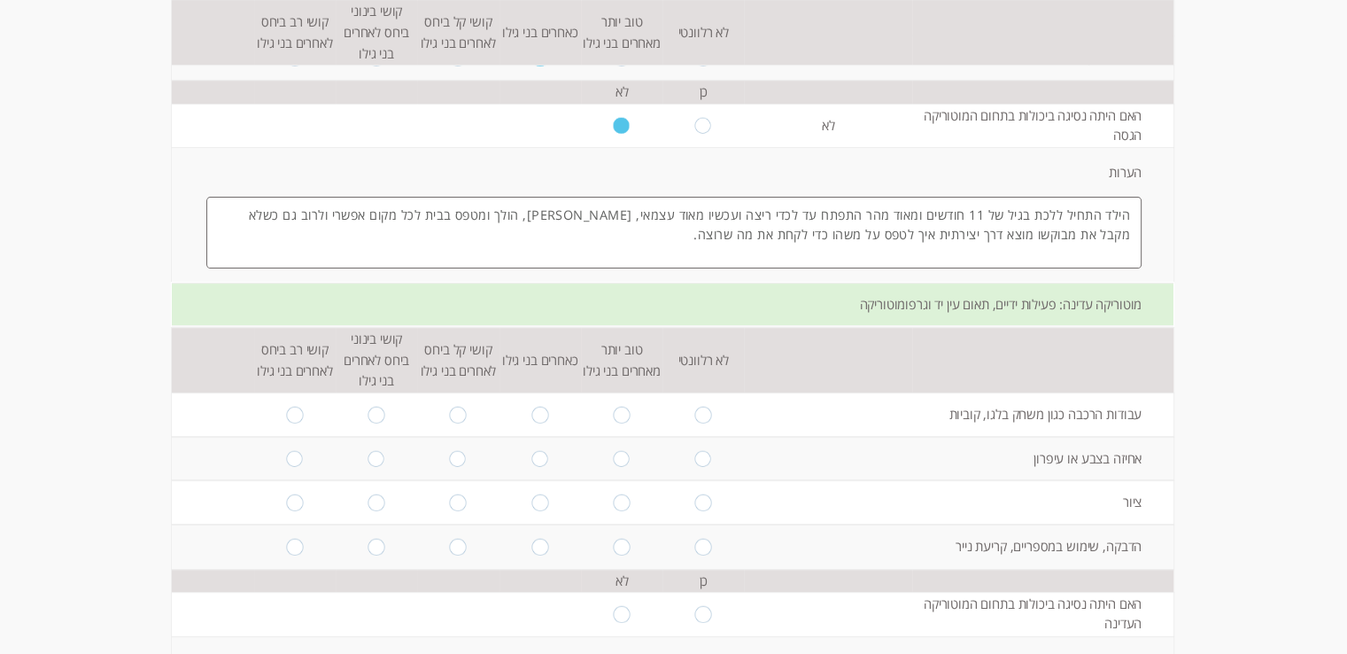
type textarea "הילד התחיל ללכת בגיל של 11 חודשים ומאוד מהר התפתח עד לכדי ריצה ועכשיו מאוד עצמא…"
click at [531, 407] on input "radio" at bounding box center [539, 415] width 17 height 17
radio input "true"
click at [531, 450] on input "radio" at bounding box center [539, 458] width 17 height 17
radio input "true"
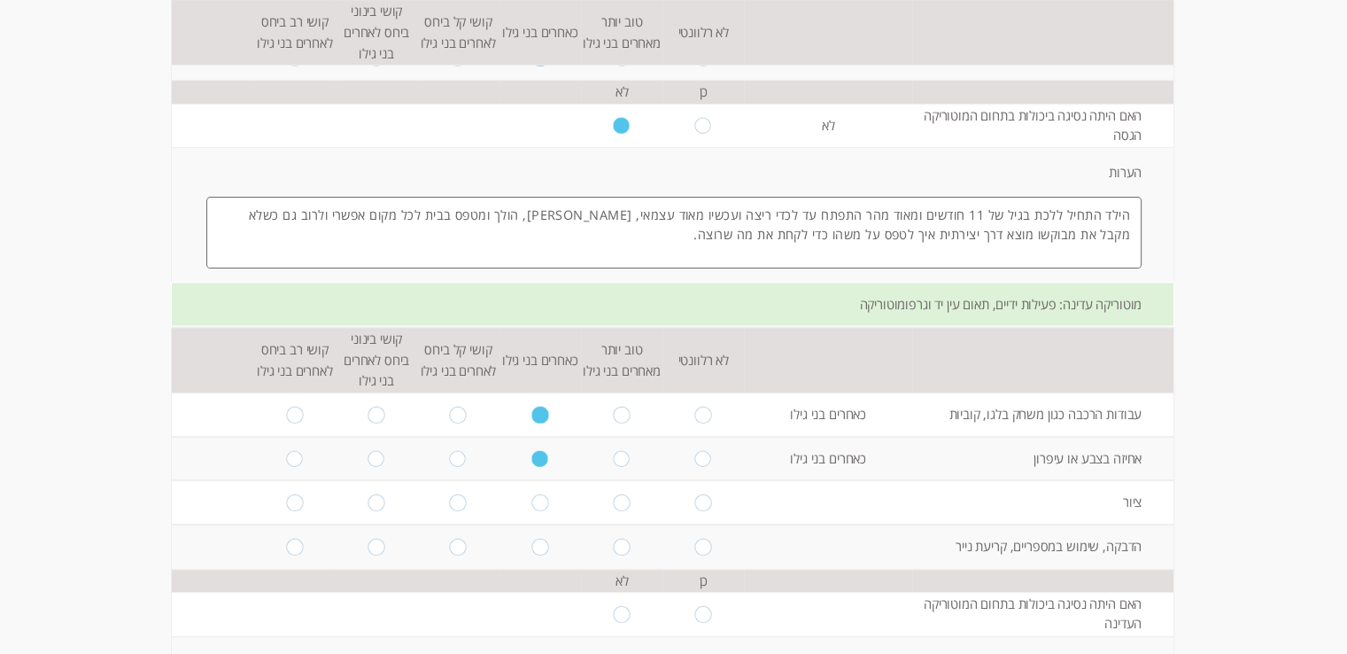
click at [532, 494] on input "radio" at bounding box center [539, 502] width 17 height 17
radio input "true"
click at [531, 539] on input "radio" at bounding box center [539, 547] width 17 height 17
radio input "true"
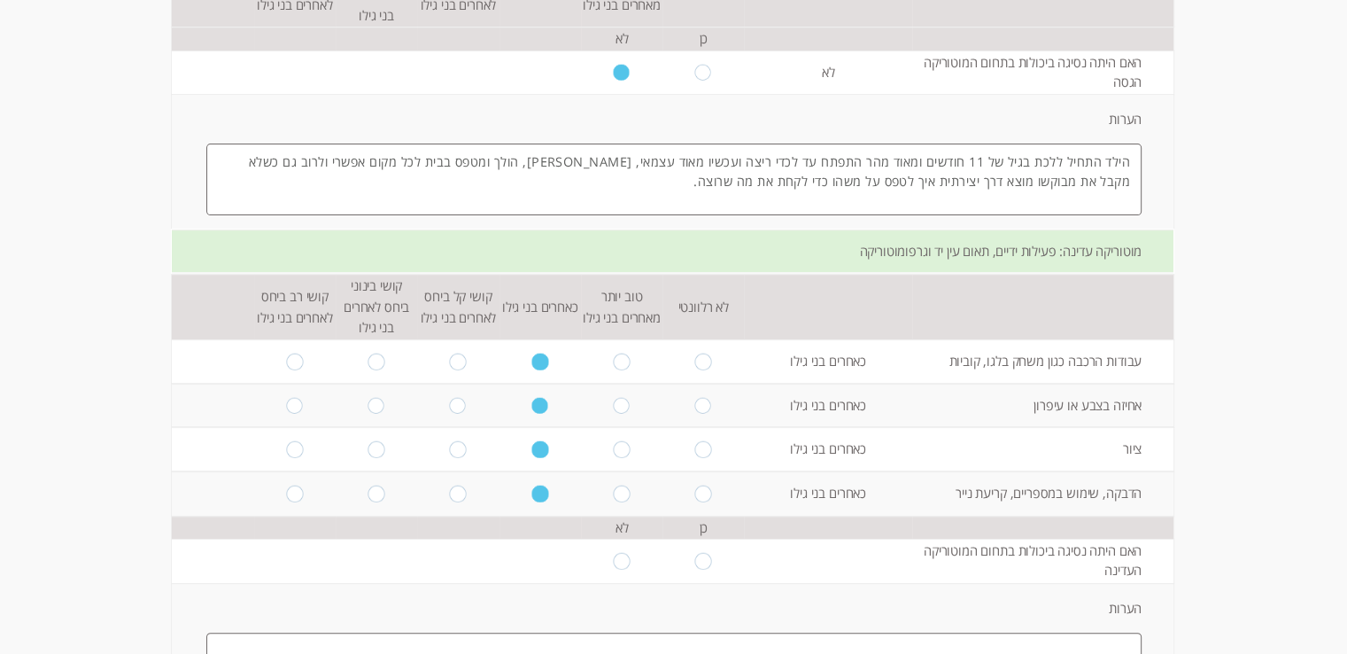
scroll to position [531, 0]
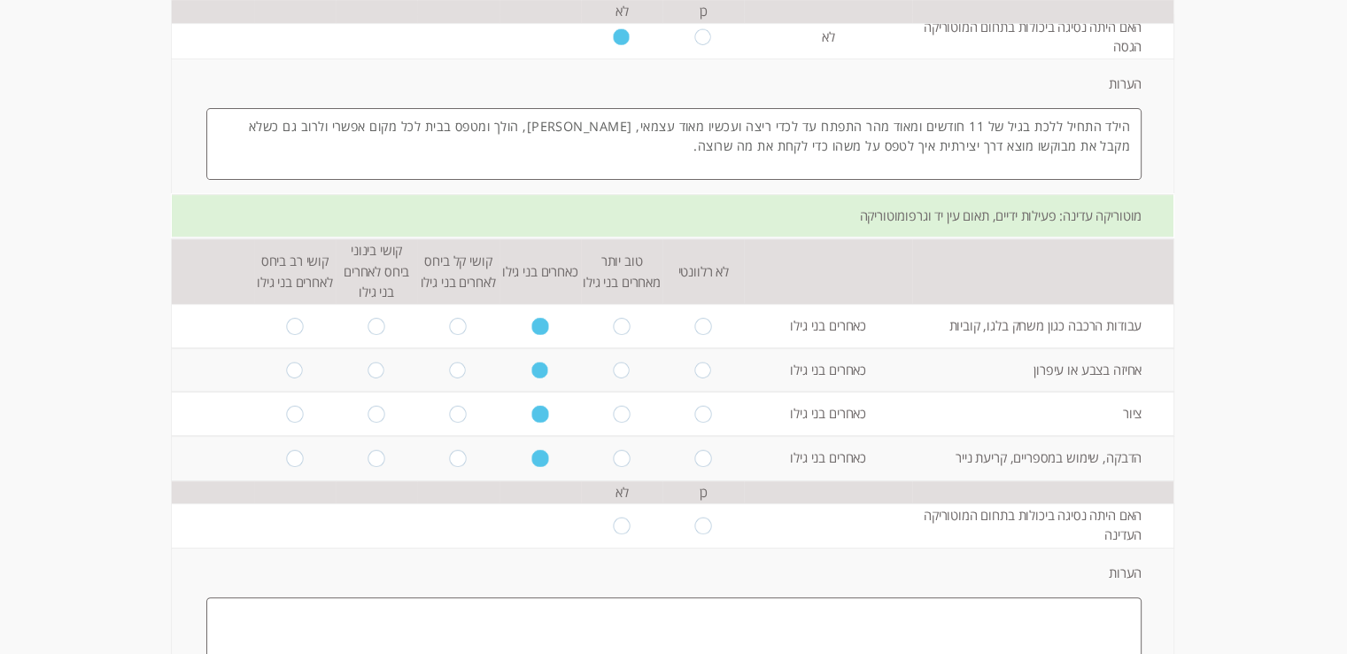
click at [613, 517] on input "radio" at bounding box center [621, 525] width 17 height 17
radio input "true"
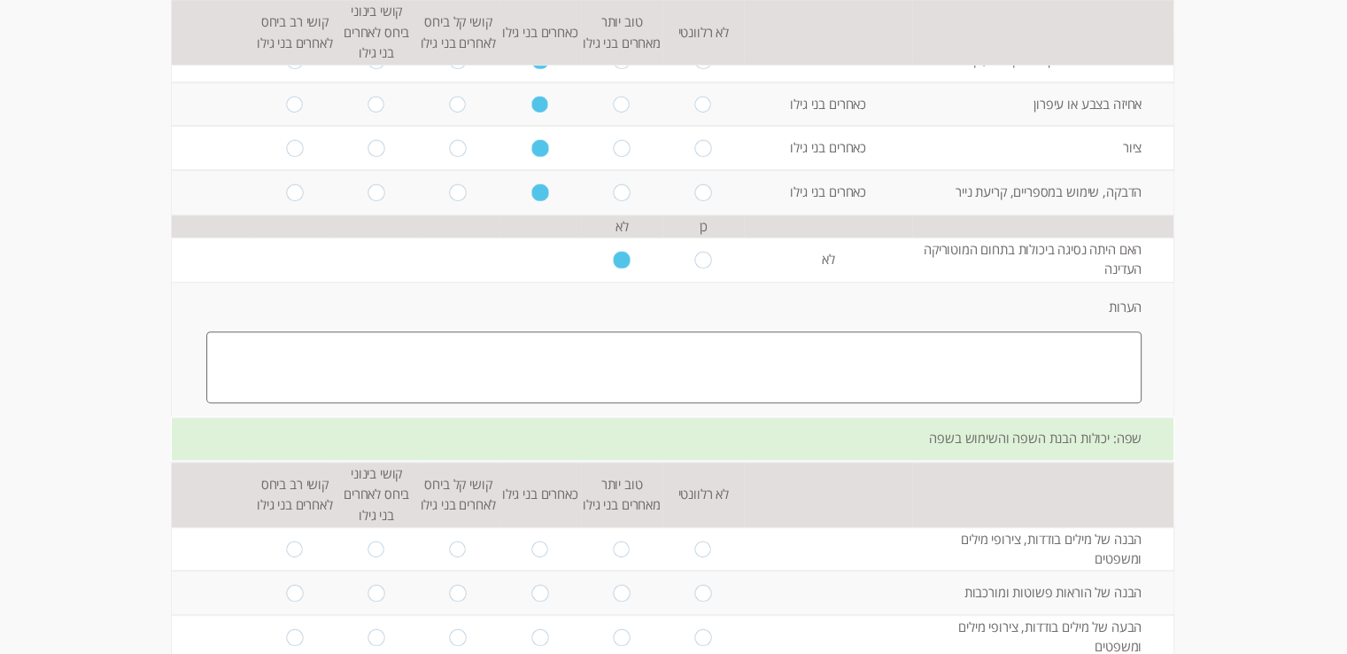
click at [795, 331] on textarea at bounding box center [673, 367] width 935 height 72
type textarea "בבית לא ראיתי קושי מכל סוג בתחום הזה"
click at [531, 540] on input "radio" at bounding box center [539, 548] width 17 height 17
radio input "true"
click at [531, 585] on input "radio" at bounding box center [539, 593] width 17 height 17
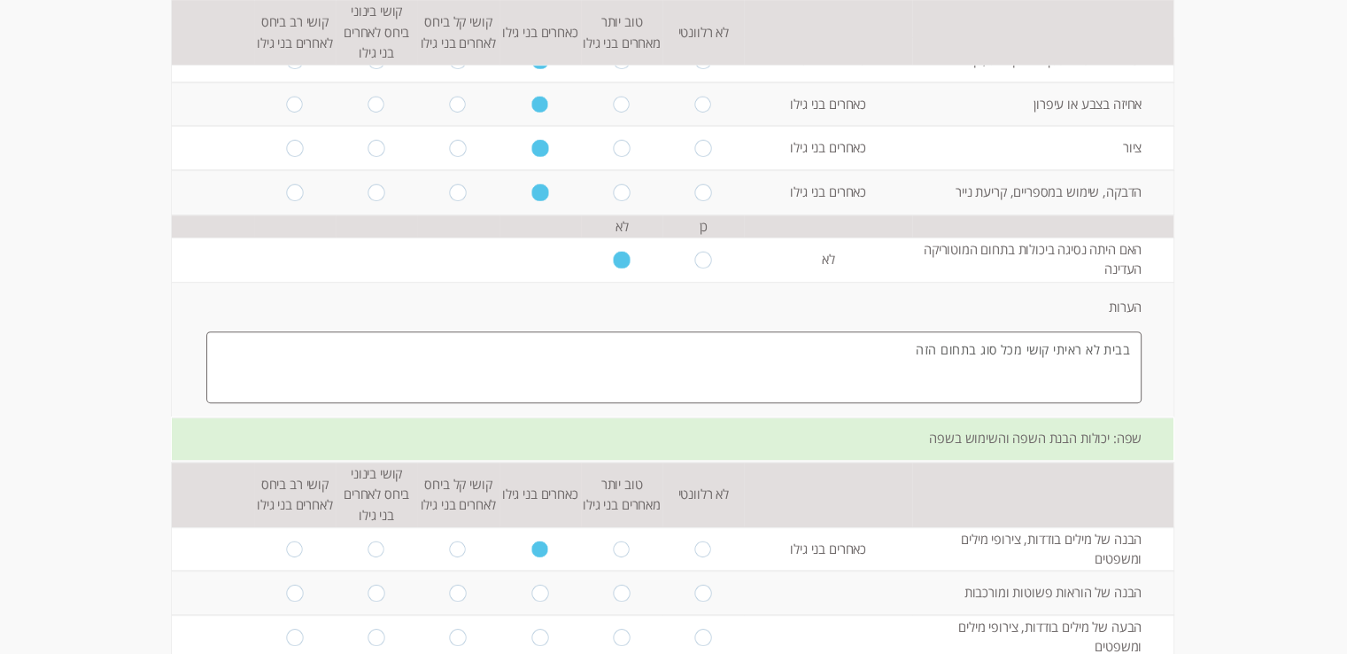
radio input "true"
click at [368, 629] on input "radio" at bounding box center [376, 637] width 17 height 17
radio input "true"
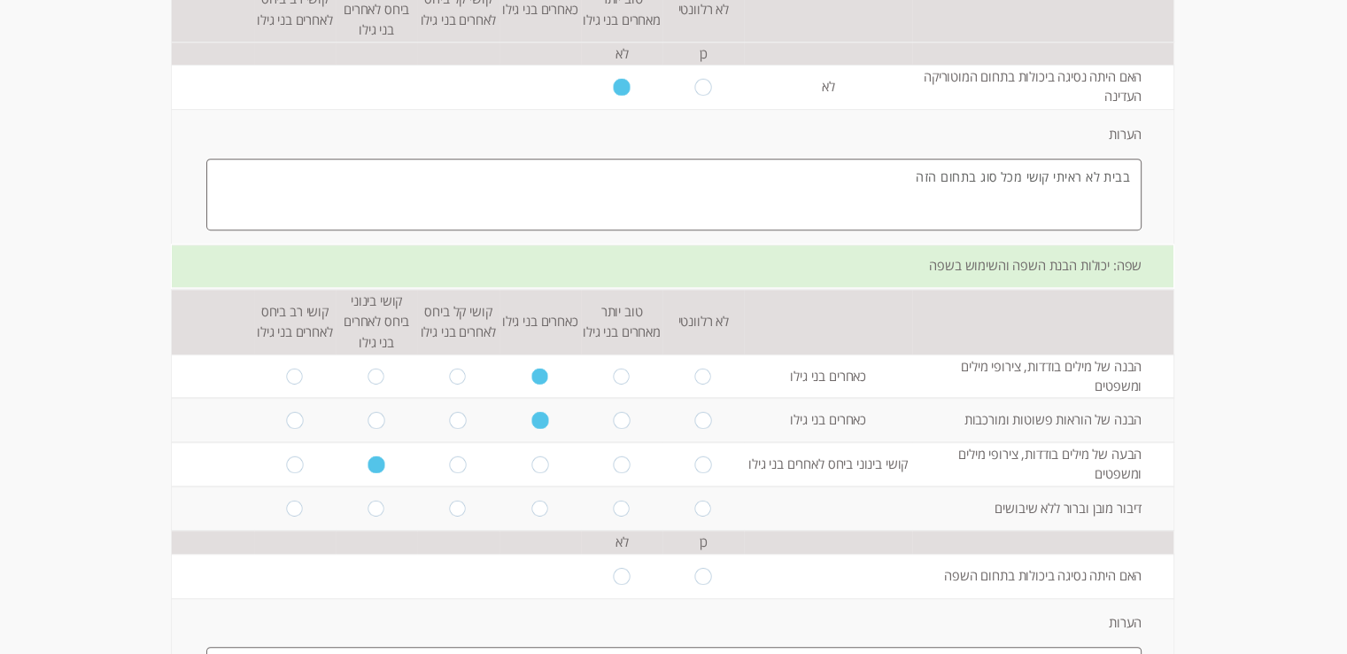
scroll to position [974, 0]
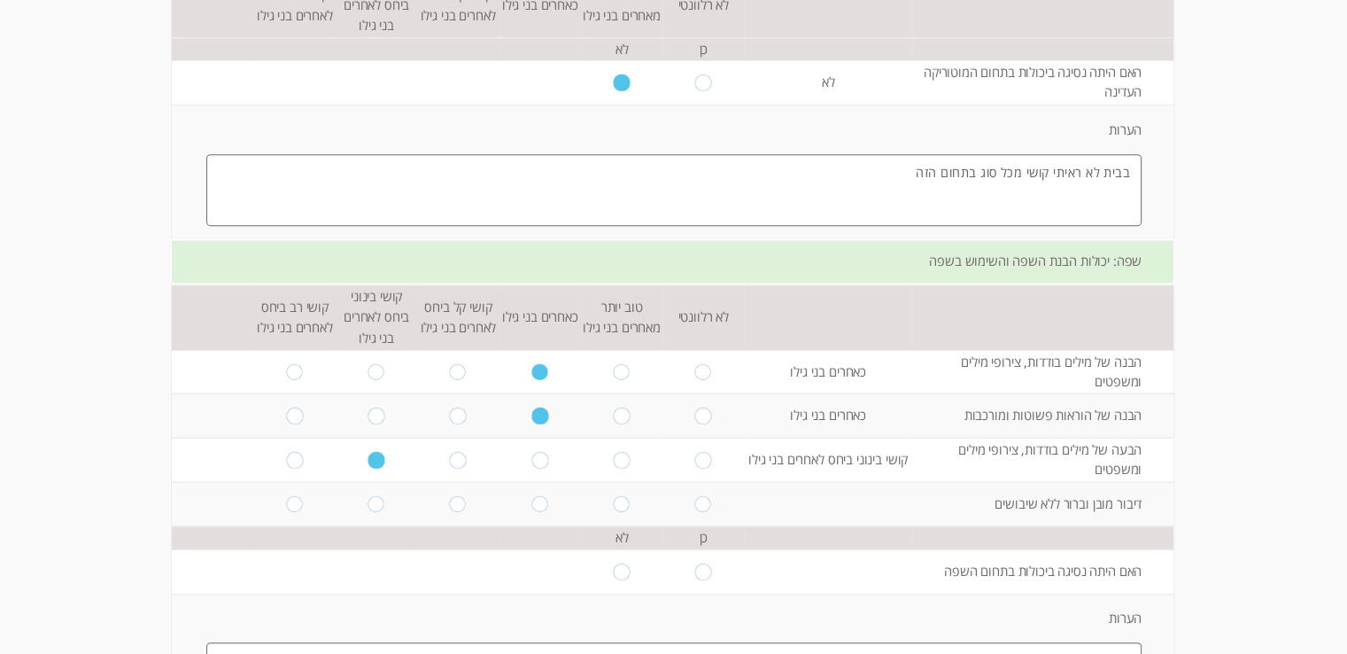
click at [286, 495] on input "radio" at bounding box center [294, 503] width 17 height 17
radio input "true"
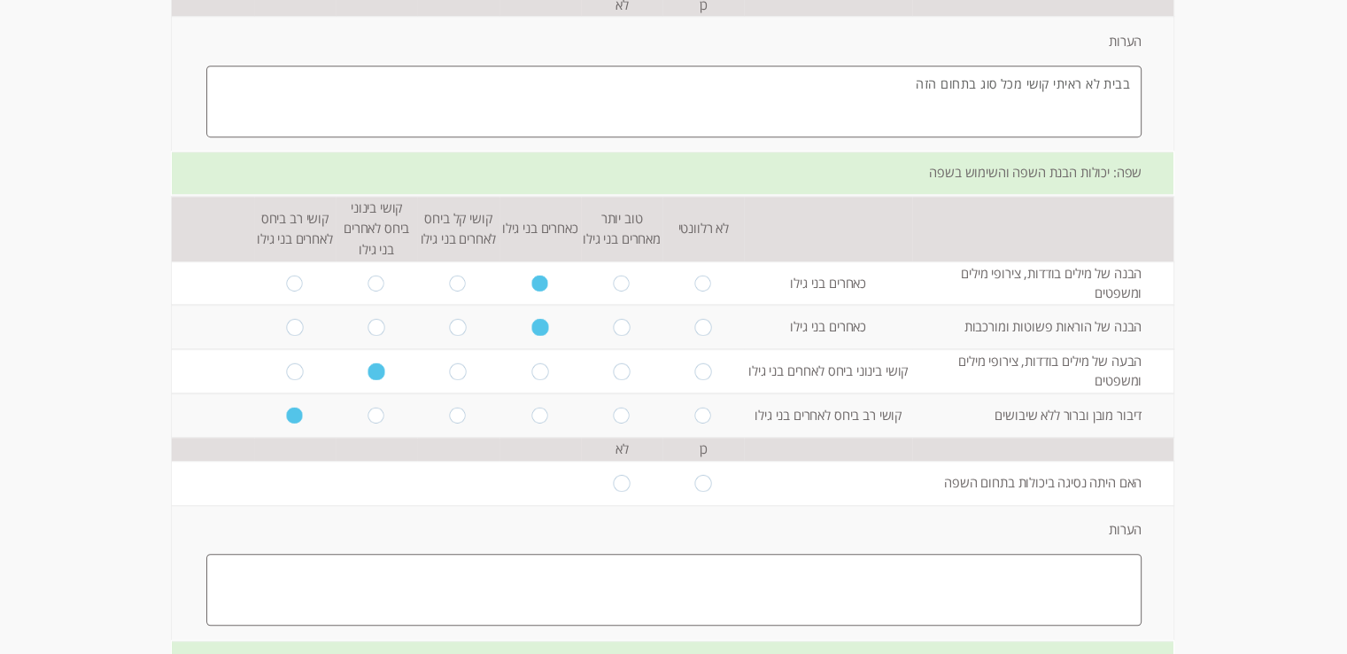
click at [613, 475] on input "radio" at bounding box center [621, 483] width 17 height 17
radio input "true"
click at [804, 554] on textarea at bounding box center [673, 590] width 935 height 72
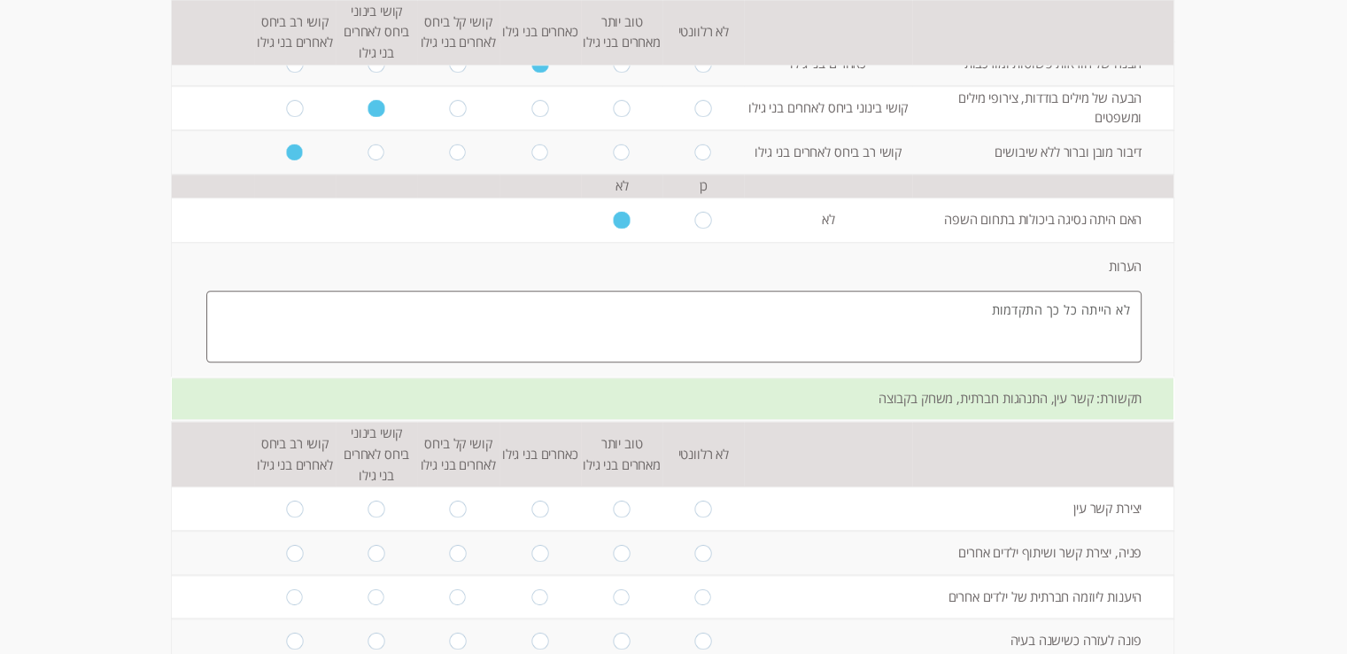
scroll to position [1329, 0]
type textarea "לא הייתה כל כך התקדמות"
click at [535, 498] on input "radio" at bounding box center [539, 506] width 17 height 17
radio input "true"
click at [531, 542] on input "radio" at bounding box center [539, 550] width 17 height 17
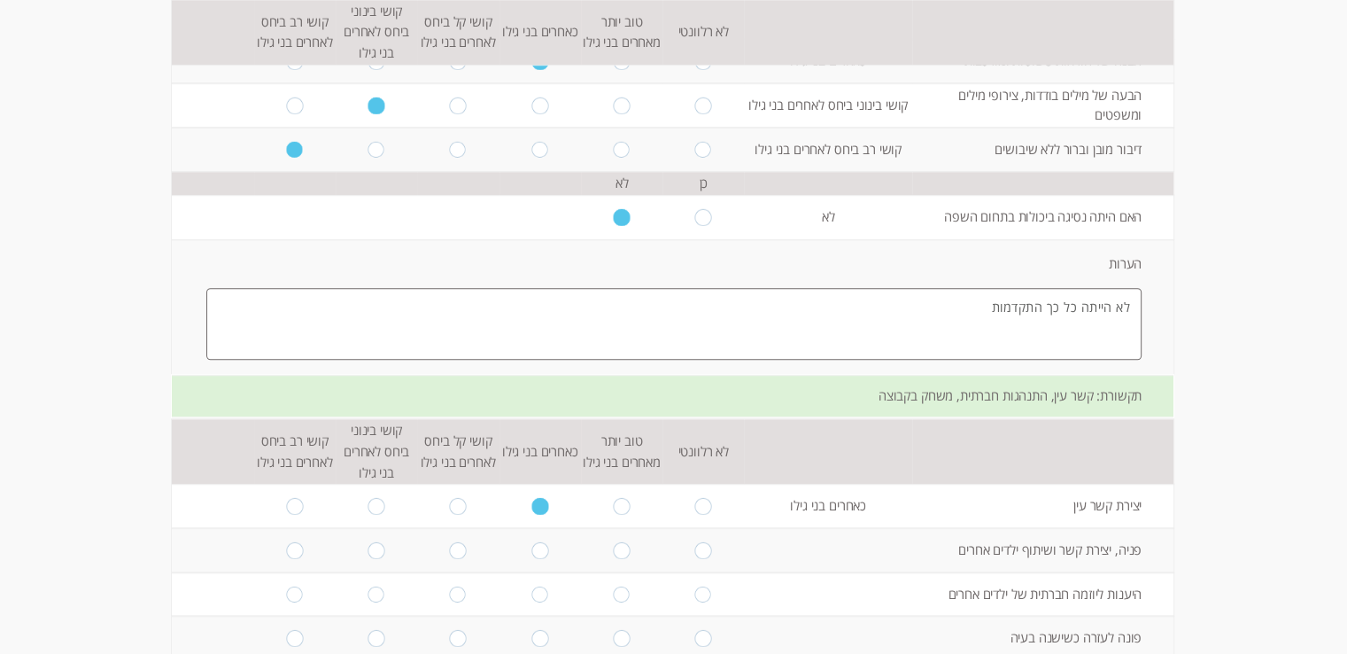
radio input "true"
click at [531, 585] on input "radio" at bounding box center [539, 593] width 17 height 17
radio input "true"
click at [532, 630] on input "radio" at bounding box center [539, 638] width 17 height 17
radio input "true"
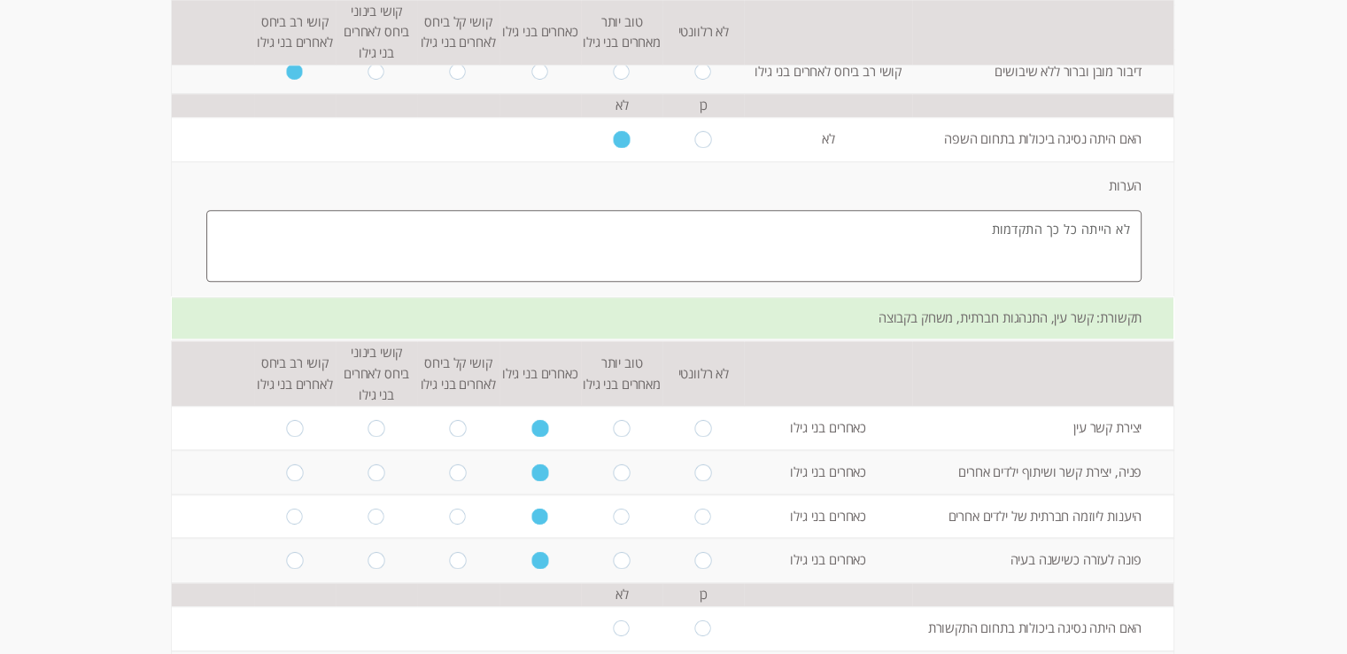
scroll to position [1506, 0]
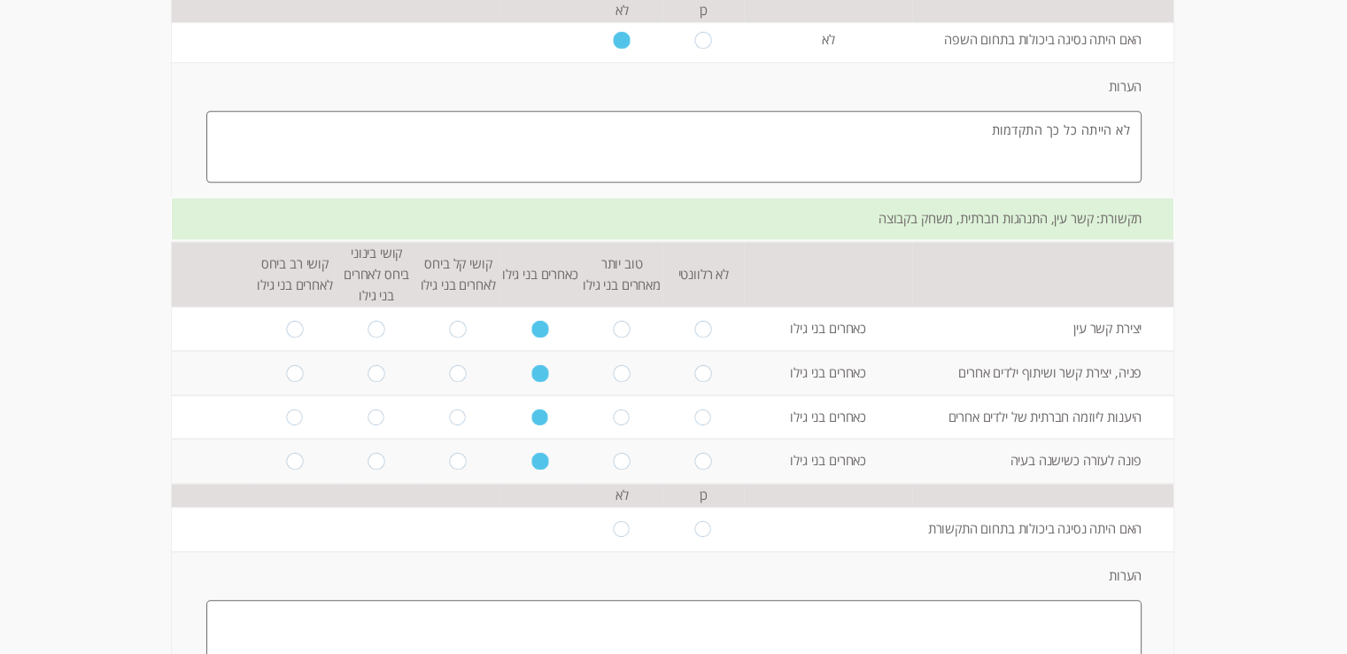
click at [613, 520] on input "radio" at bounding box center [621, 528] width 17 height 17
radio input "true"
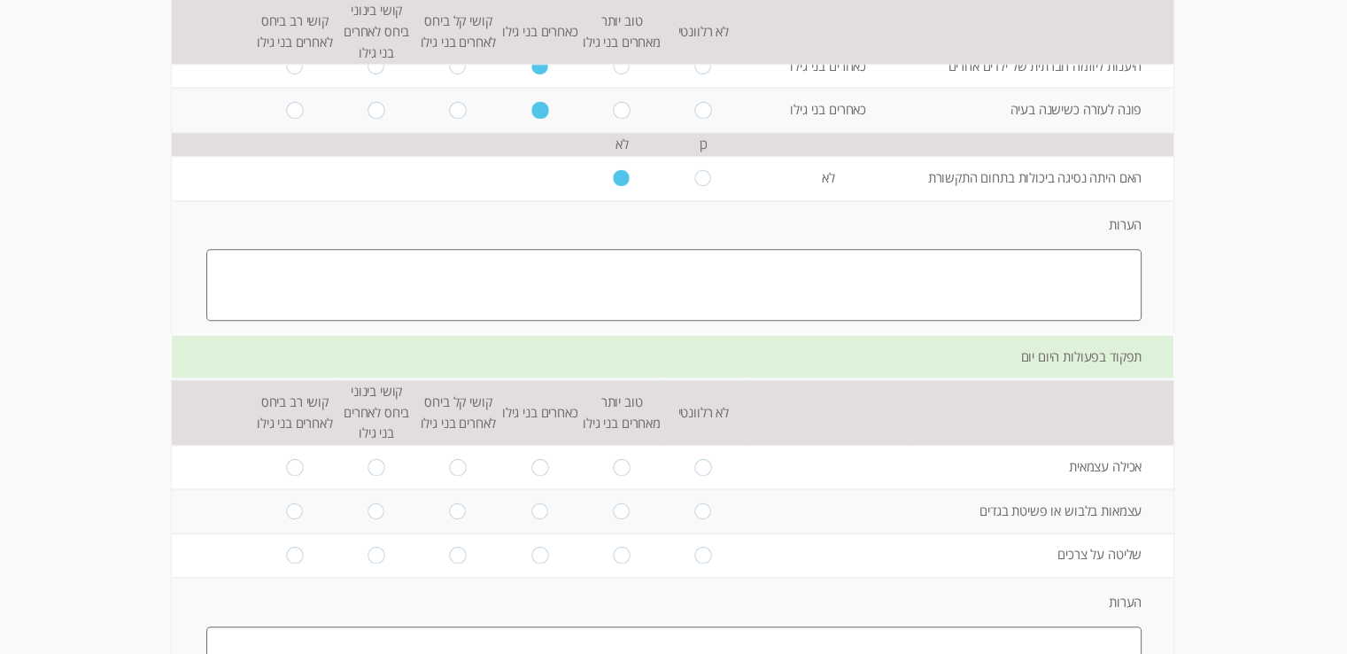
scroll to position [1860, 0]
click at [533, 455] on input "radio" at bounding box center [539, 463] width 17 height 17
radio input "true"
click at [531, 499] on input "radio" at bounding box center [539, 507] width 17 height 17
radio input "true"
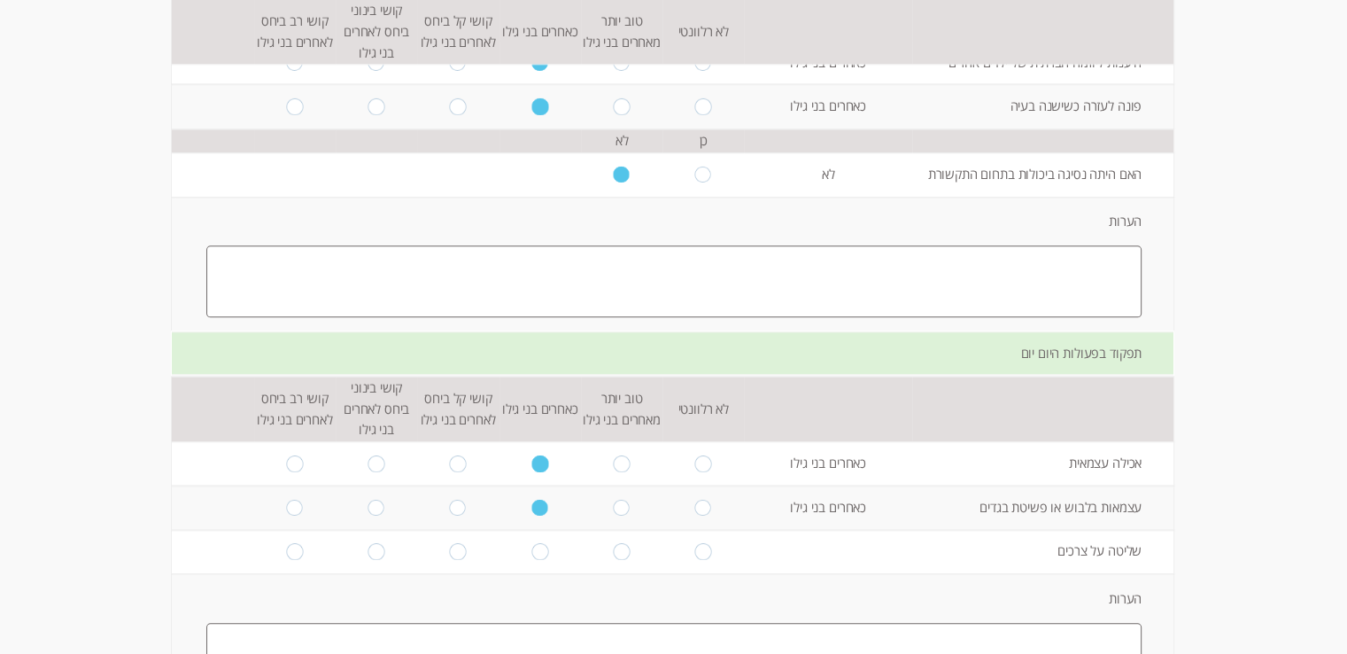
click at [531, 543] on input "radio" at bounding box center [539, 551] width 17 height 17
radio input "true"
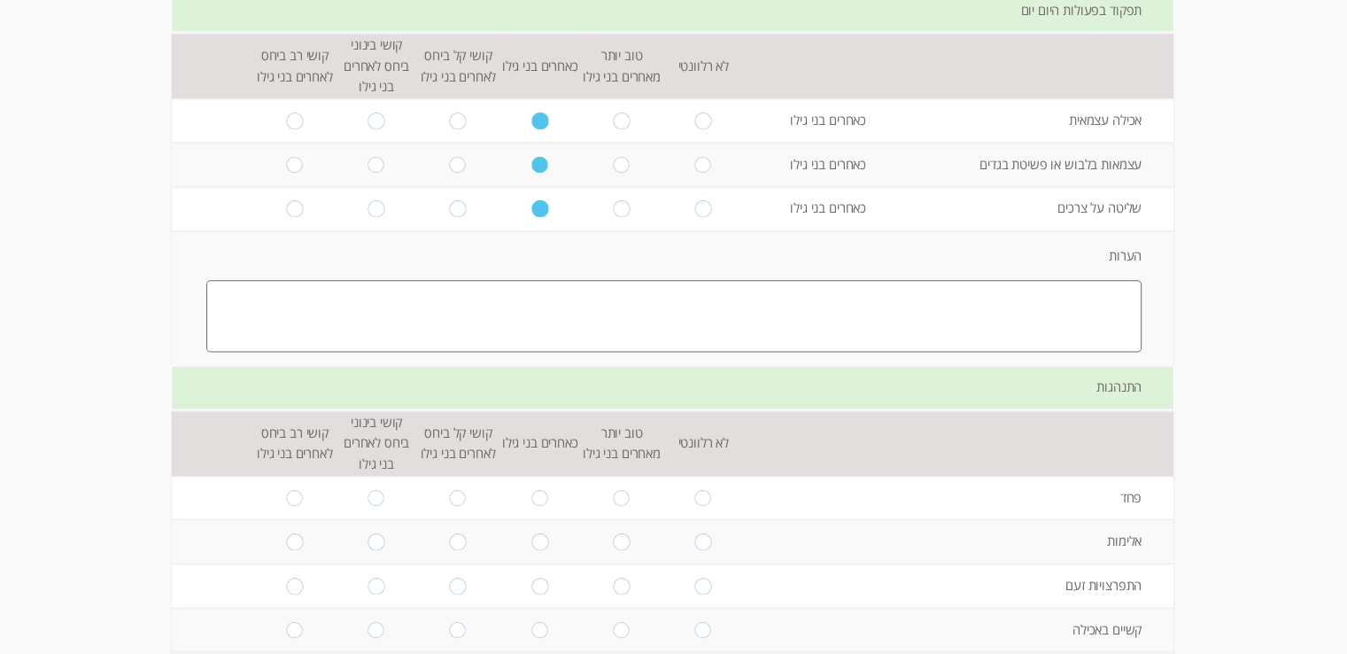
scroll to position [2214, 0]
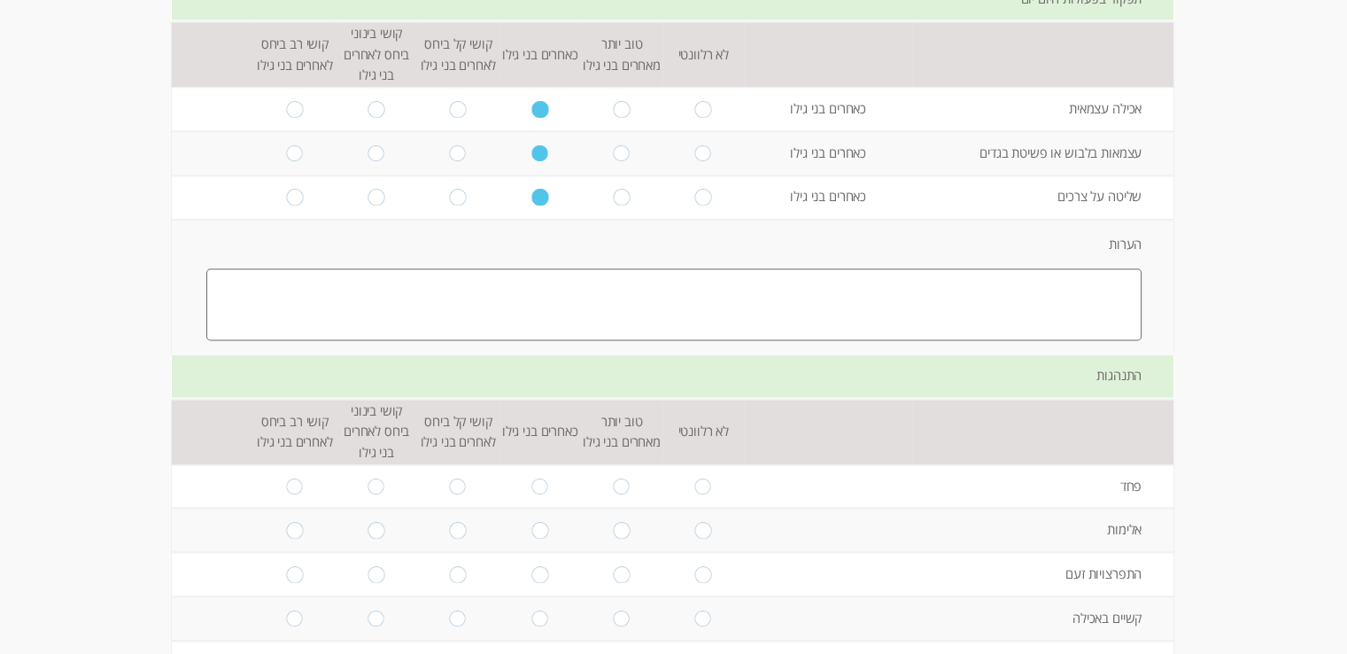
click at [883, 268] on textarea at bounding box center [673, 304] width 935 height 72
type textarea "כ"
click at [532, 477] on input "radio" at bounding box center [539, 485] width 17 height 17
radio input "true"
click at [531, 522] on input "radio" at bounding box center [539, 530] width 17 height 17
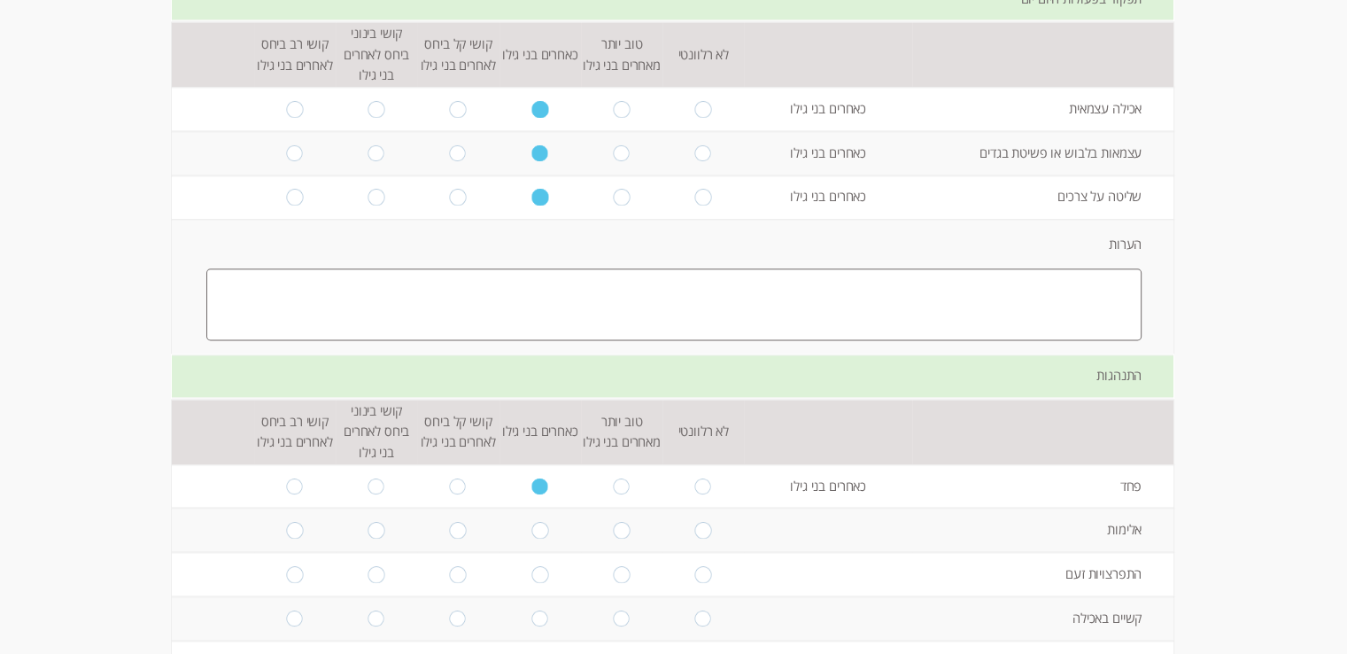
radio input "true"
click at [531, 566] on input "radio" at bounding box center [539, 574] width 17 height 17
radio input "true"
click at [531, 609] on input "radio" at bounding box center [539, 617] width 17 height 17
radio input "true"
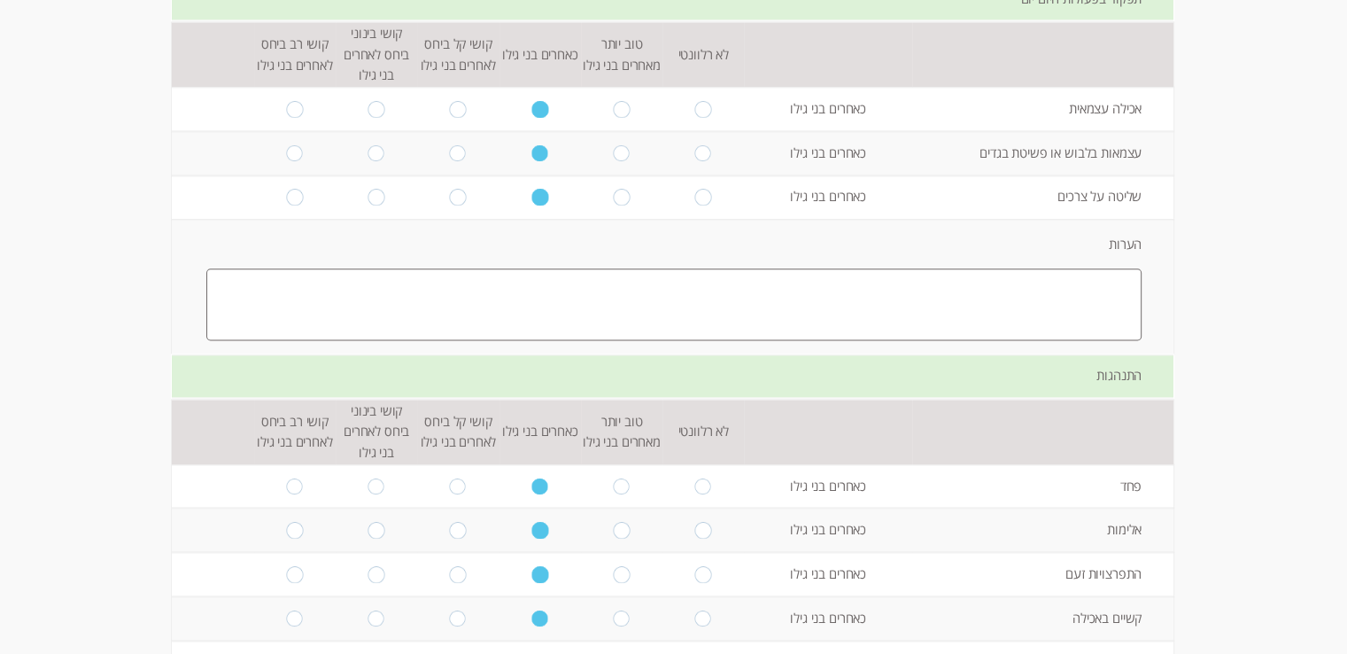
click at [531, 653] on input "radio" at bounding box center [539, 662] width 17 height 17
radio input "true"
click at [613, 653] on input "radio" at bounding box center [621, 662] width 17 height 17
radio input "true"
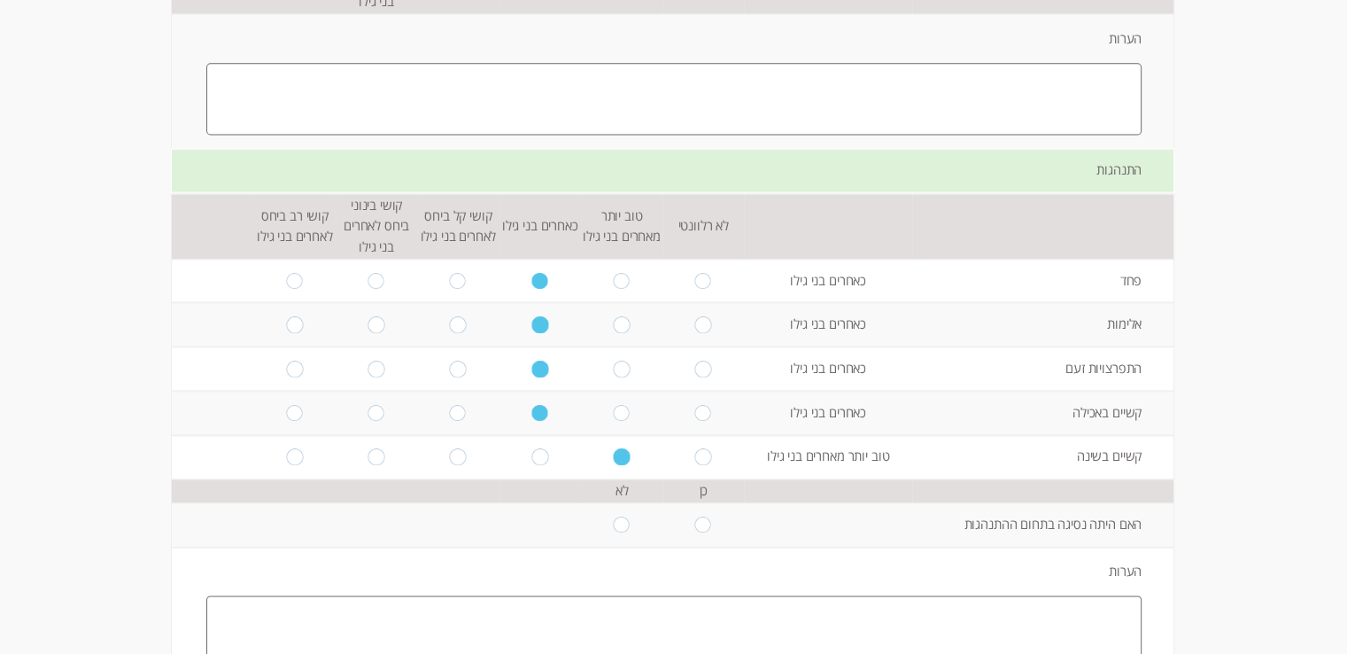
scroll to position [2480, 0]
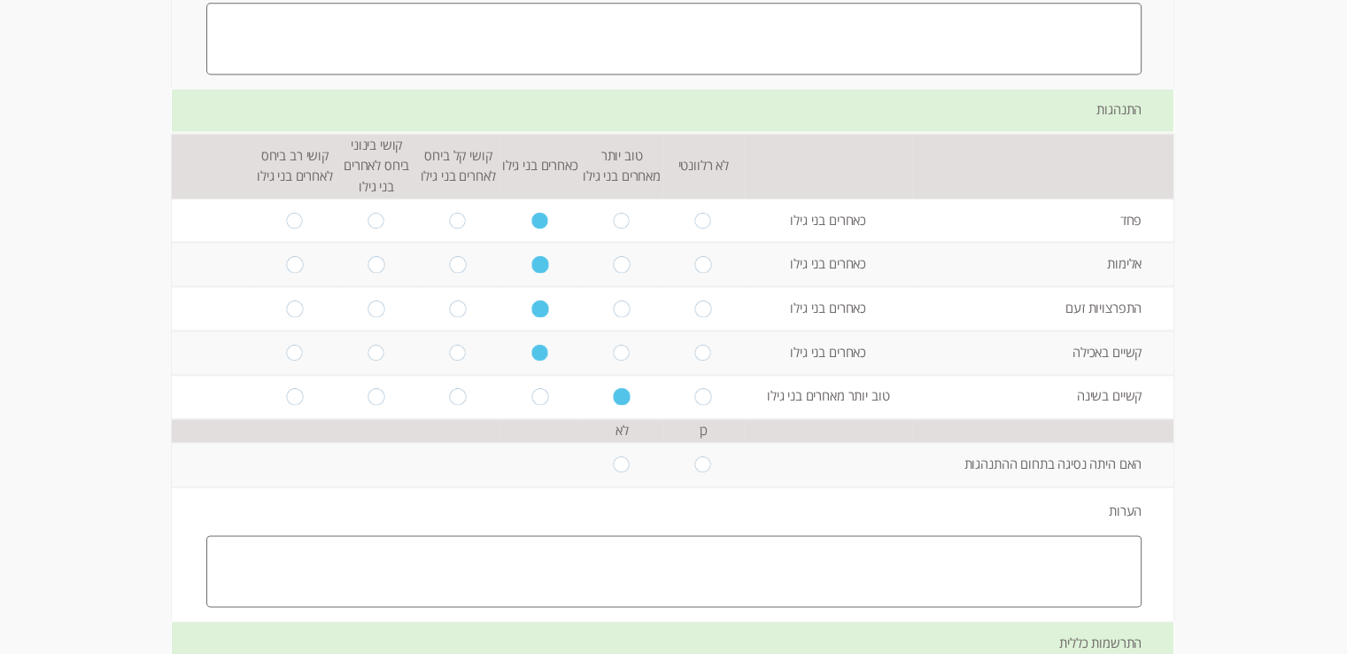
click at [613, 455] on input "radio" at bounding box center [621, 463] width 17 height 17
radio input "true"
click at [767, 535] on textarea at bounding box center [673, 571] width 935 height 72
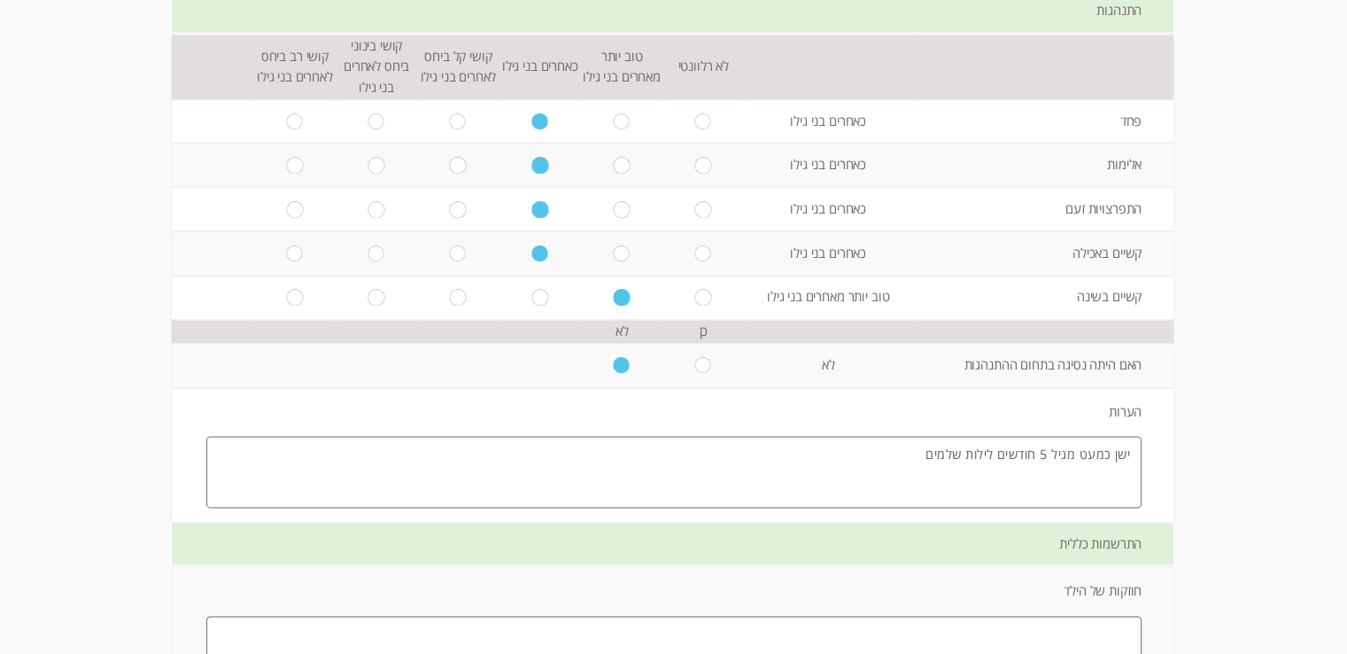
scroll to position [2746, 0]
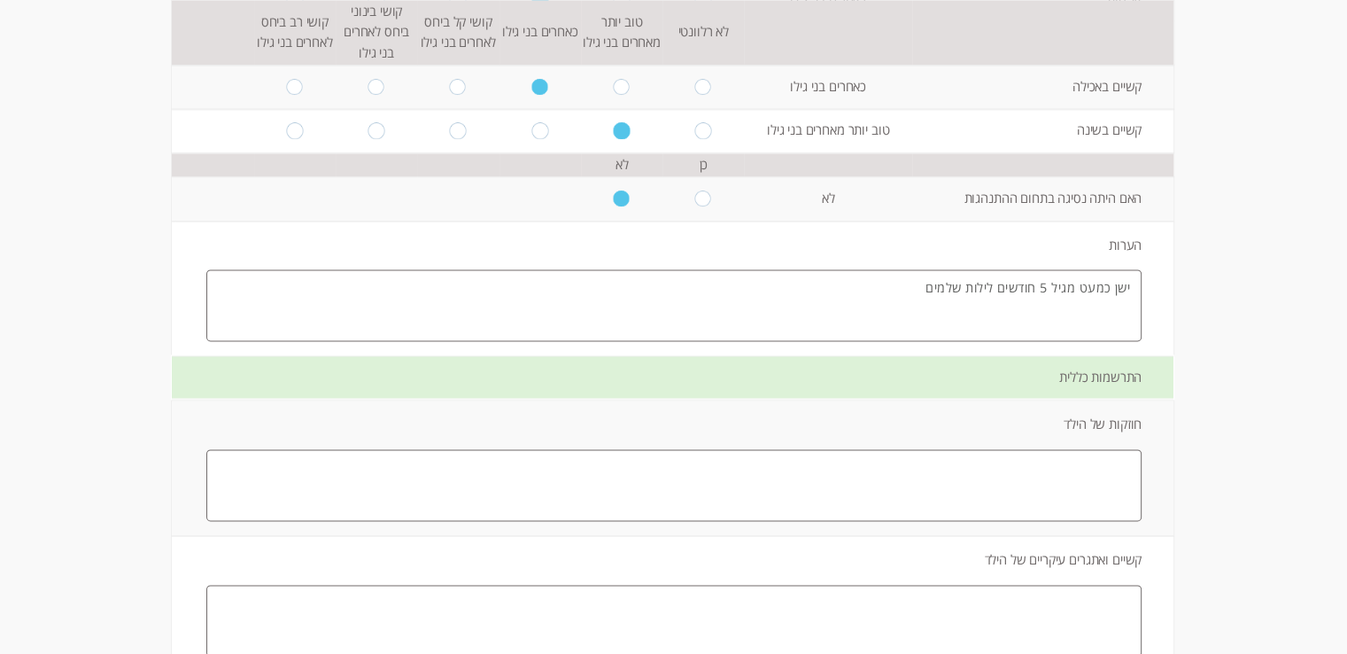
type textarea "ישן כמעט מגיל 5 חודשים לילות שלמים"
click at [1016, 449] on textarea at bounding box center [673, 485] width 935 height 72
click at [697, 449] on textarea "הילד עצמאי, יודע לבקש עזרה בעזרת קולות (לא מילים), ידיים והבעות פנים." at bounding box center [673, 485] width 935 height 72
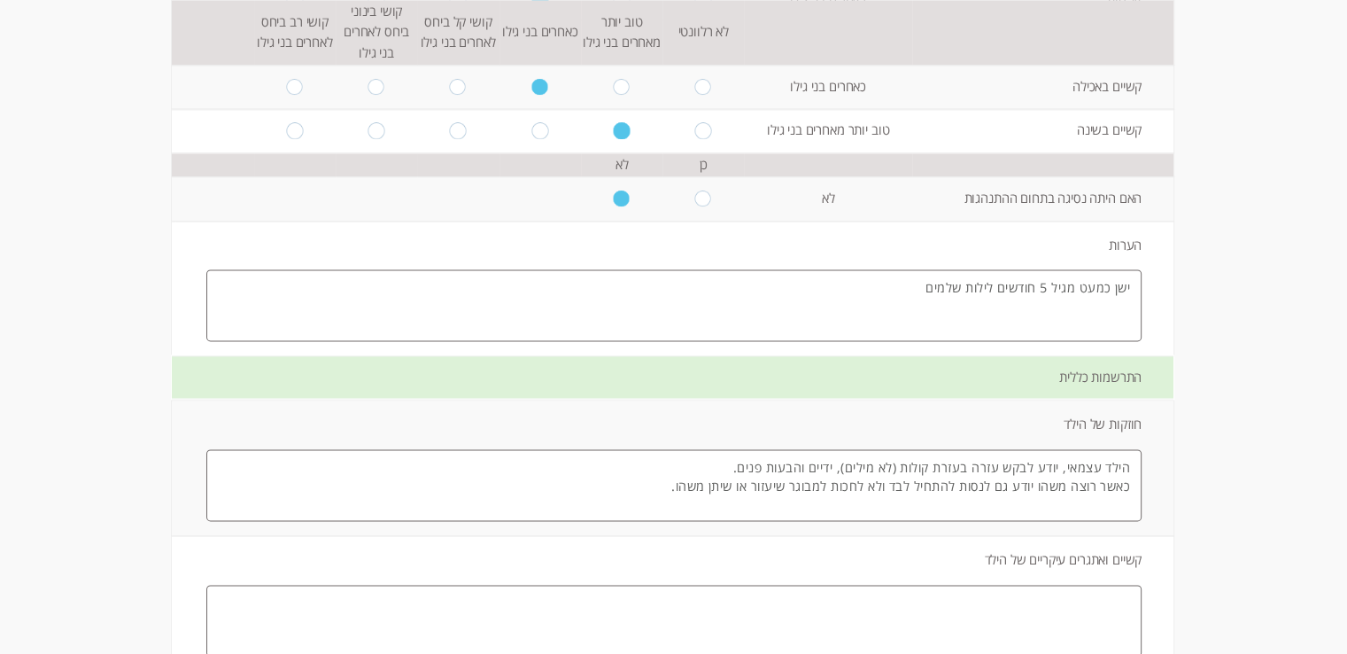
type textarea "הילד עצמאי, יודע לבקש עזרה בעזרת קולות (לא מילים), ידיים והבעות פנים. כאשר רוצה…"
click at [989, 585] on textarea at bounding box center [673, 621] width 935 height 72
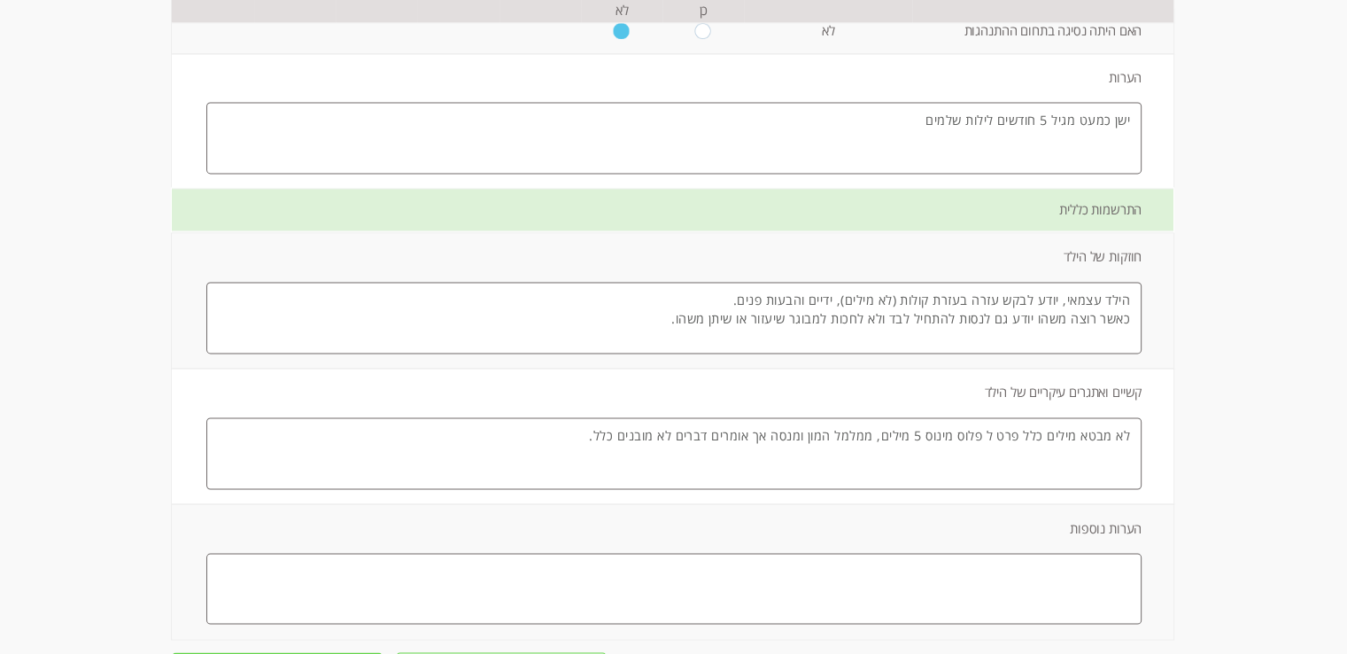
scroll to position [2918, 0]
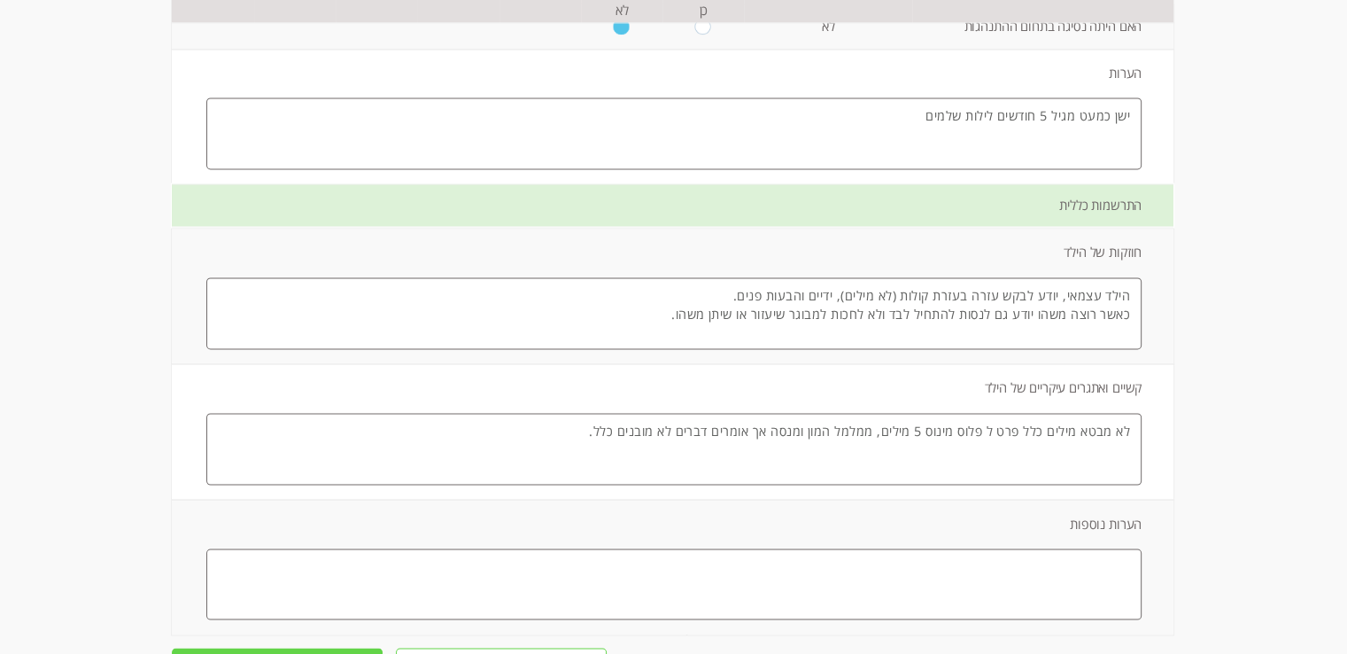
type textarea "לא מבטא מילים כלל פרט ל פלוס מינוס 5 מילים, ממלמל המון ומנסה אך אומרים דברים לא…"
click at [1056, 548] on textarea at bounding box center [673, 584] width 935 height 72
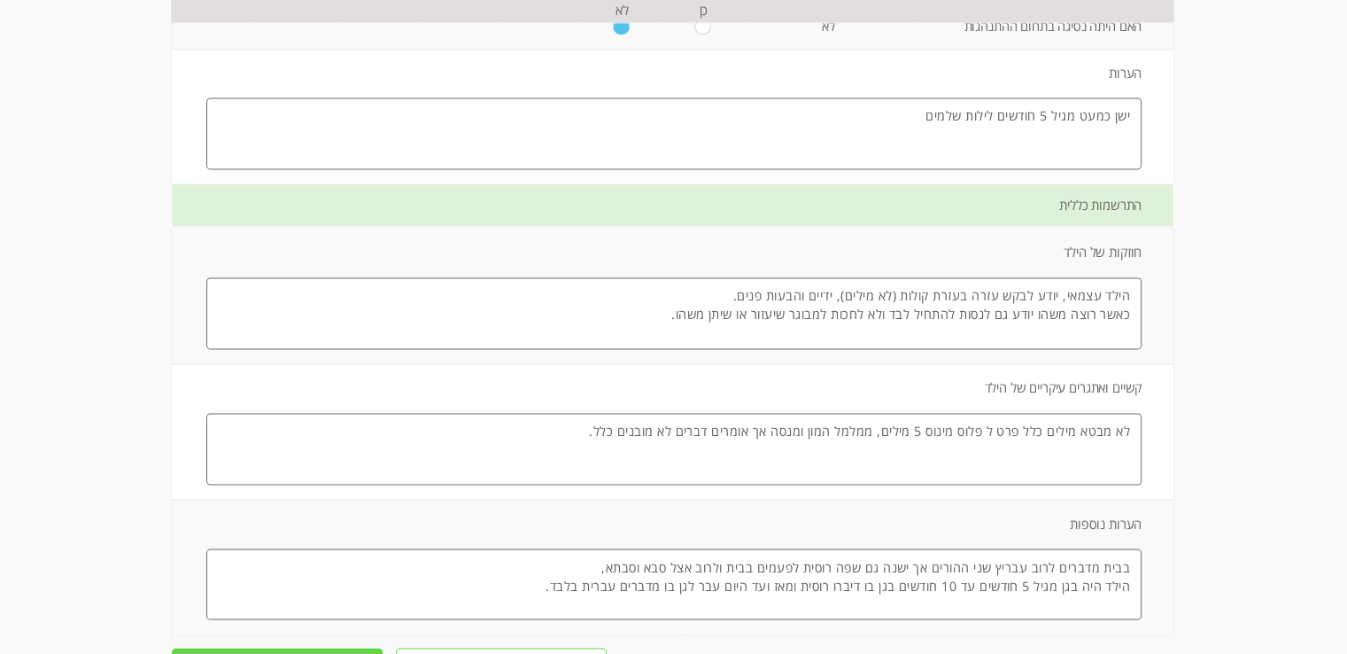
scroll to position [13, 0]
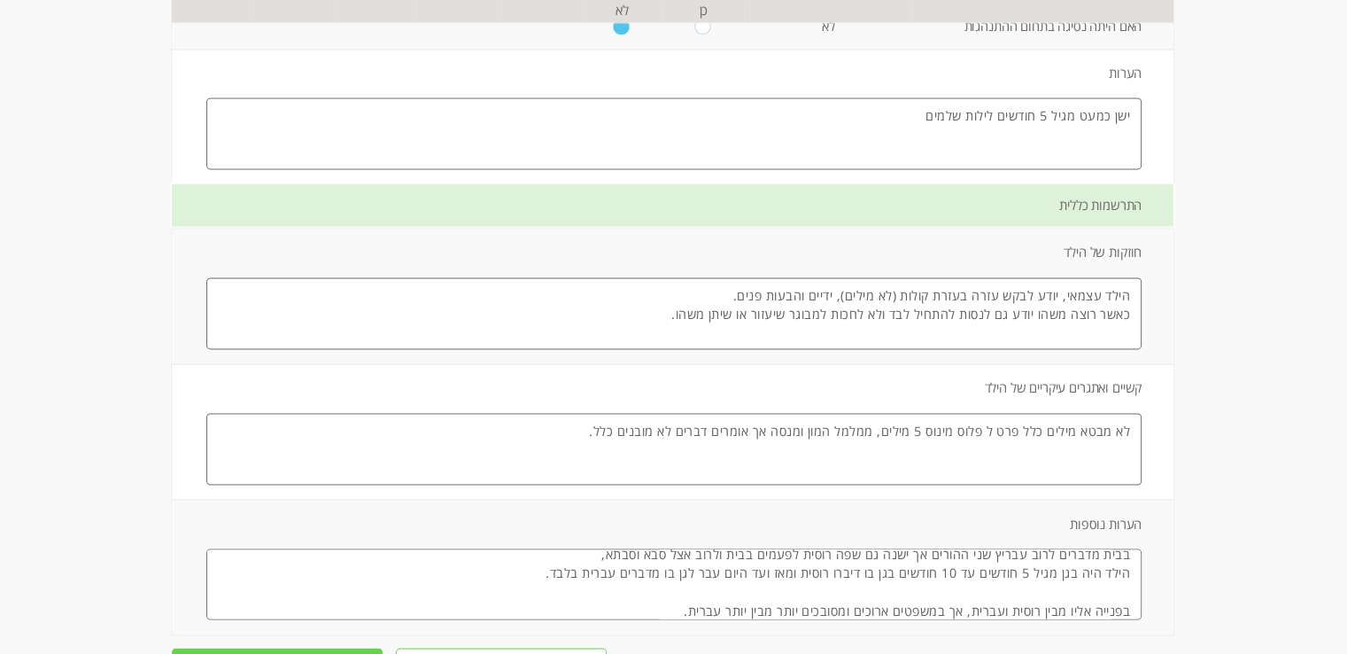
type textarea "בבית מדברים לרוב עבריץ שני ההורים אך ישנה גם שפה רוסית לפעמים בבית ולרוב אצל סב…"
click at [331, 647] on input "שמור והמשך" at bounding box center [277, 664] width 211 height 35
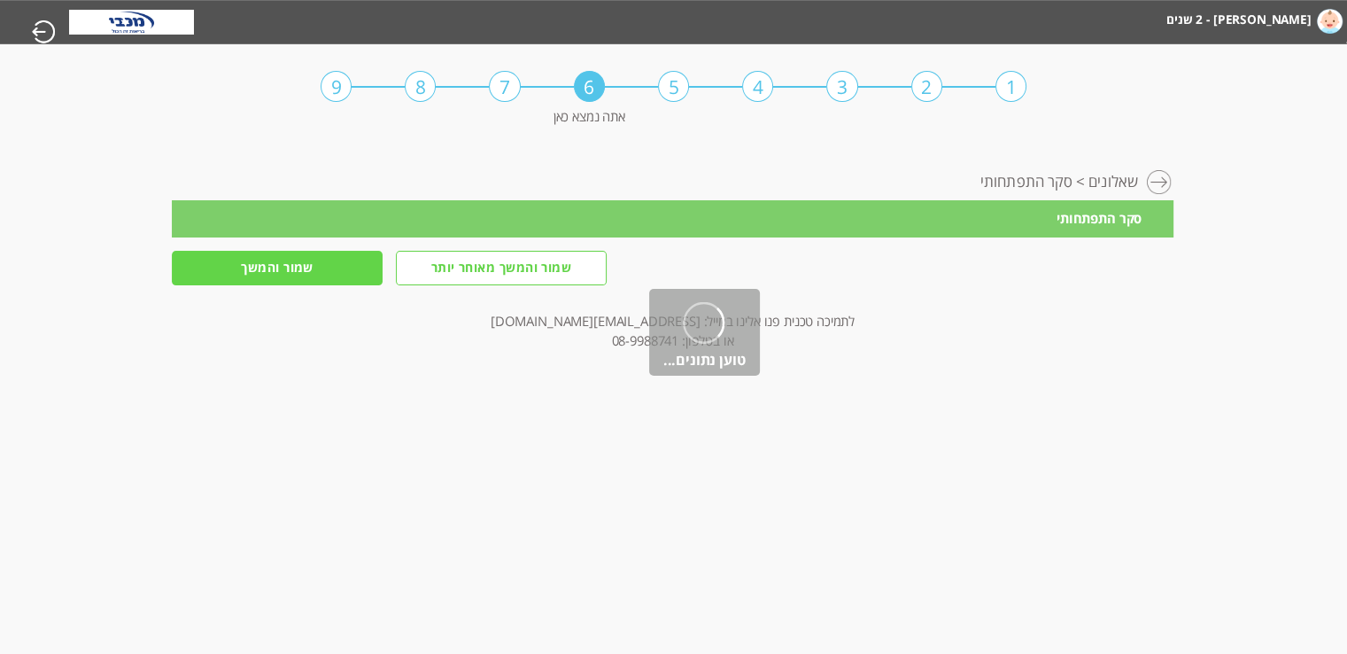
scroll to position [0, 0]
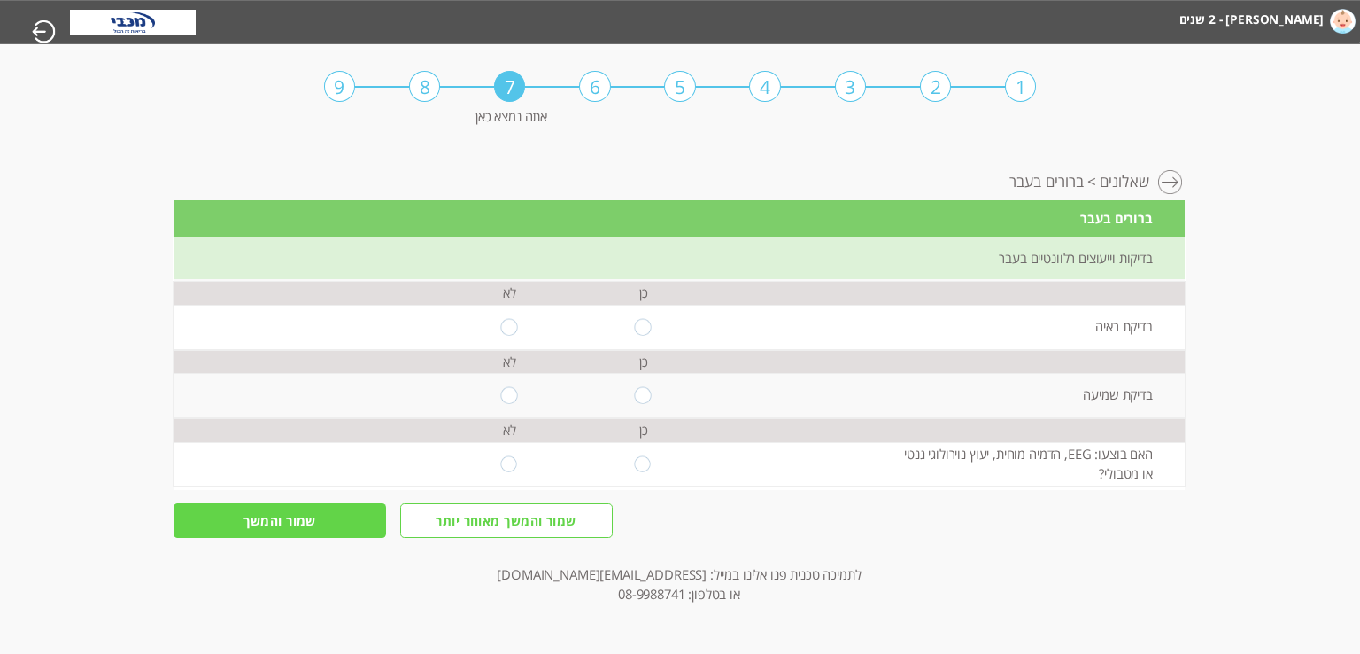
click at [505, 323] on input "radio" at bounding box center [508, 326] width 17 height 17
radio input "true"
click at [643, 393] on input "radio" at bounding box center [643, 395] width 17 height 17
radio input "true"
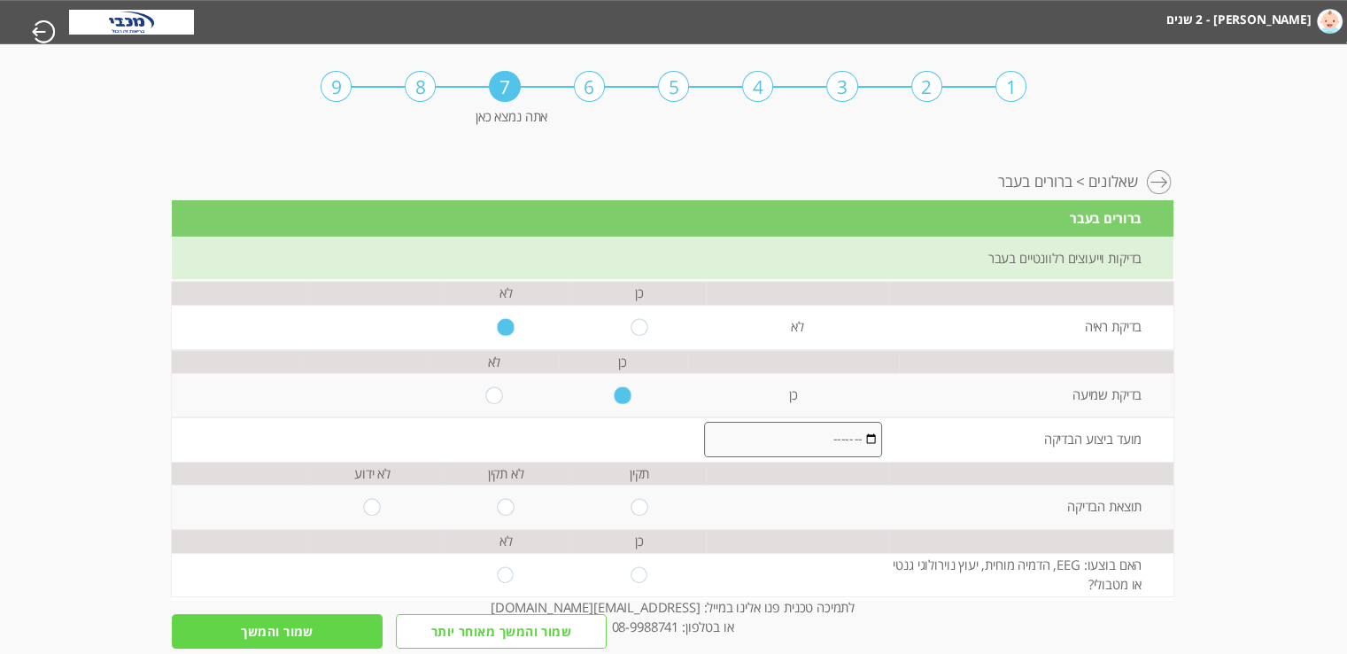
click at [836, 438] on input "month" at bounding box center [793, 439] width 178 height 35
click at [864, 429] on input "month" at bounding box center [793, 439] width 178 height 35
type input "2025-10"
click at [632, 505] on input "radio" at bounding box center [639, 507] width 17 height 17
radio input "true"
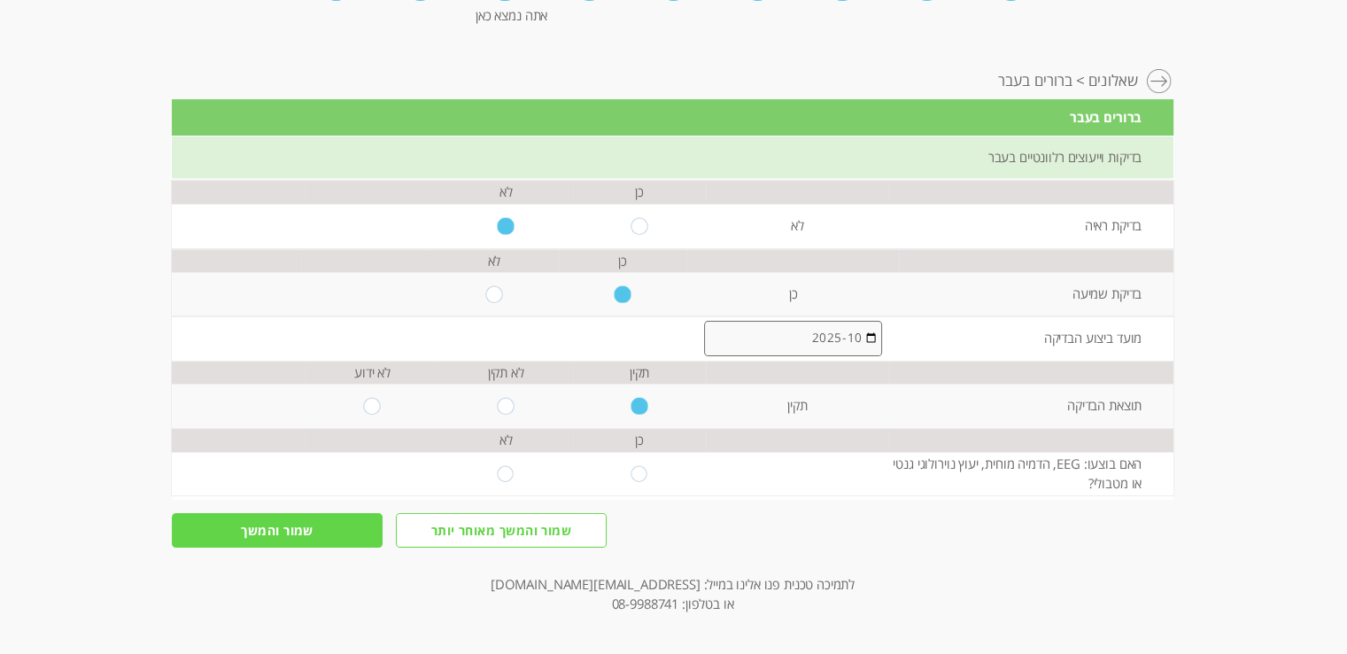
scroll to position [102, 0]
click at [502, 475] on input "radio" at bounding box center [506, 472] width 17 height 17
radio input "true"
click at [317, 520] on input "שמור והמשך" at bounding box center [277, 529] width 211 height 35
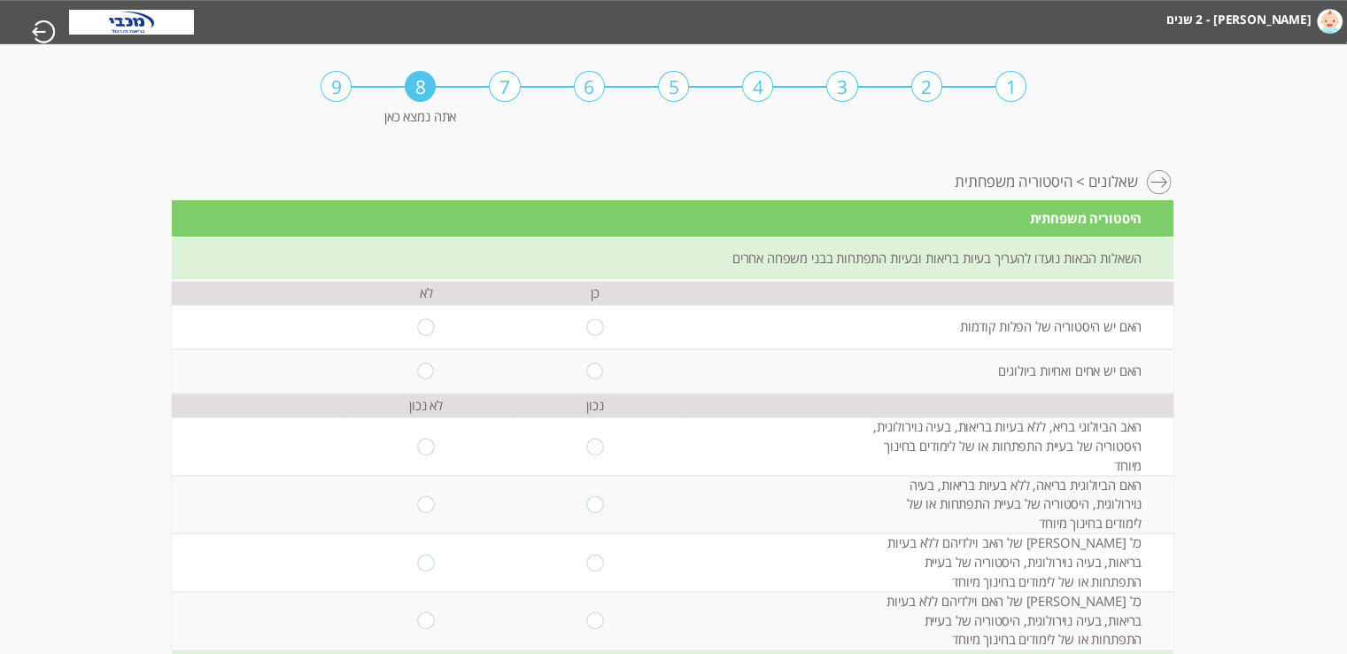
click at [417, 320] on input "radio" at bounding box center [425, 326] width 17 height 17
radio input "true"
click at [587, 369] on input "radio" at bounding box center [595, 370] width 17 height 17
radio input "true"
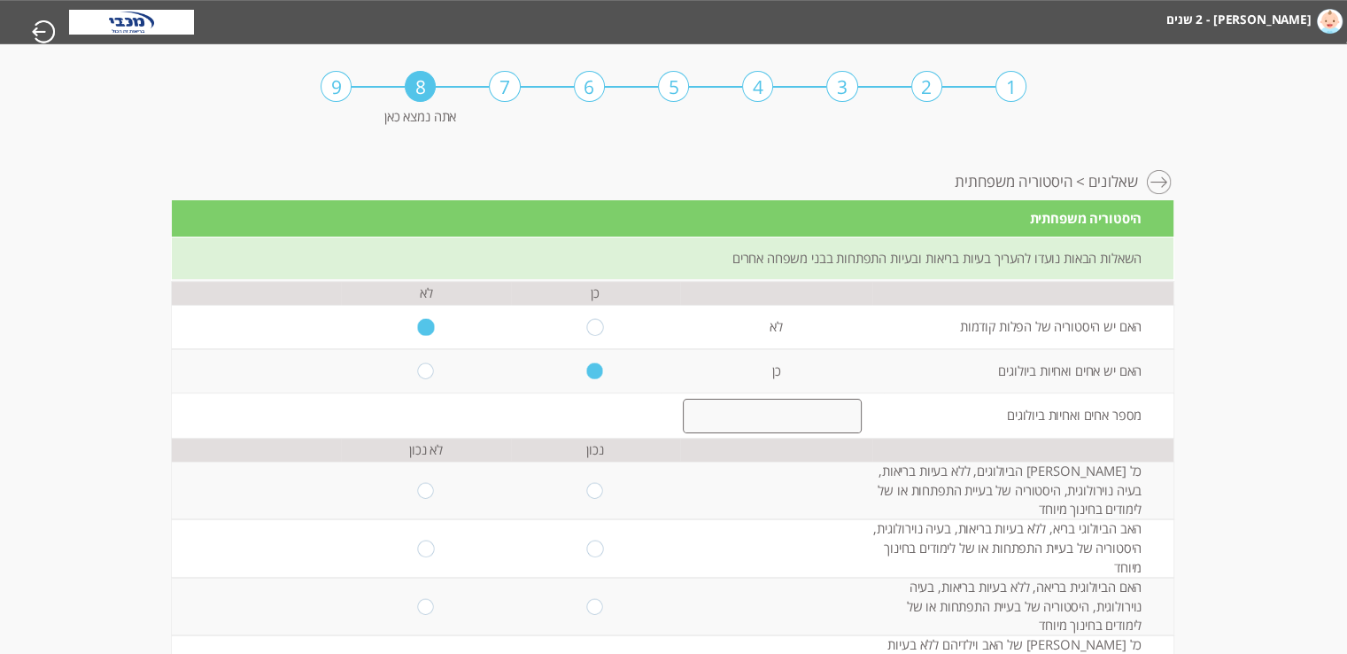
click at [418, 364] on input "radio" at bounding box center [425, 370] width 17 height 17
radio input "true"
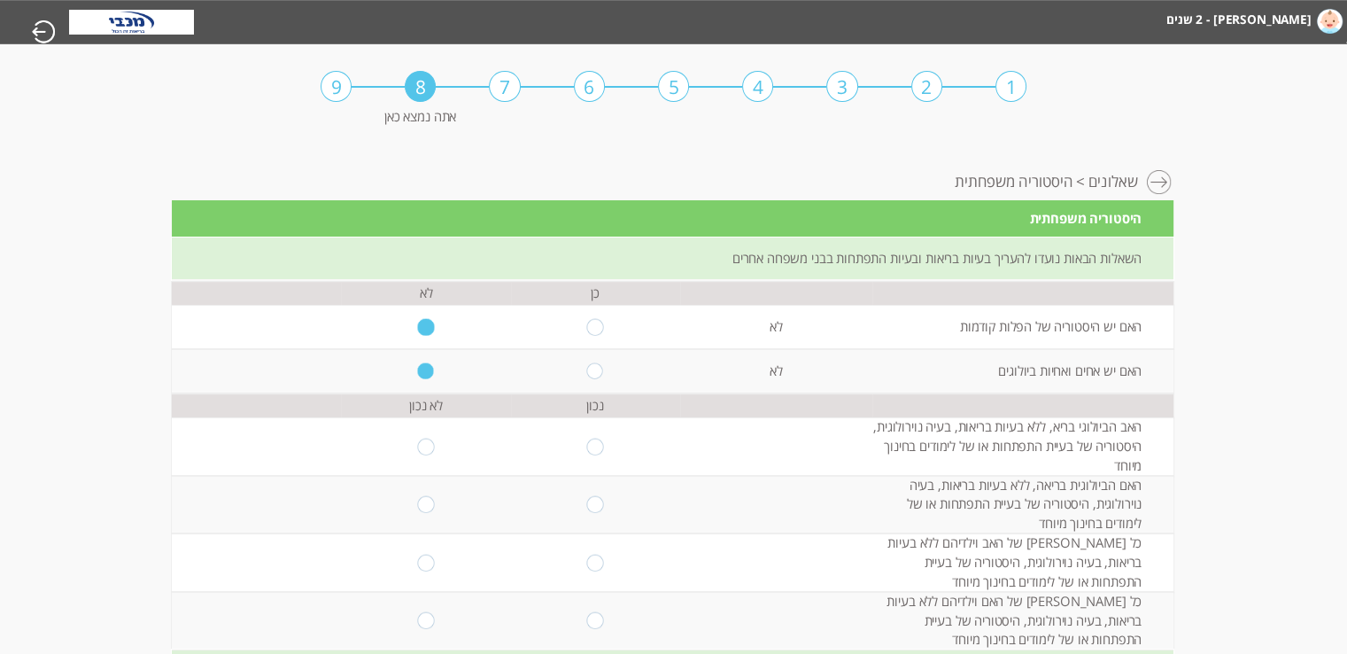
click at [592, 449] on input "radio" at bounding box center [595, 446] width 17 height 17
radio input "true"
click at [587, 503] on input "radio" at bounding box center [595, 504] width 17 height 17
radio input "true"
click at [588, 566] on input "radio" at bounding box center [595, 562] width 17 height 17
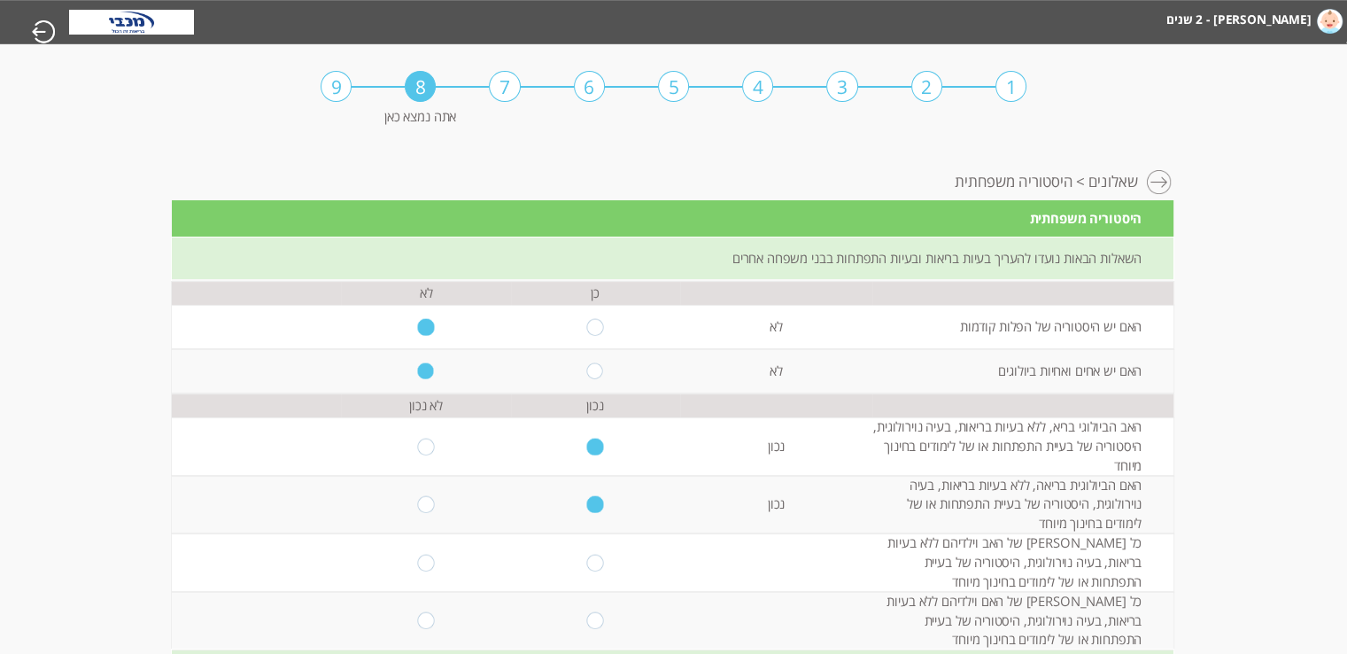
radio input "true"
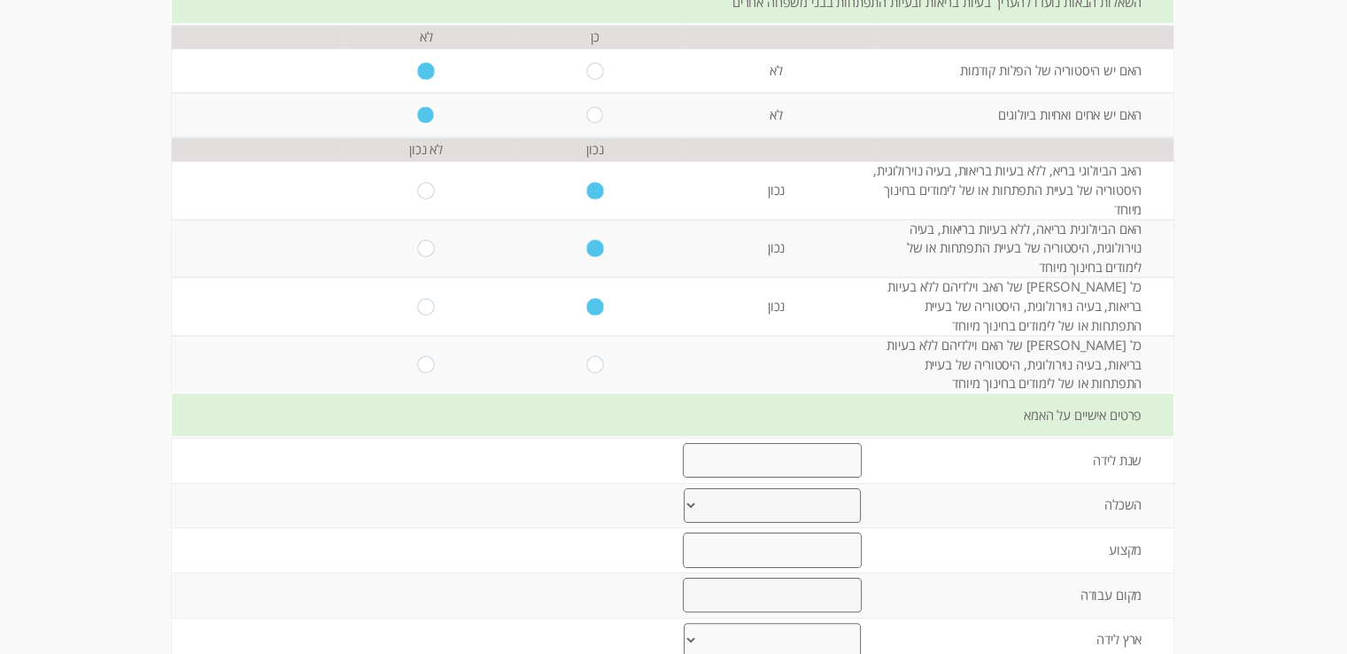
scroll to position [266, 0]
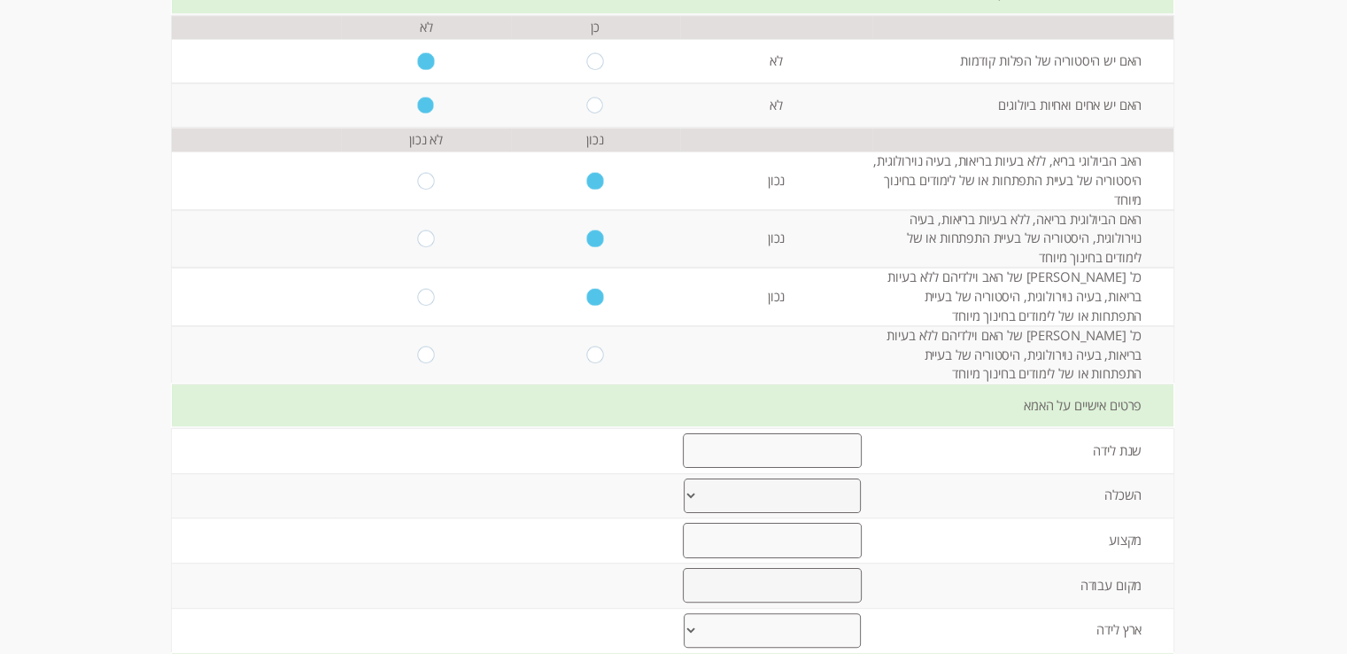
click at [587, 353] on input "radio" at bounding box center [595, 354] width 17 height 17
radio input "true"
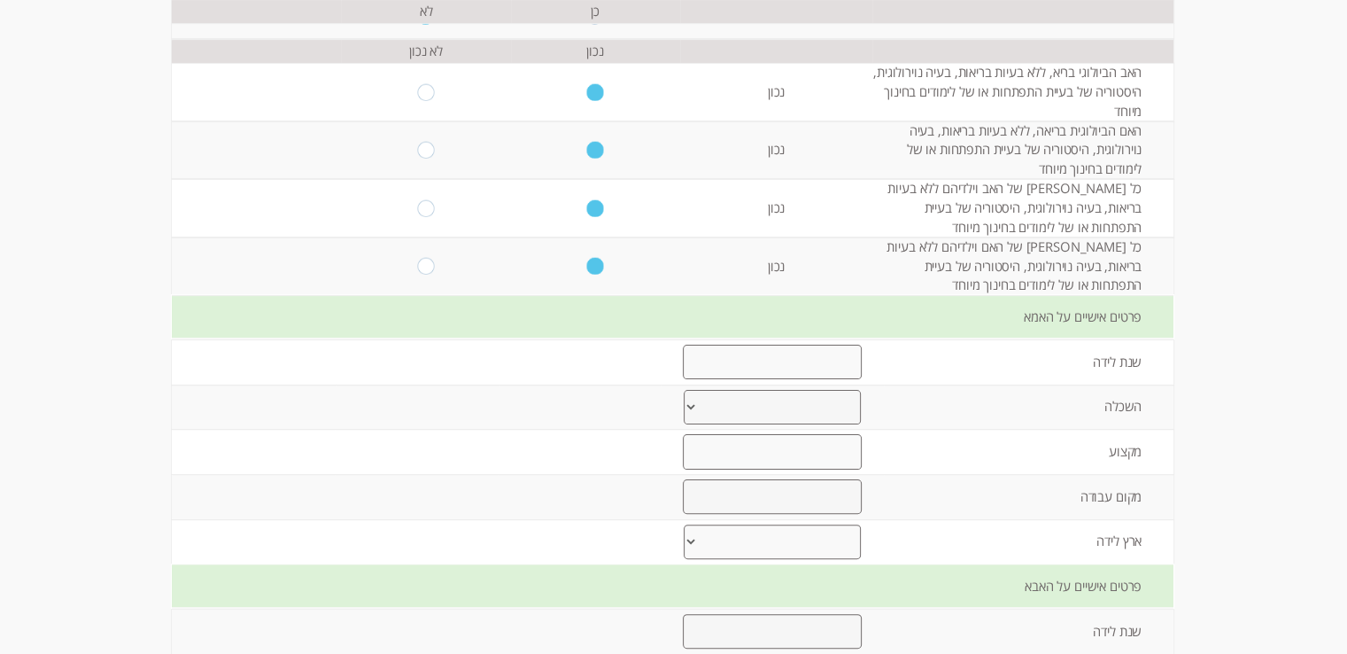
click at [843, 369] on input "number" at bounding box center [772, 362] width 178 height 35
type input "1992"
click at [795, 407] on select "יסודי עד 8 שנות לימוד תיכוני עד 12 שנות לימוד על תיכוני מסלול מקצועי אקדמי- תוא…" at bounding box center [772, 407] width 177 height 35
select select "3"
click at [684, 390] on select "יסודי עד 8 שנות לימוד תיכוני עד 12 שנות לימוד על תיכוני מסלול מקצועי אקדמי- תוא…" at bounding box center [772, 407] width 177 height 35
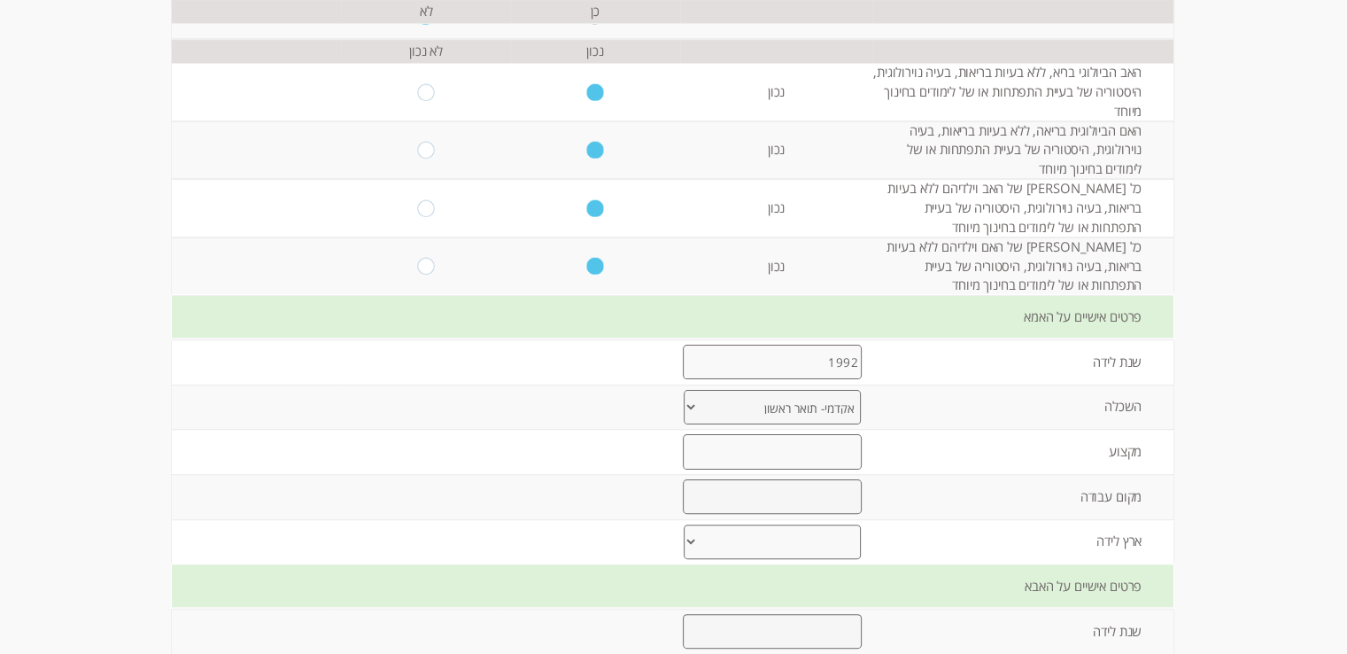
click at [799, 439] on input "text" at bounding box center [772, 451] width 178 height 35
type input "מהנסדת מערכות בתחום חשמל"
click at [798, 497] on input "text" at bounding box center [772, 496] width 178 height 35
type input "חברה [PERSON_NAME]"
click at [794, 532] on select "[PERSON_NAME] ברית המועצות לשעבר אתיופיה צפון אמריקה [GEOGRAPHIC_DATA] אפריקה א…" at bounding box center [772, 541] width 177 height 35
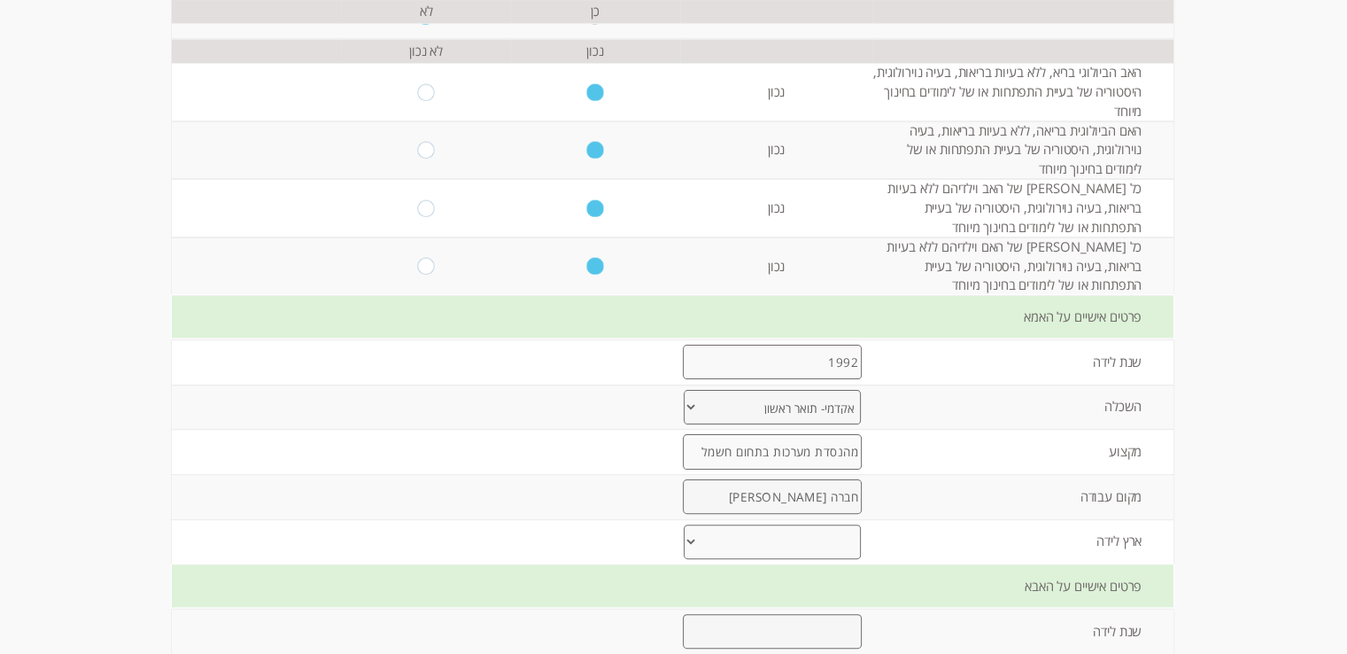
click at [911, 433] on td "מקצוע" at bounding box center [1029, 452] width 290 height 44
click at [822, 529] on select "[PERSON_NAME] ברית המועצות לשעבר אתיופיה צפון אמריקה [GEOGRAPHIC_DATA] אפריקה א…" at bounding box center [772, 541] width 177 height 35
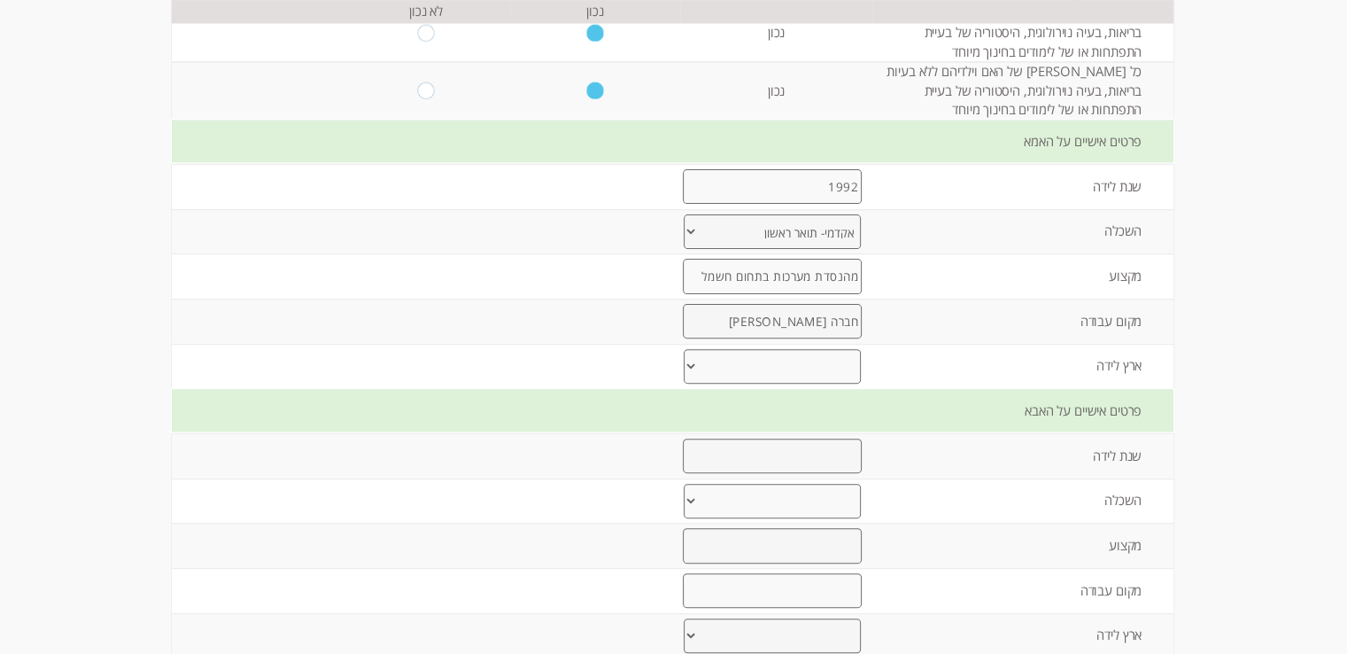
scroll to position [531, 0]
click at [819, 355] on select "[PERSON_NAME] ברית המועצות לשעבר אתיופיה צפון אמריקה [GEOGRAPHIC_DATA] אפריקה א…" at bounding box center [772, 364] width 177 height 35
select select "1"
click at [684, 347] on select "[PERSON_NAME] ברית המועצות לשעבר אתיופיה צפון אמריקה [GEOGRAPHIC_DATA] אפריקה א…" at bounding box center [772, 364] width 177 height 35
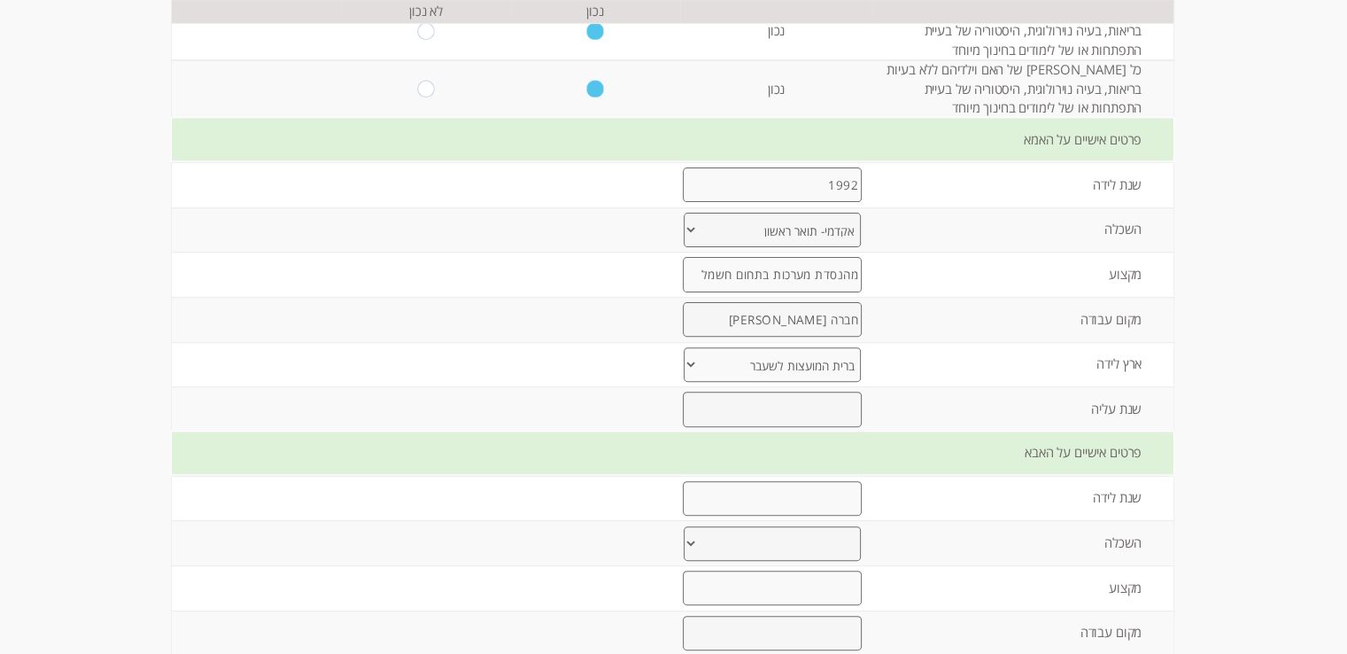
click at [810, 406] on input "number" at bounding box center [772, 408] width 178 height 35
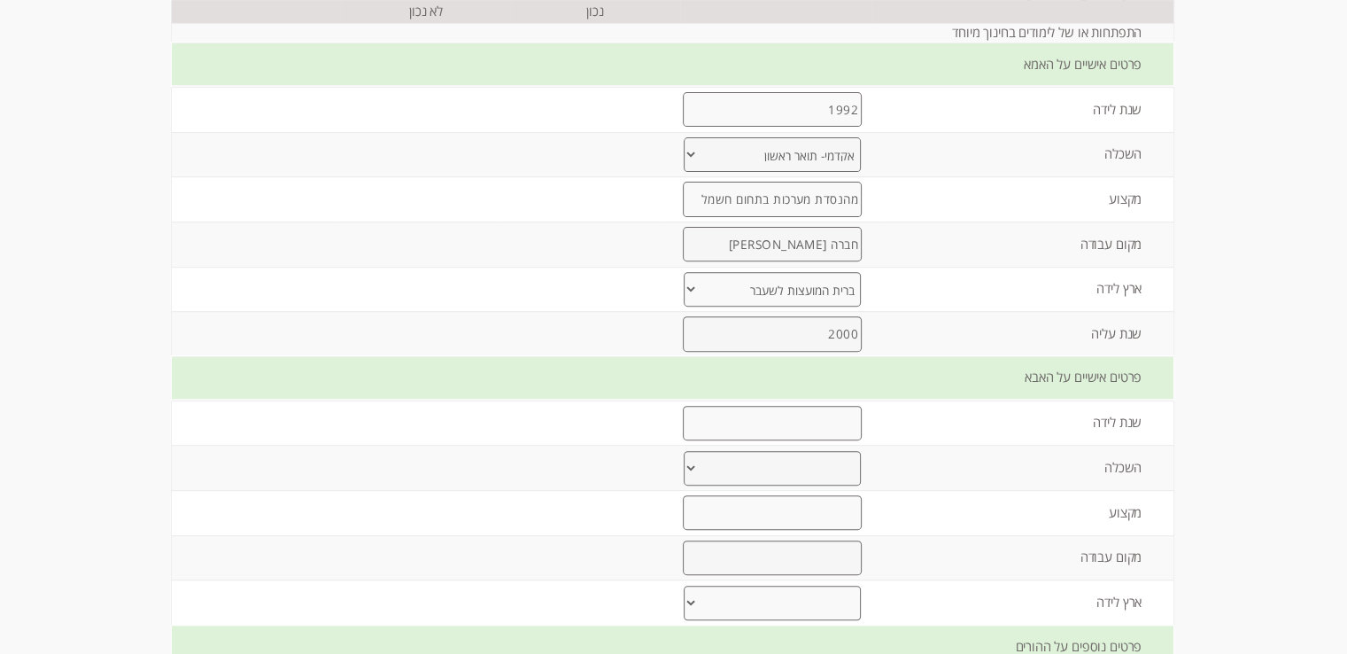
scroll to position [797, 0]
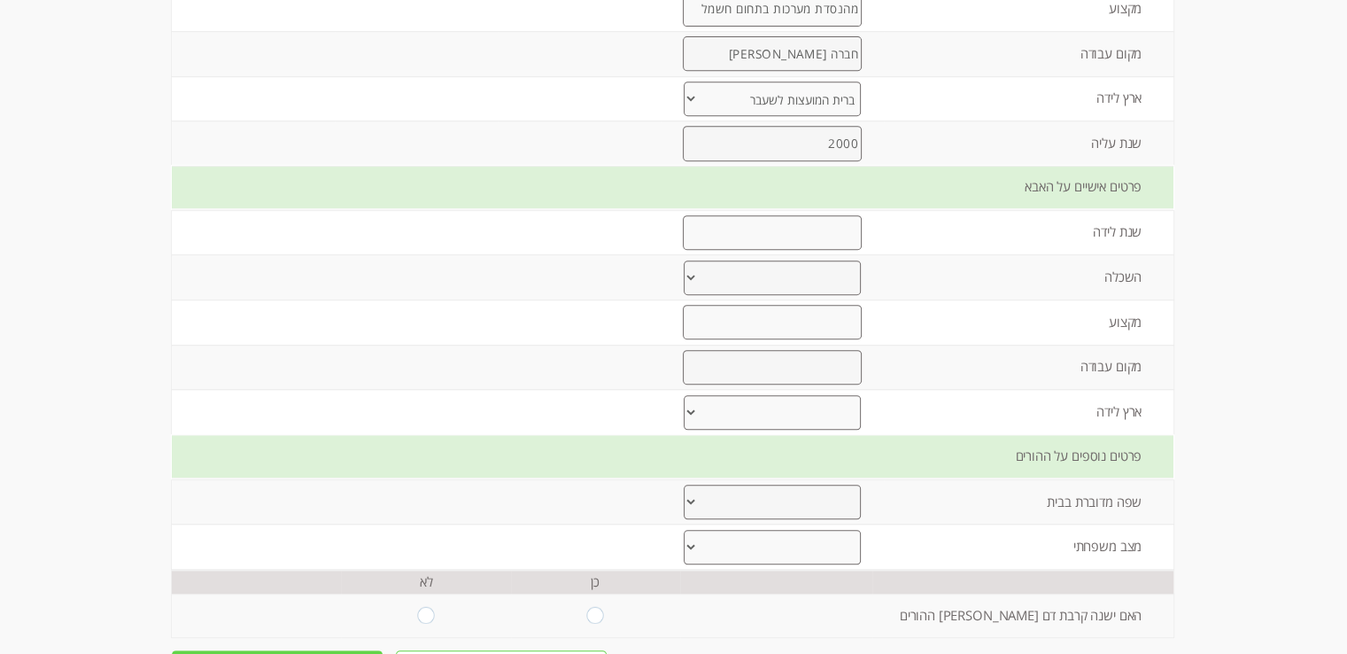
type input "2000"
click at [790, 223] on input "number" at bounding box center [772, 232] width 178 height 35
type input "1987"
click at [822, 274] on select "יסודי עד 8 שנות לימוד תיכוני עד 12 שנות לימוד על תיכוני מסלול מקצועי אקדמי- תוא…" at bounding box center [772, 277] width 177 height 35
select select "3"
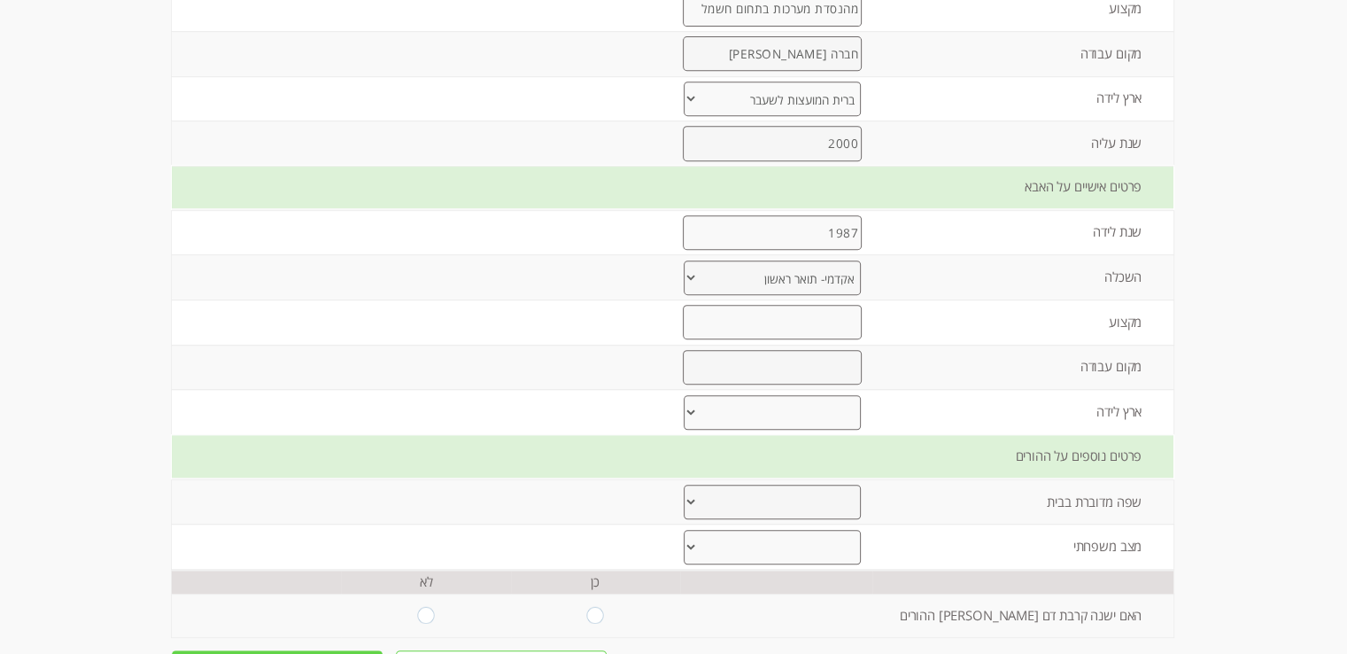
click at [684, 260] on select "יסודי עד 8 שנות לימוד תיכוני עד 12 שנות לימוד על תיכוני מסלול מקצועי אקדמי- תוא…" at bounding box center [772, 277] width 177 height 35
click at [822, 320] on input "text" at bounding box center [772, 322] width 178 height 35
type input "מפקח בתחום המים"
click at [808, 366] on input "text" at bounding box center [772, 367] width 178 height 35
type input "מי [PERSON_NAME]"
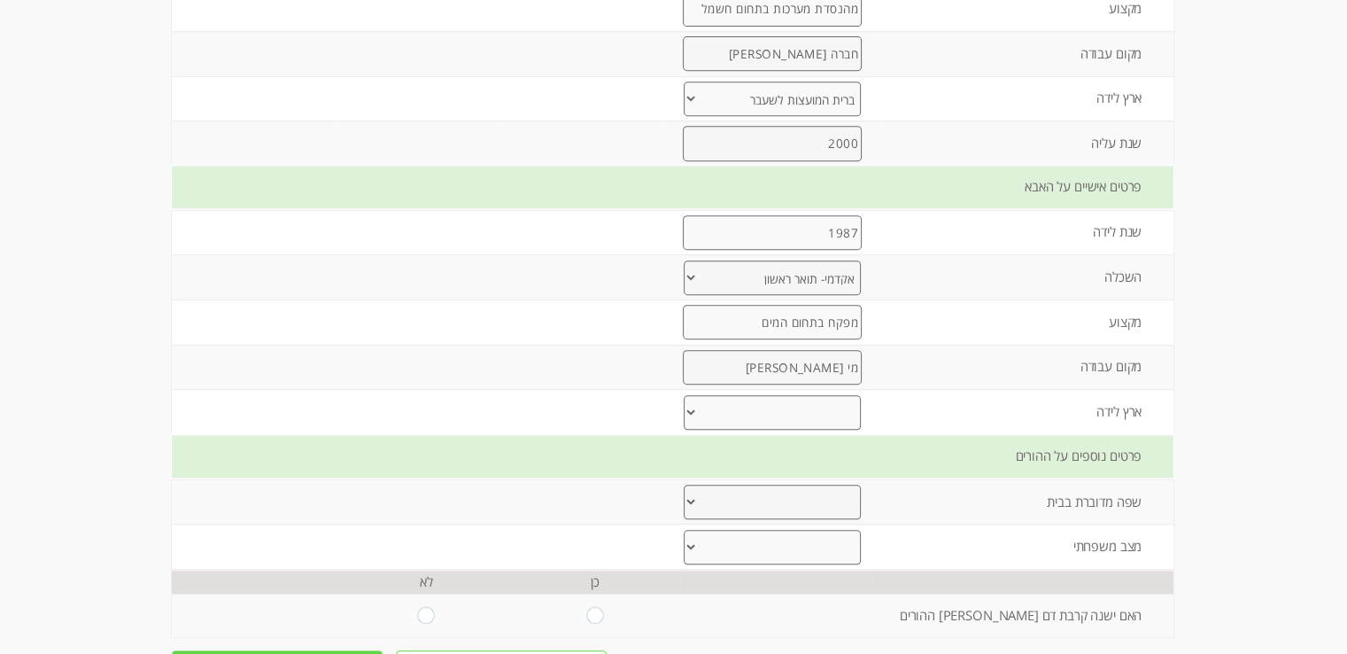
click at [796, 399] on select "[PERSON_NAME] ברית המועצות לשעבר אתיופיה צפון אמריקה [GEOGRAPHIC_DATA] אפריקה א…" at bounding box center [772, 412] width 177 height 35
select select "1"
click at [684, 395] on select "[PERSON_NAME] ברית המועצות לשעבר אתיופיה צפון אמריקה [GEOGRAPHIC_DATA] אפריקה א…" at bounding box center [772, 412] width 177 height 35
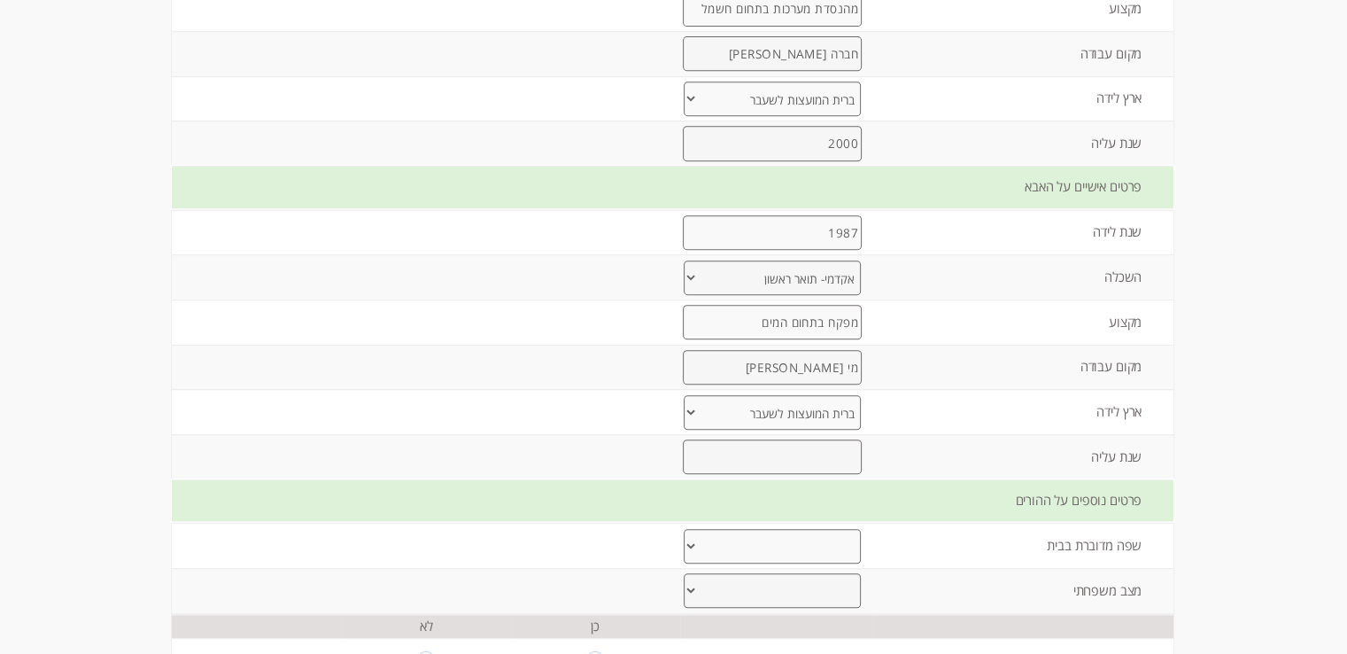
click at [797, 450] on input "number" at bounding box center [772, 456] width 178 height 35
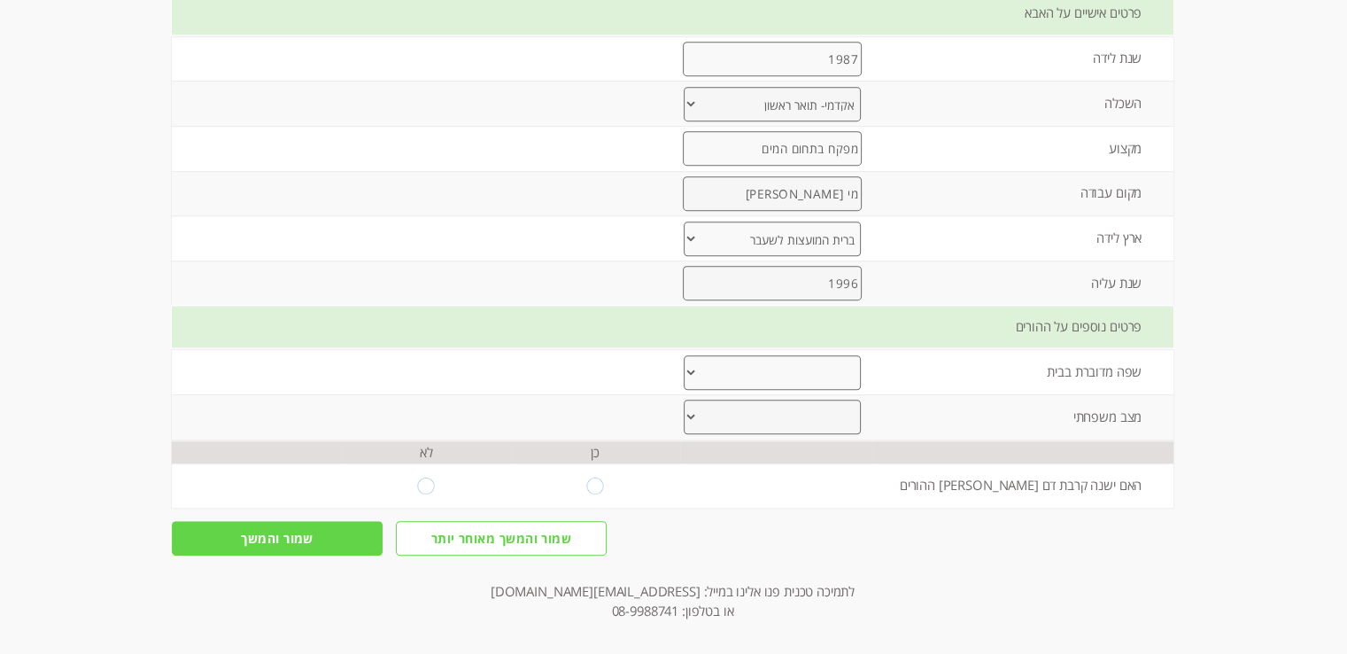
scroll to position [974, 0]
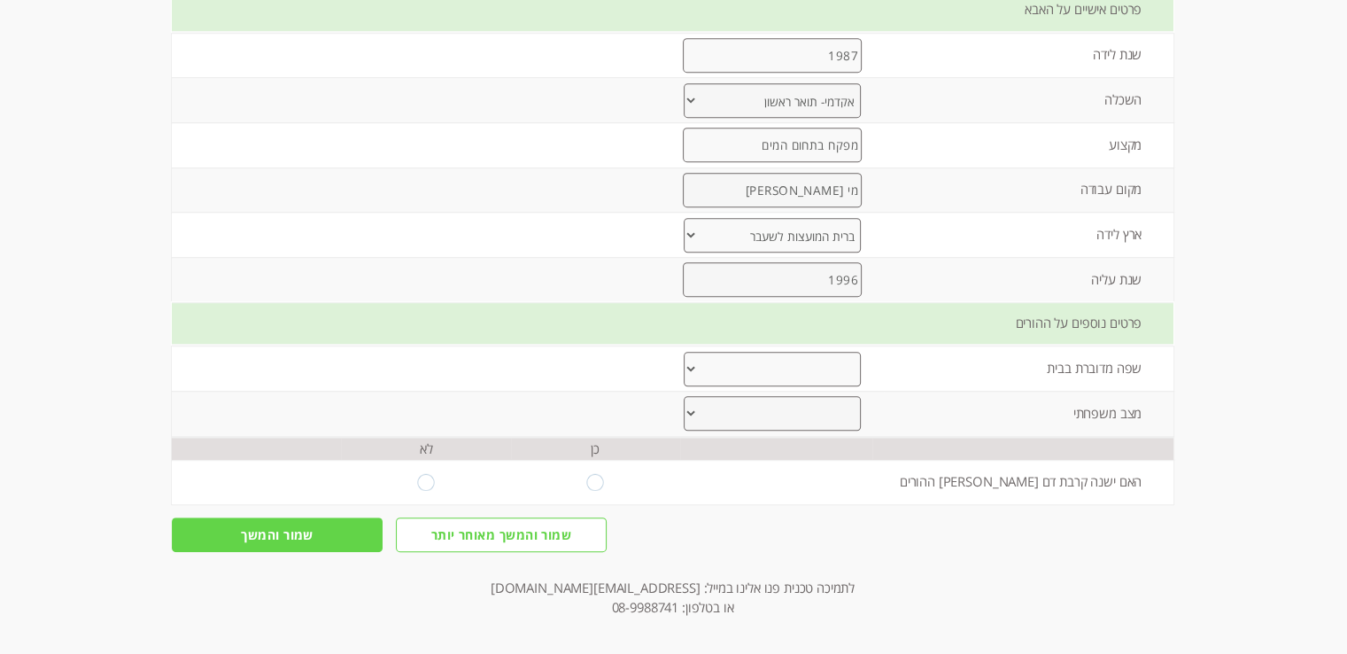
type input "1996"
click at [822, 359] on select "עברית ערבית רוסית אמהרית אנגלית אחר" at bounding box center [772, 369] width 177 height 35
select select "0"
click at [684, 352] on select "עברית ערבית רוסית אמהרית אנגלית אחר" at bounding box center [772, 369] width 177 height 35
click at [789, 368] on select "עברית ערבית רוסית אמהרית אנגלית אחר" at bounding box center [772, 369] width 177 height 35
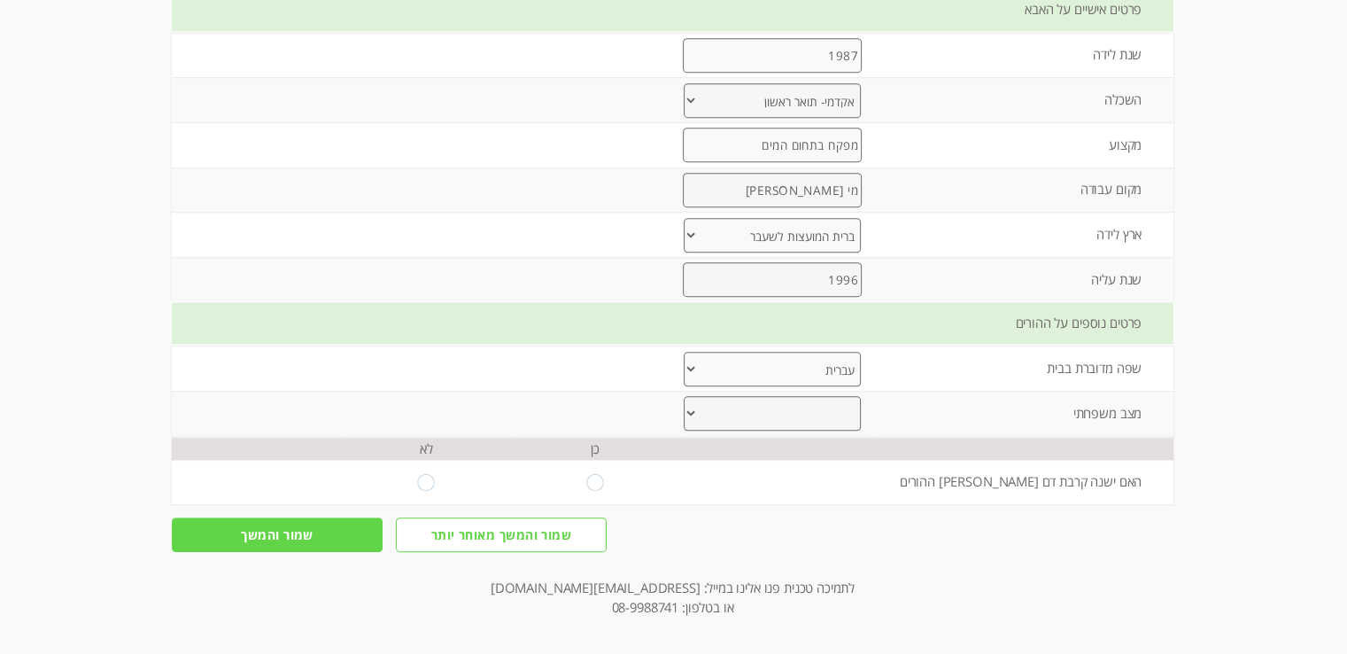
click at [684, 352] on select "עברית ערבית רוסית אמהרית אנגלית אחר" at bounding box center [772, 369] width 177 height 35
click at [790, 414] on select "נשואים גרושים אחר" at bounding box center [772, 413] width 177 height 35
select select "0"
click at [684, 396] on select "נשואים גרושים אחר" at bounding box center [772, 413] width 177 height 35
click at [417, 477] on input "radio" at bounding box center [425, 482] width 17 height 17
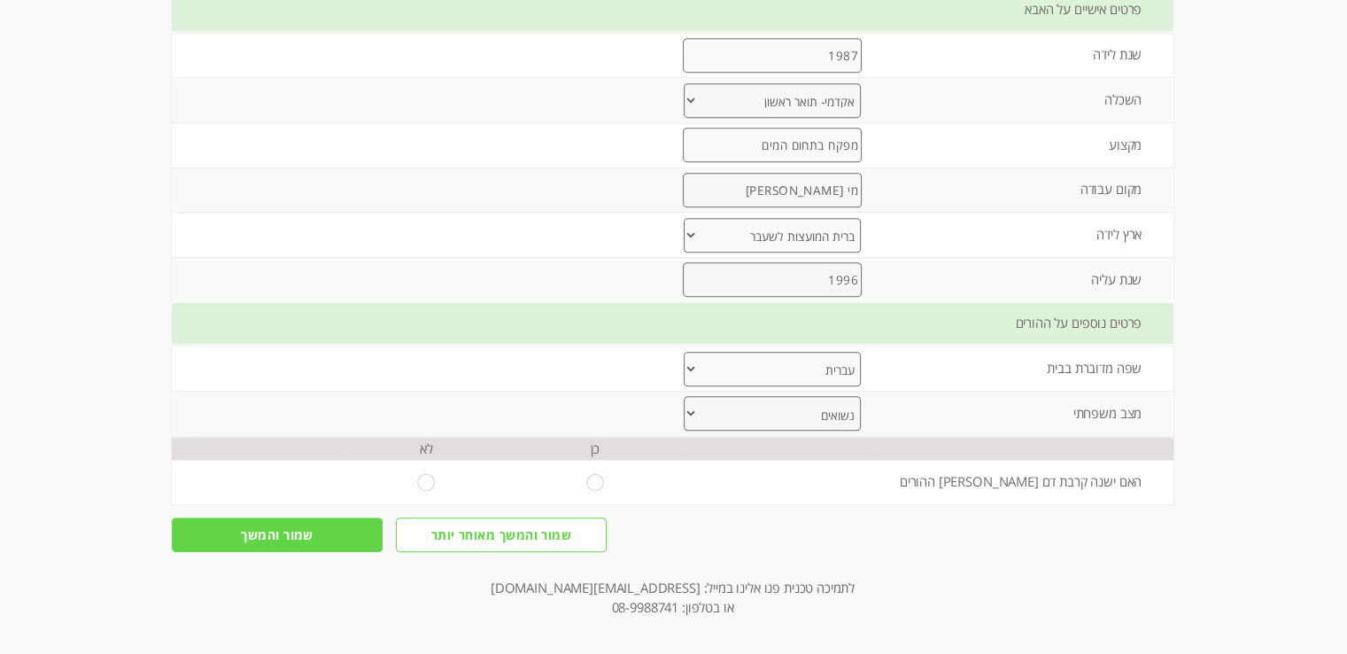
radio input "true"
click at [298, 515] on input "שמור והמשך" at bounding box center [277, 532] width 211 height 35
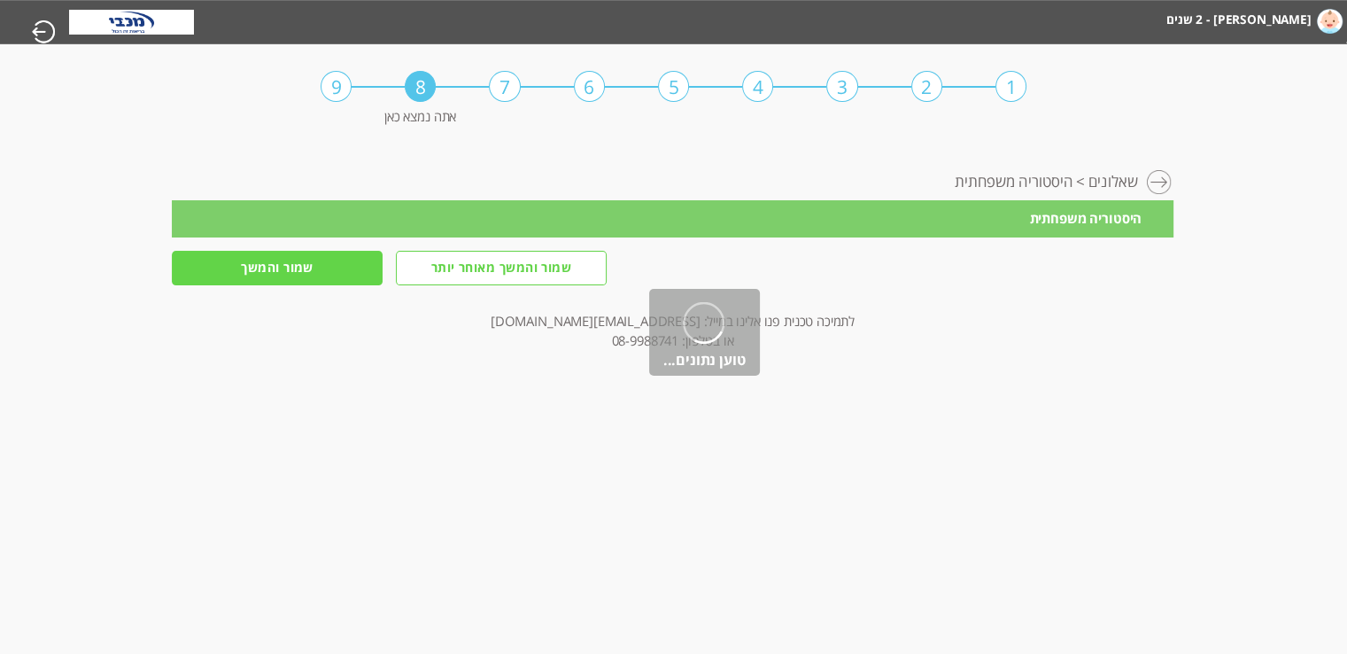
scroll to position [0, 0]
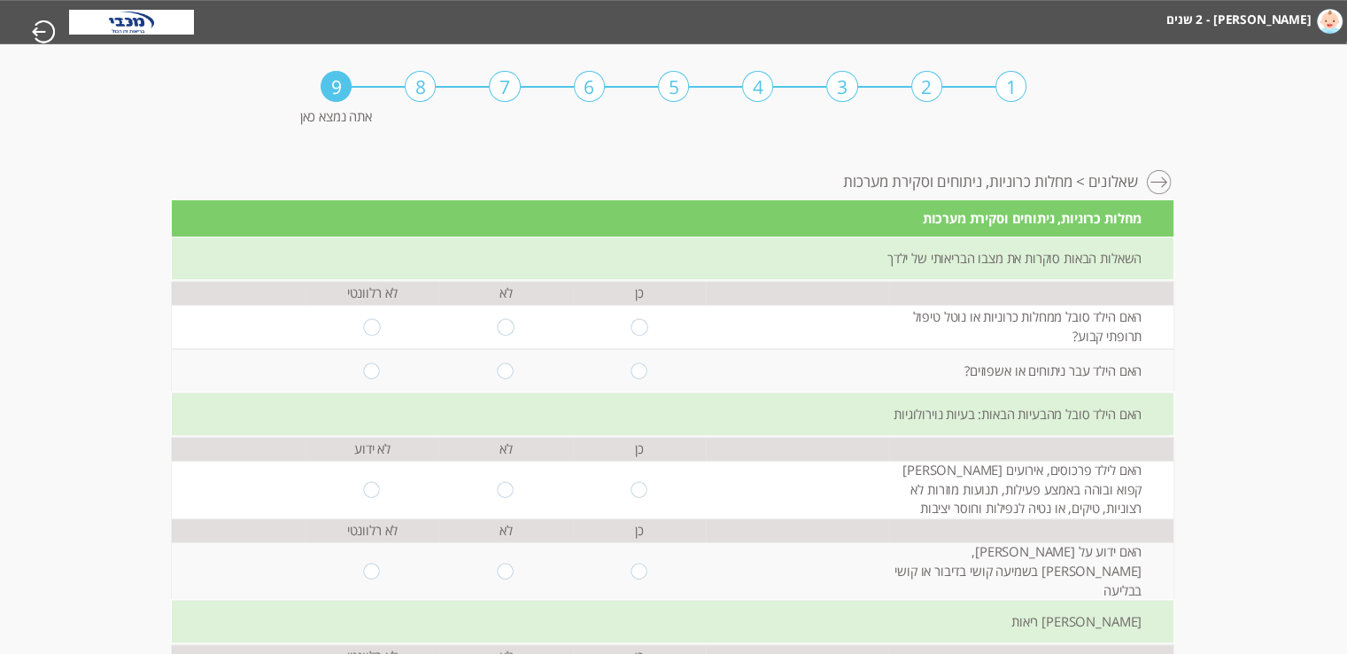
click at [498, 328] on input "radio" at bounding box center [506, 326] width 17 height 17
radio input "true"
click at [498, 370] on input "radio" at bounding box center [506, 370] width 17 height 17
radio input "true"
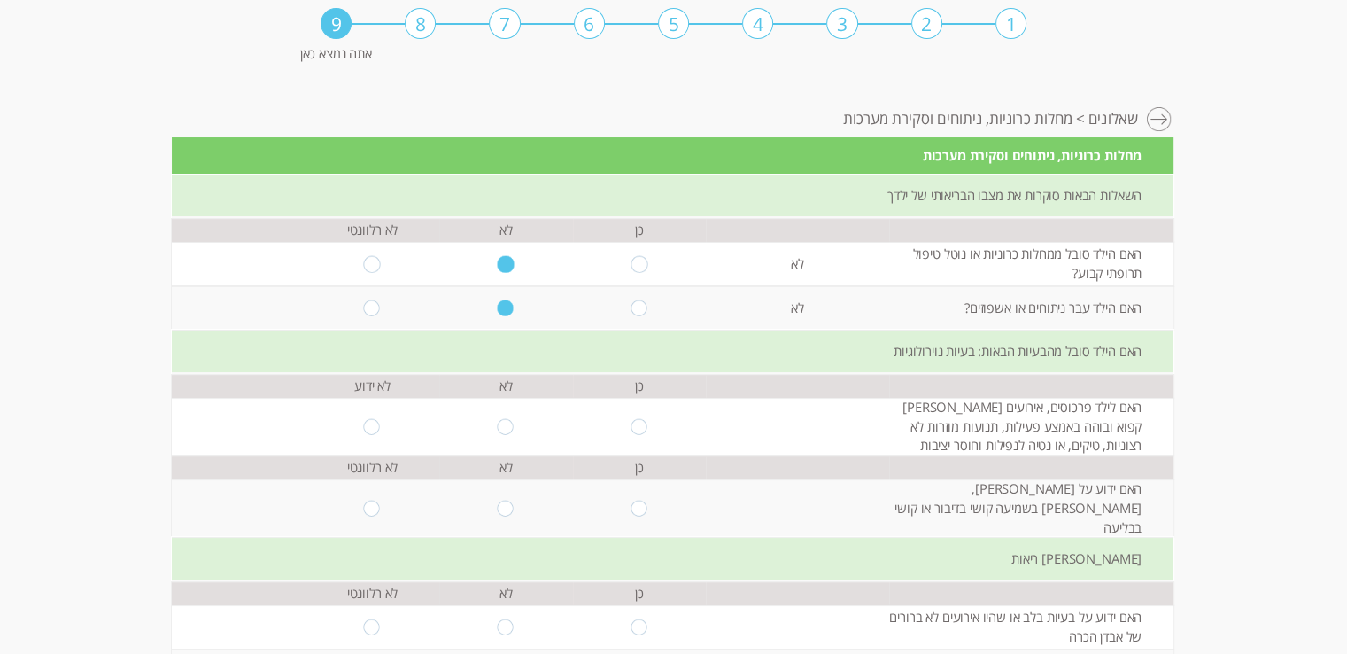
scroll to position [177, 0]
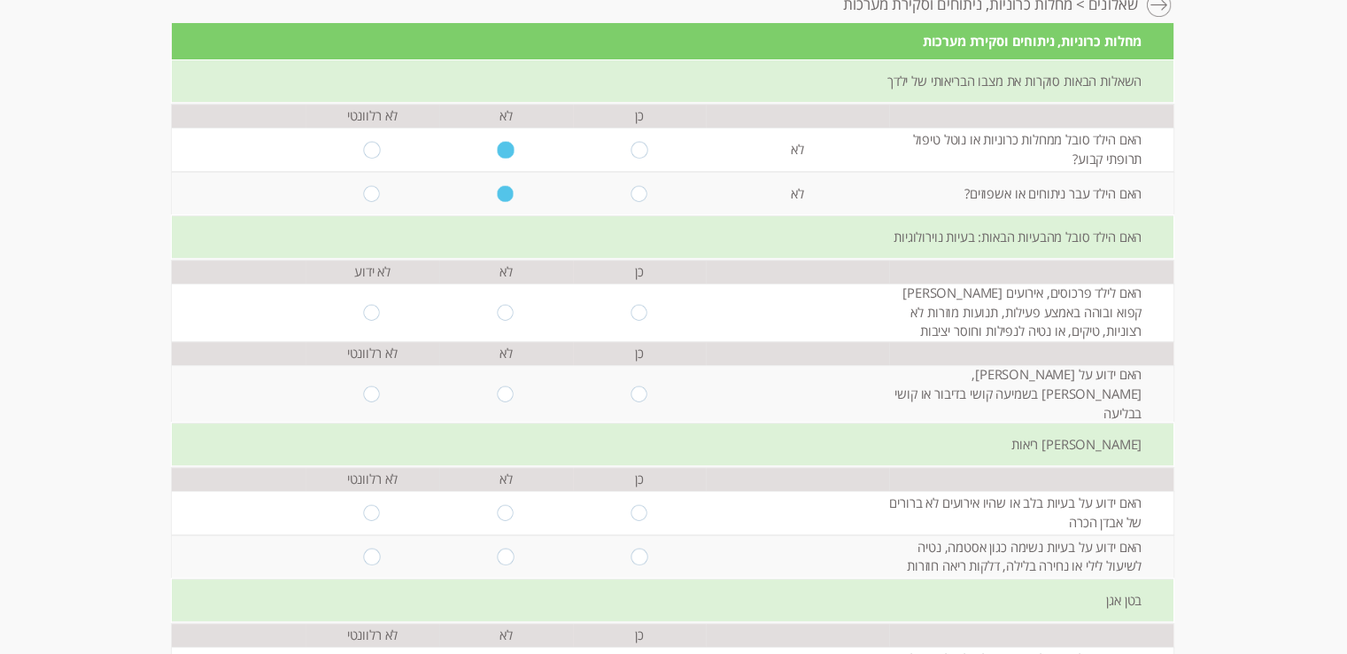
click at [498, 313] on input "radio" at bounding box center [506, 312] width 17 height 17
radio input "true"
click at [498, 385] on input "radio" at bounding box center [506, 393] width 17 height 17
radio input "true"
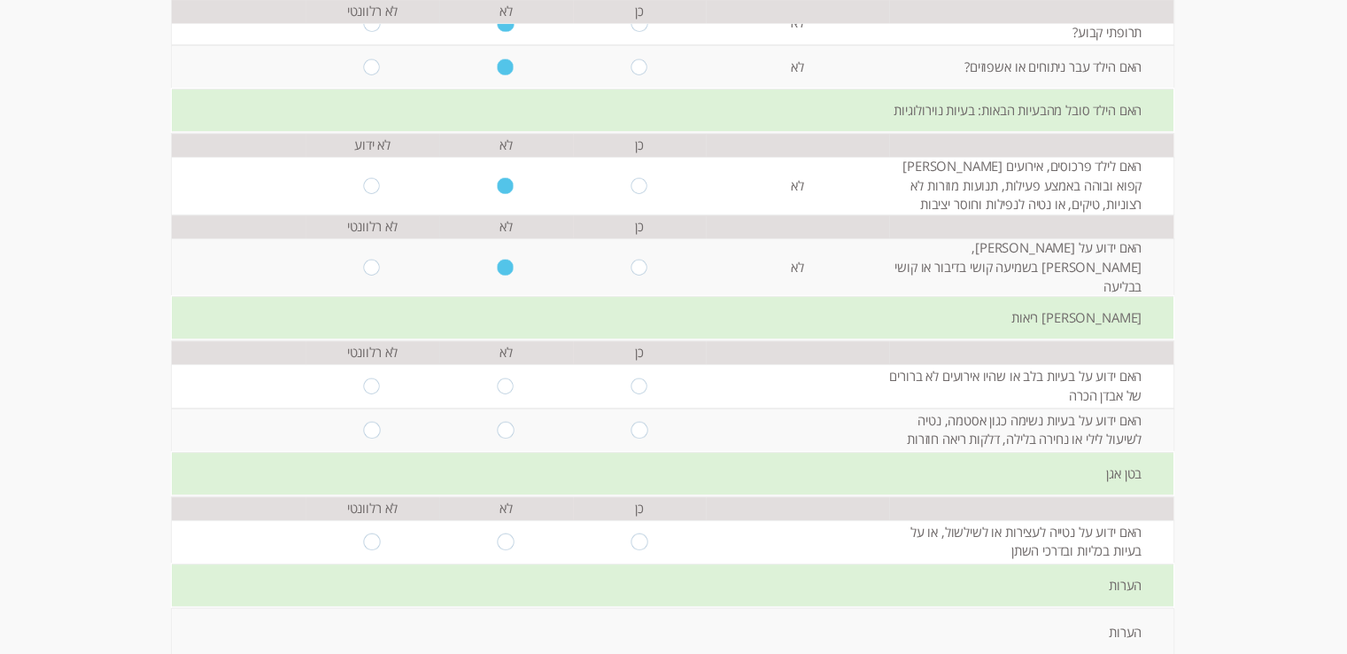
scroll to position [354, 0]
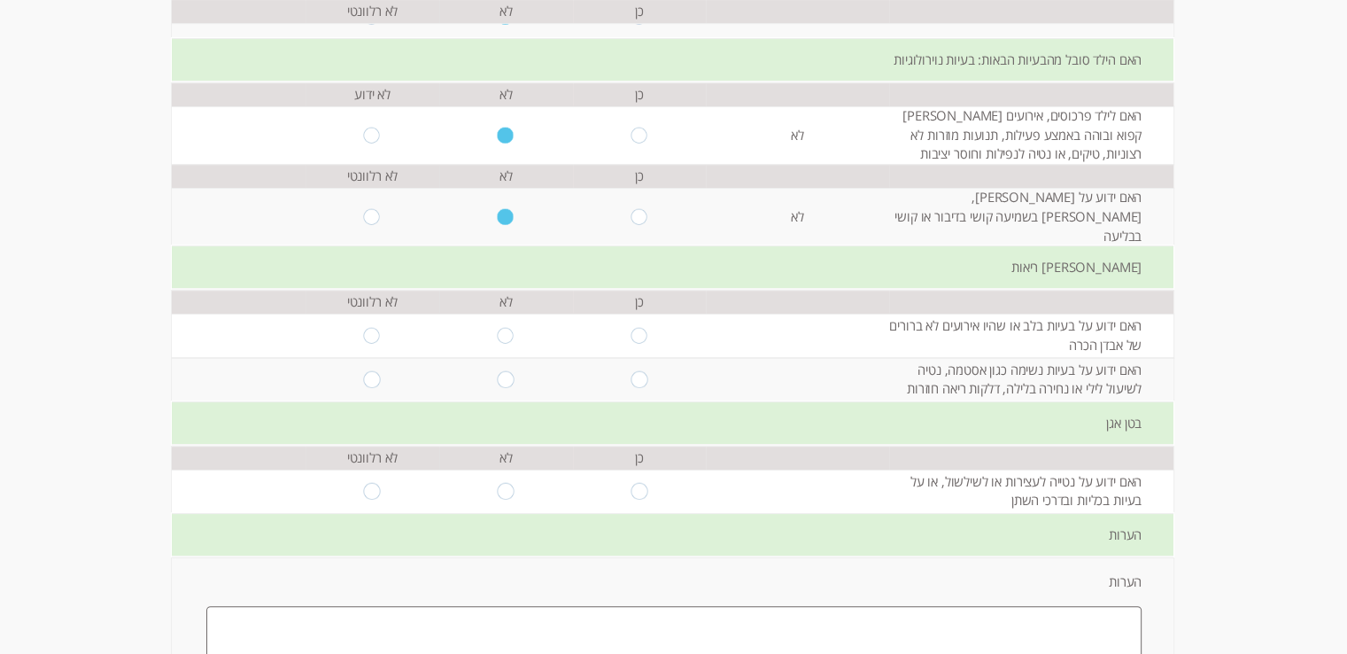
drag, startPoint x: 492, startPoint y: 324, endPoint x: 494, endPoint y: 337, distance: 13.4
click at [498, 327] on input "radio" at bounding box center [506, 335] width 17 height 17
radio input "true"
click at [498, 371] on input "radio" at bounding box center [506, 379] width 17 height 17
radio input "true"
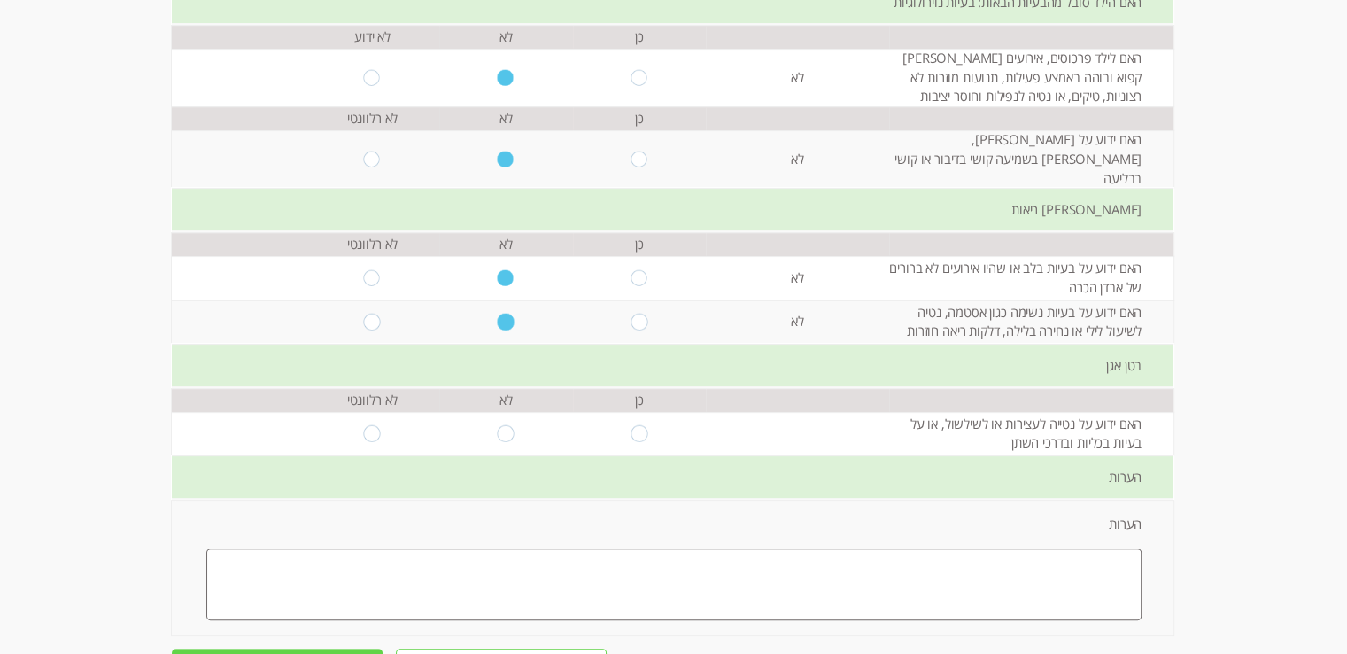
scroll to position [443, 0]
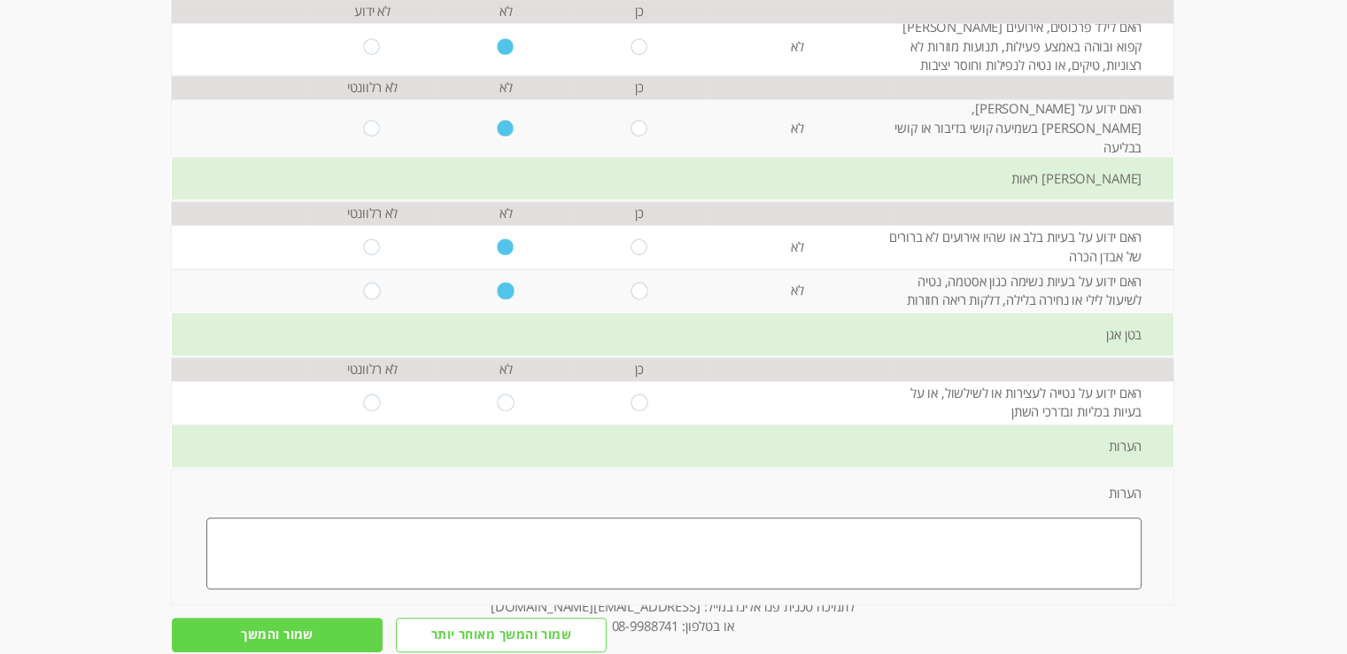
click at [498, 394] on input "radio" at bounding box center [506, 402] width 17 height 17
radio input "true"
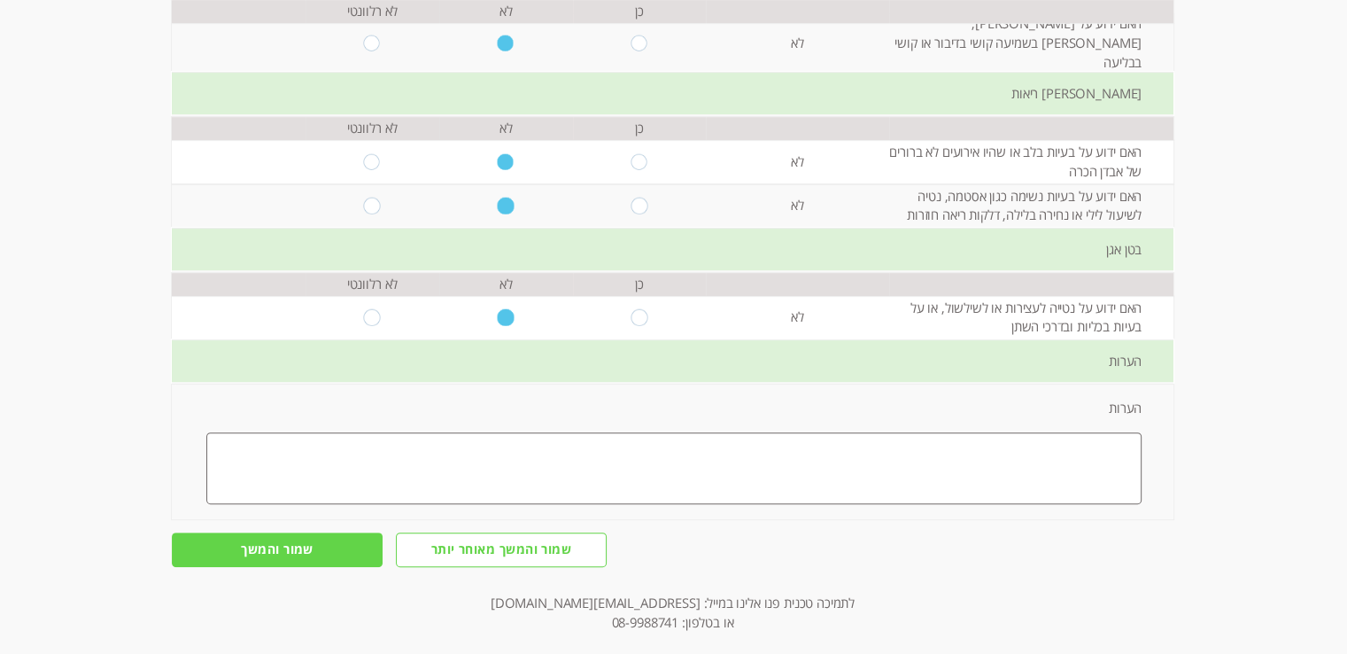
scroll to position [532, 0]
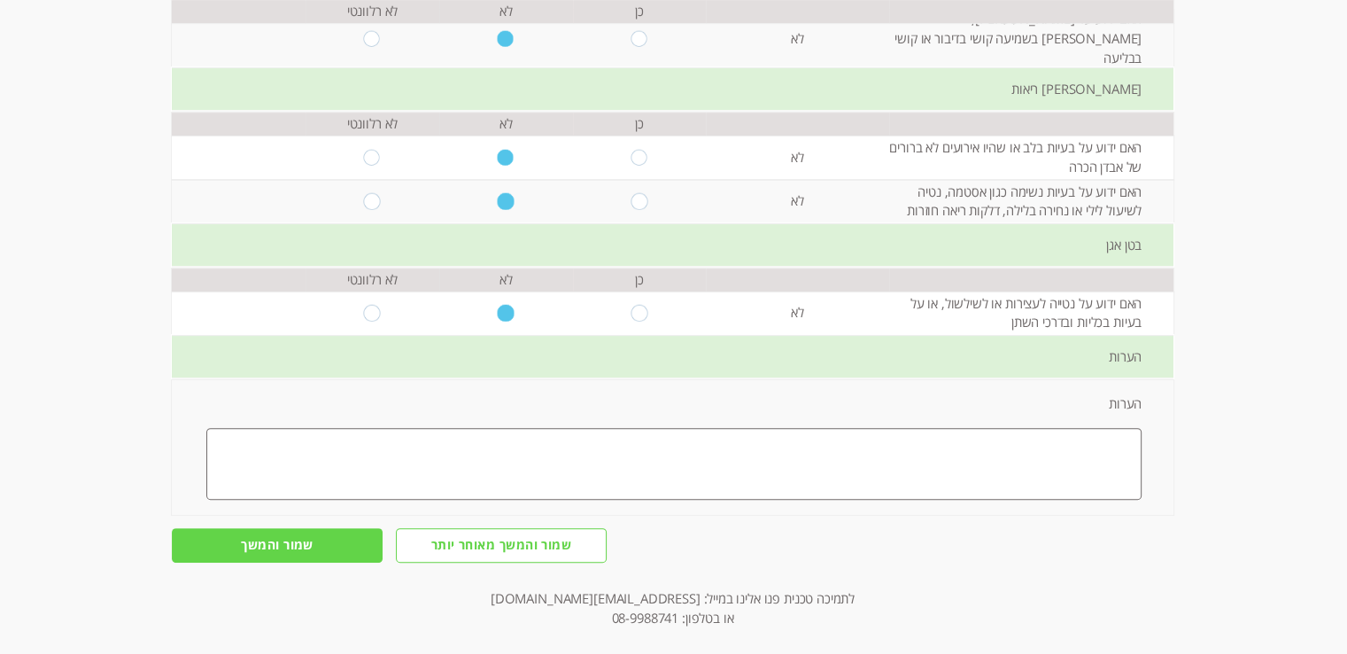
click at [457, 437] on textarea at bounding box center [673, 464] width 935 height 72
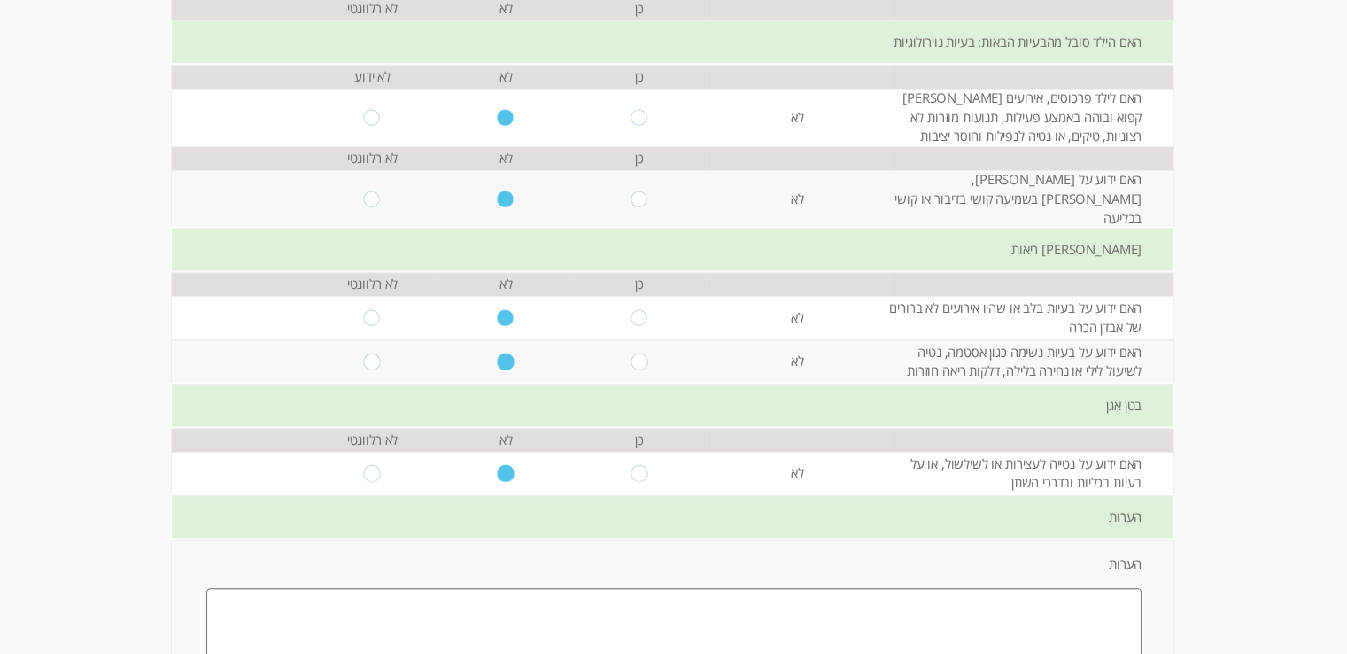
scroll to position [443, 0]
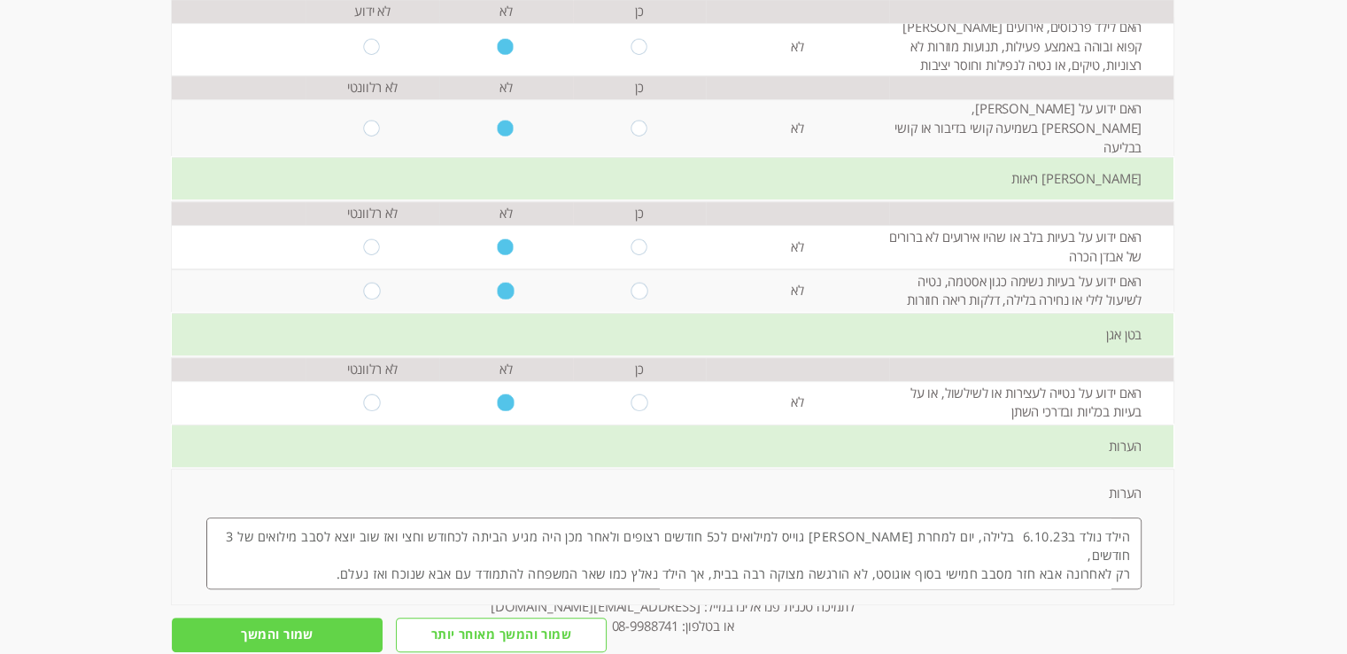
type textarea "הילד נולד ב6.10.23 בלילה, יום למחרת [PERSON_NAME] גוייס למילואים לכ5 חודשים רצו…"
click at [217, 617] on input "שמור והמשך" at bounding box center [277, 634] width 211 height 35
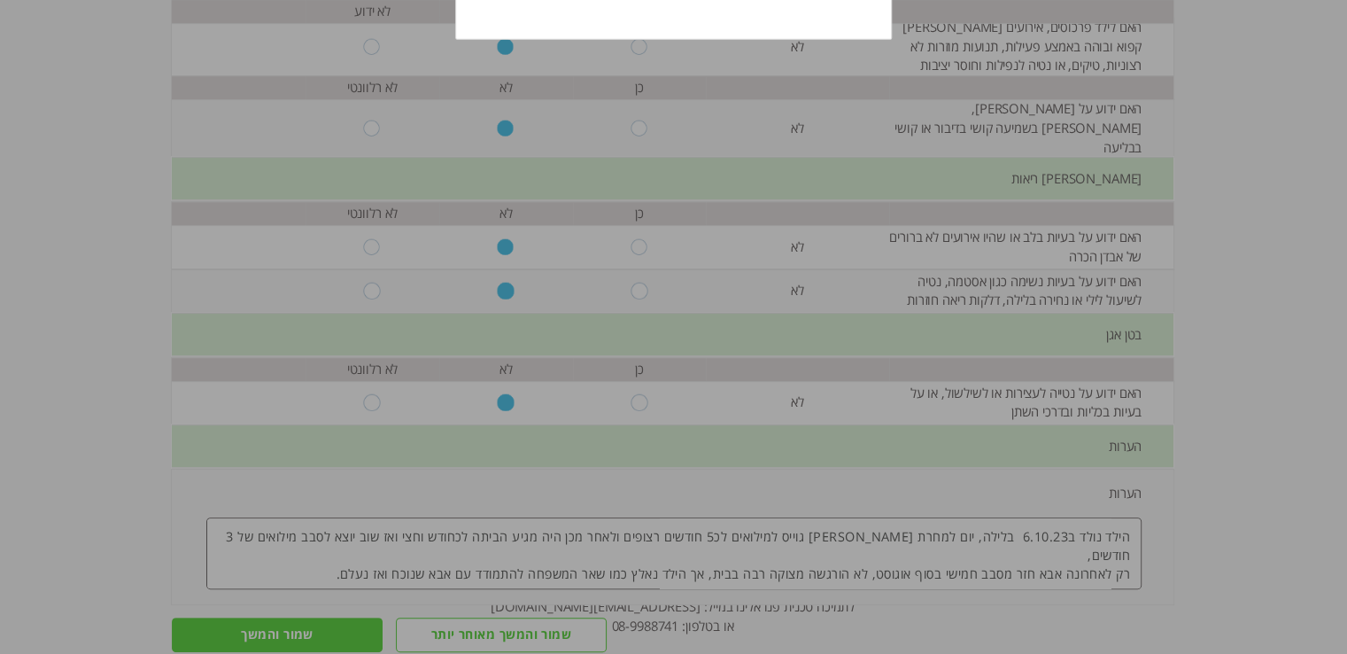
scroll to position [0, 0]
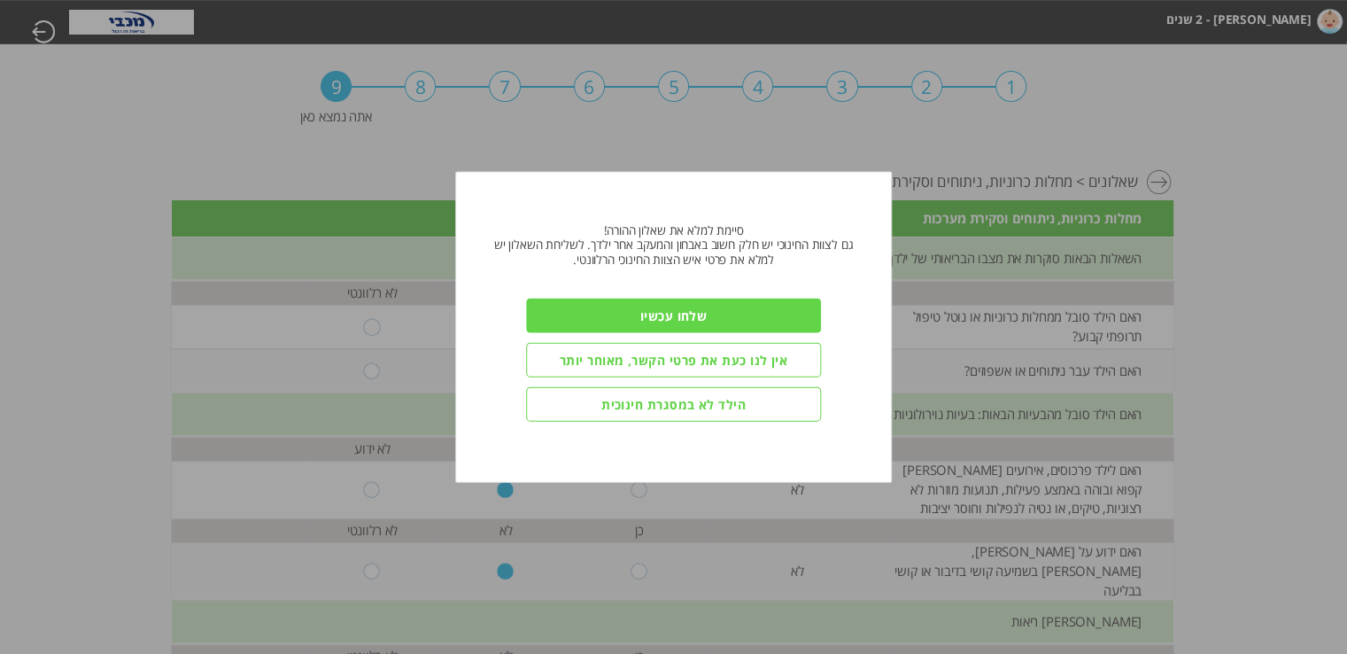
click at [678, 314] on input "שלחו עכשיו" at bounding box center [673, 315] width 295 height 35
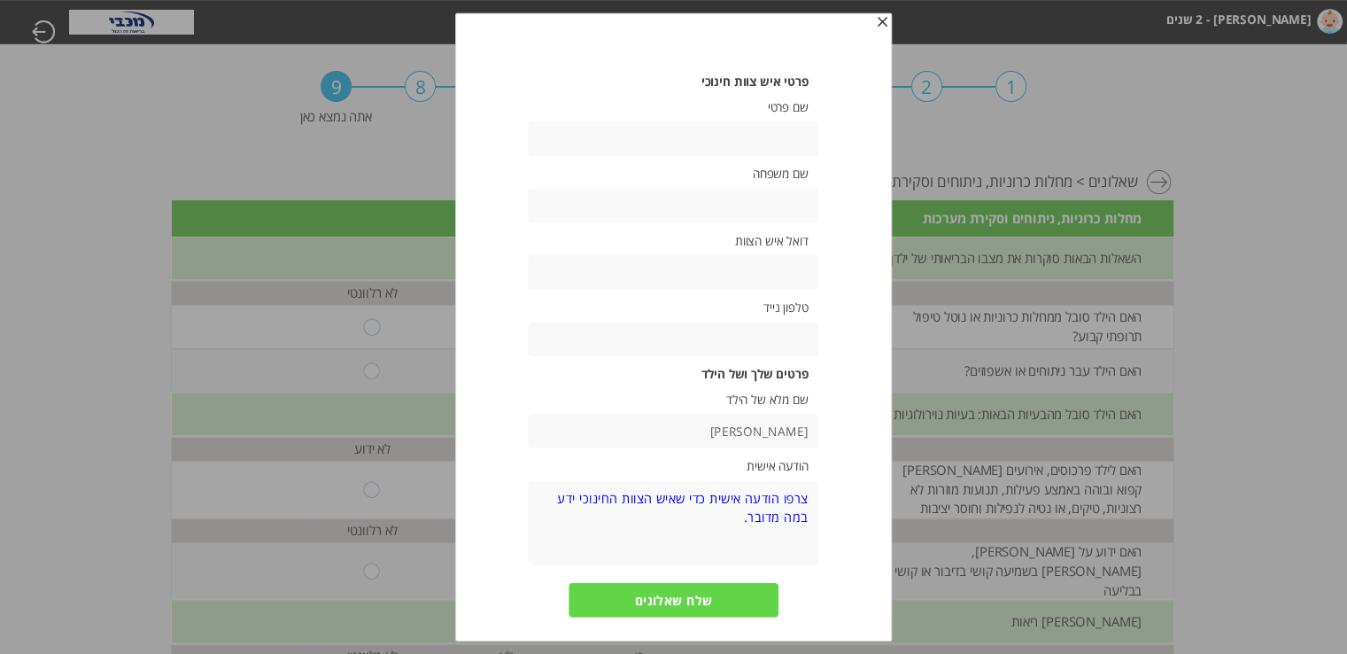
click at [723, 138] on input "text" at bounding box center [674, 138] width 291 height 35
type input "ם"
type input "[PERSON_NAME]"
click at [724, 206] on input "text" at bounding box center [674, 206] width 291 height 35
click at [787, 270] on input "text" at bounding box center [674, 272] width 291 height 35
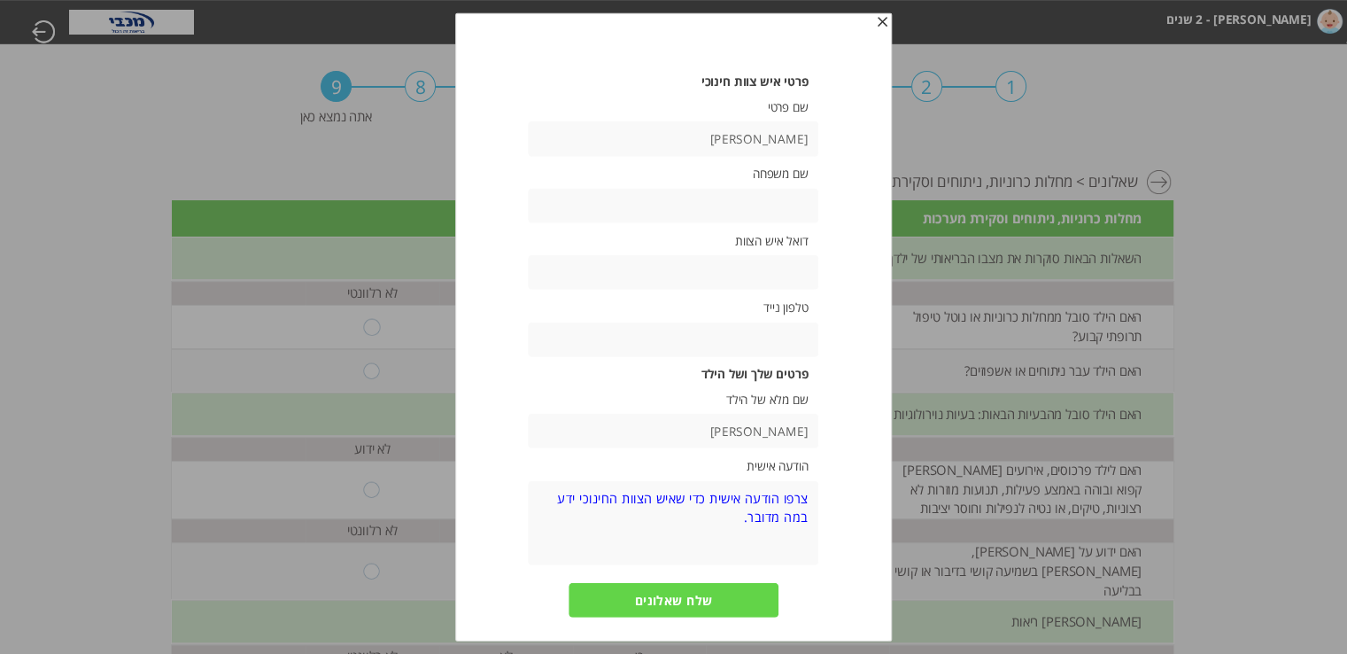
click at [786, 320] on div "פרטי איש צוות חינוכי שם פרטי [PERSON_NAME] שם משפחה דואל איש הצוות טלפון נייד פ…" at bounding box center [673, 381] width 365 height 614
click at [786, 334] on input "text" at bounding box center [674, 339] width 291 height 35
drag, startPoint x: 744, startPoint y: 337, endPoint x: 772, endPoint y: 348, distance: 30.3
click at [772, 348] on input "052539608161" at bounding box center [674, 339] width 291 height 35
drag, startPoint x: 807, startPoint y: 341, endPoint x: 750, endPoint y: 336, distance: 56.9
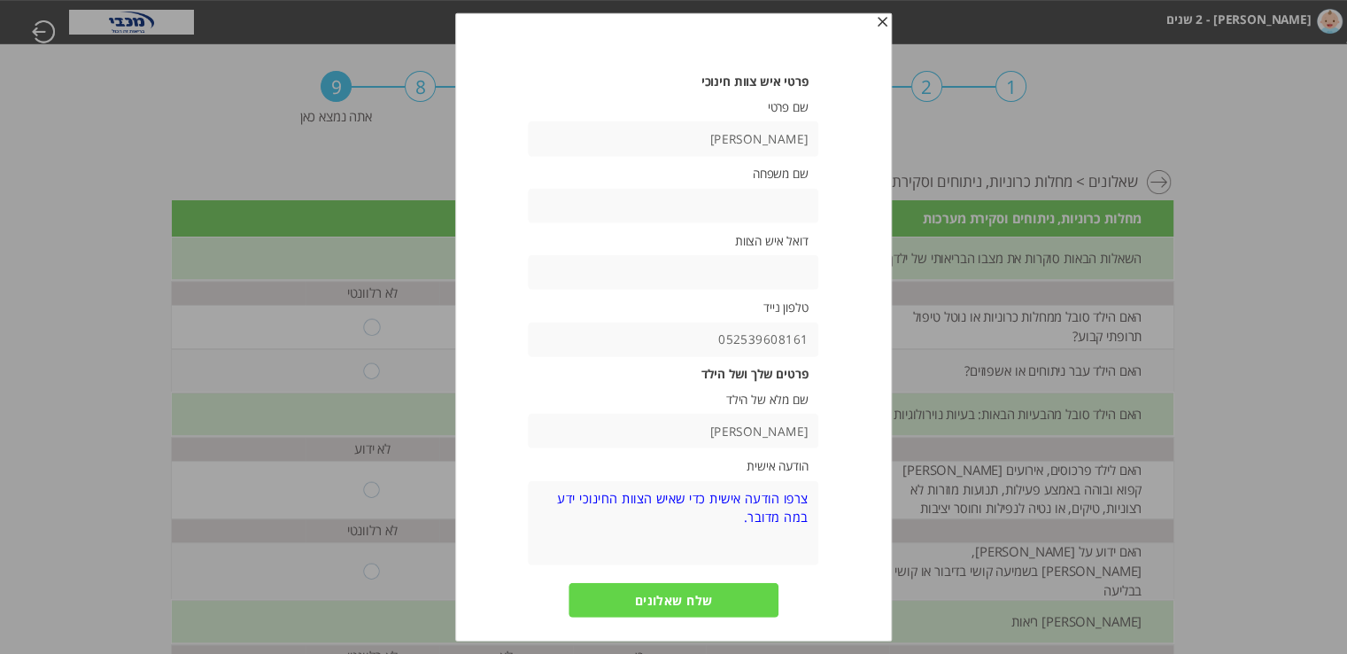
click at [750, 336] on input "052539608161" at bounding box center [674, 339] width 291 height 35
click at [725, 334] on input "052539608161" at bounding box center [674, 339] width 291 height 35
click at [740, 341] on input "052539608161" at bounding box center [674, 339] width 291 height 35
drag, startPoint x: 731, startPoint y: 337, endPoint x: 742, endPoint y: 341, distance: 12.3
click at [742, 341] on input "052539608161" at bounding box center [674, 339] width 291 height 35
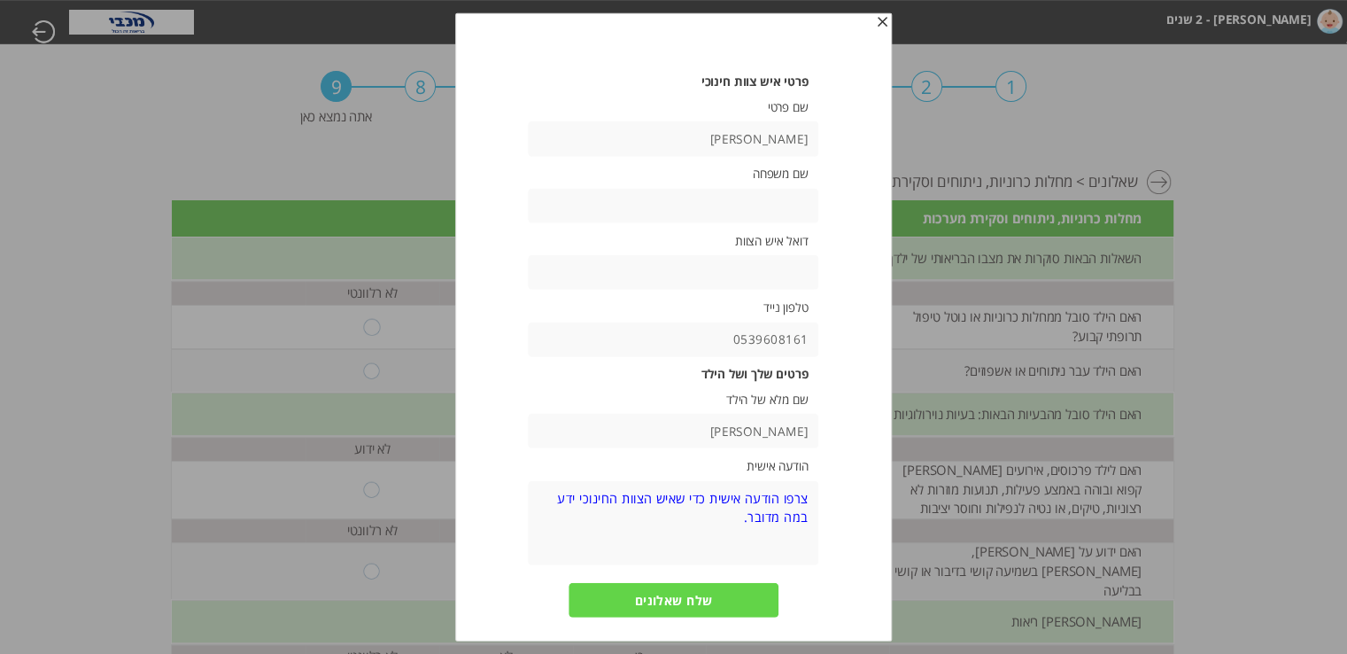
drag, startPoint x: 760, startPoint y: 341, endPoint x: 785, endPoint y: 347, distance: 25.6
click at [785, 347] on input "0539608161" at bounding box center [674, 339] width 291 height 35
type input "0539608161"
click at [736, 546] on textarea at bounding box center [674, 522] width 291 height 85
click at [733, 517] on textarea at bounding box center [674, 522] width 291 height 85
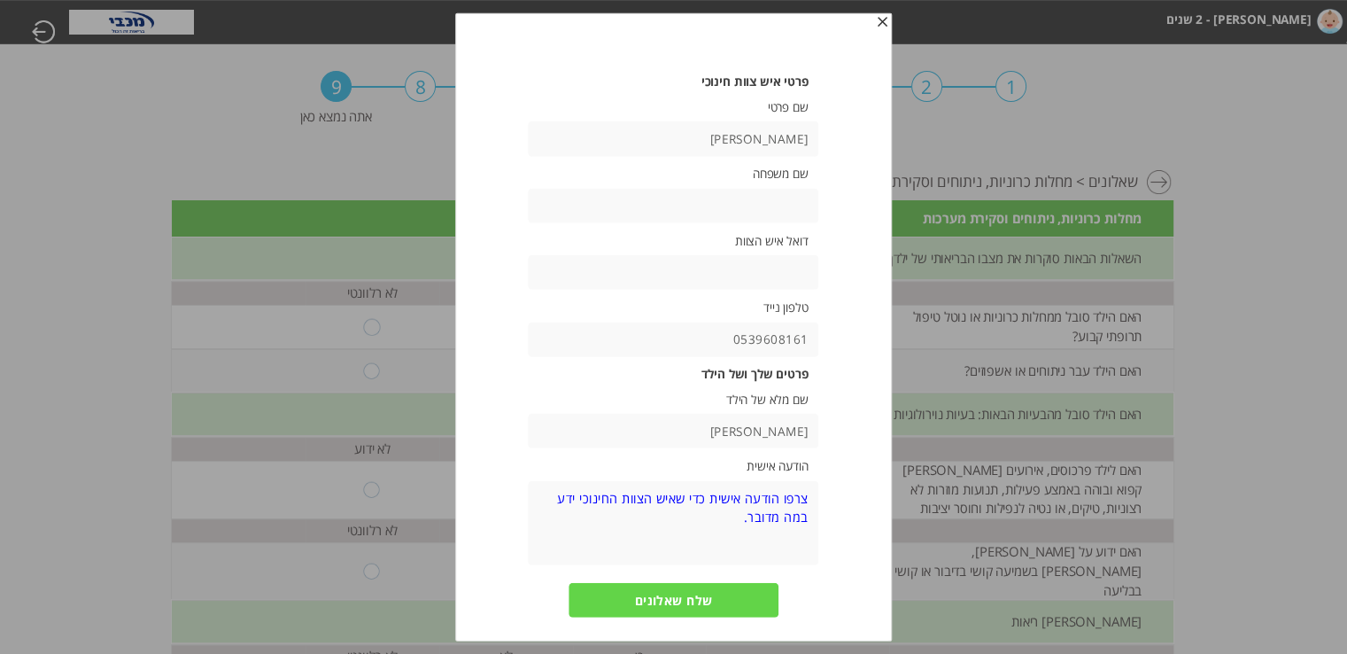
drag, startPoint x: 734, startPoint y: 523, endPoint x: 798, endPoint y: 483, distance: 75.2
click at [799, 483] on textarea at bounding box center [674, 522] width 291 height 85
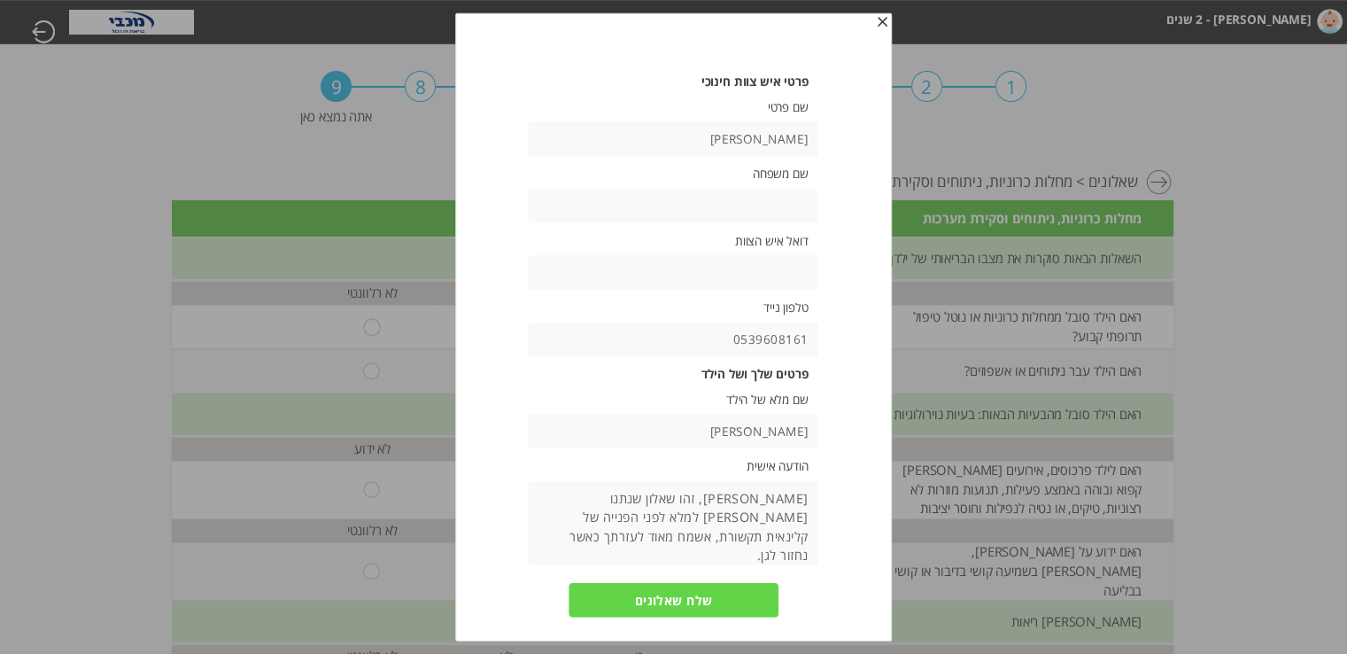
type textarea "[PERSON_NAME], זהו שאלון שנתנו [PERSON_NAME] למלא לפני הפנייה של קלינאית תקשורת…"
drag, startPoint x: 758, startPoint y: 337, endPoint x: 776, endPoint y: 345, distance: 19.1
click at [776, 345] on input "0539608161" at bounding box center [674, 339] width 291 height 35
click at [739, 184] on div "פרטי איש צוות חינוכי שם פרטי [PERSON_NAME] שם משפחה דואל איש הצוות טלפון נייד 0…" at bounding box center [673, 381] width 365 height 614
click at [733, 266] on input "text" at bounding box center [674, 272] width 291 height 35
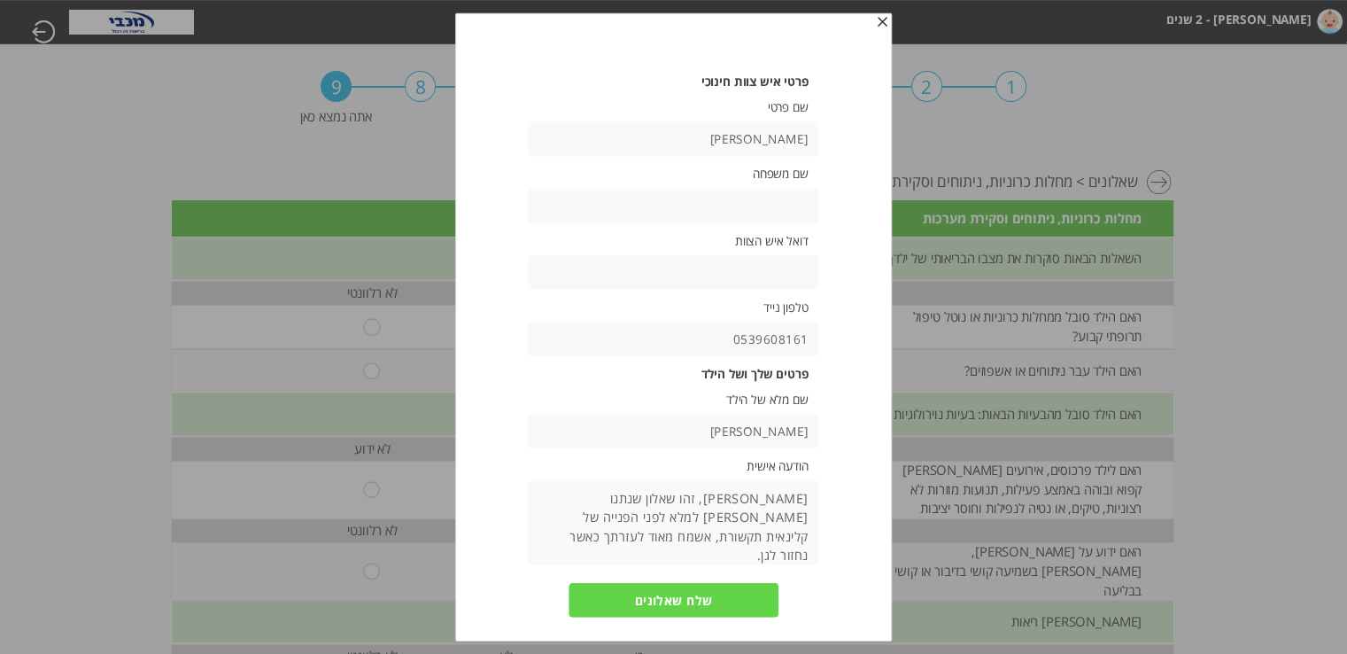
click at [708, 598] on input "שלח שאלונים" at bounding box center [674, 600] width 211 height 35
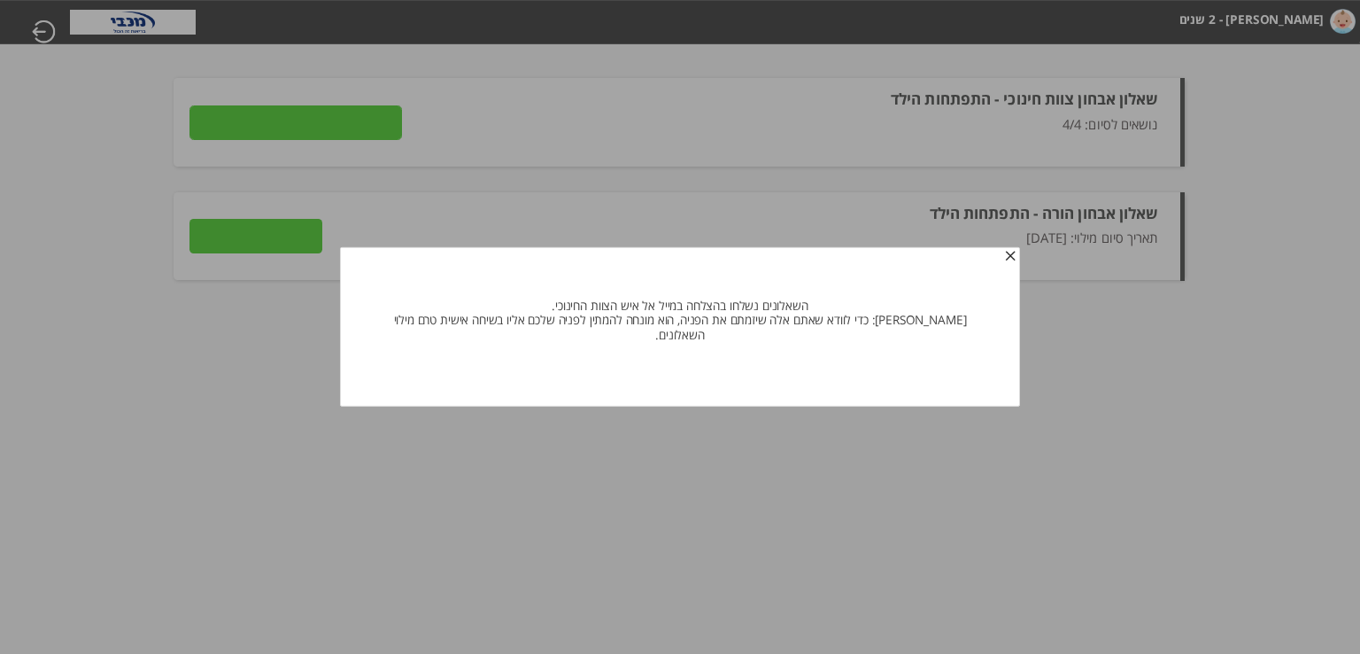
type input "פרטים"
type input "לצפייה בתשובות"
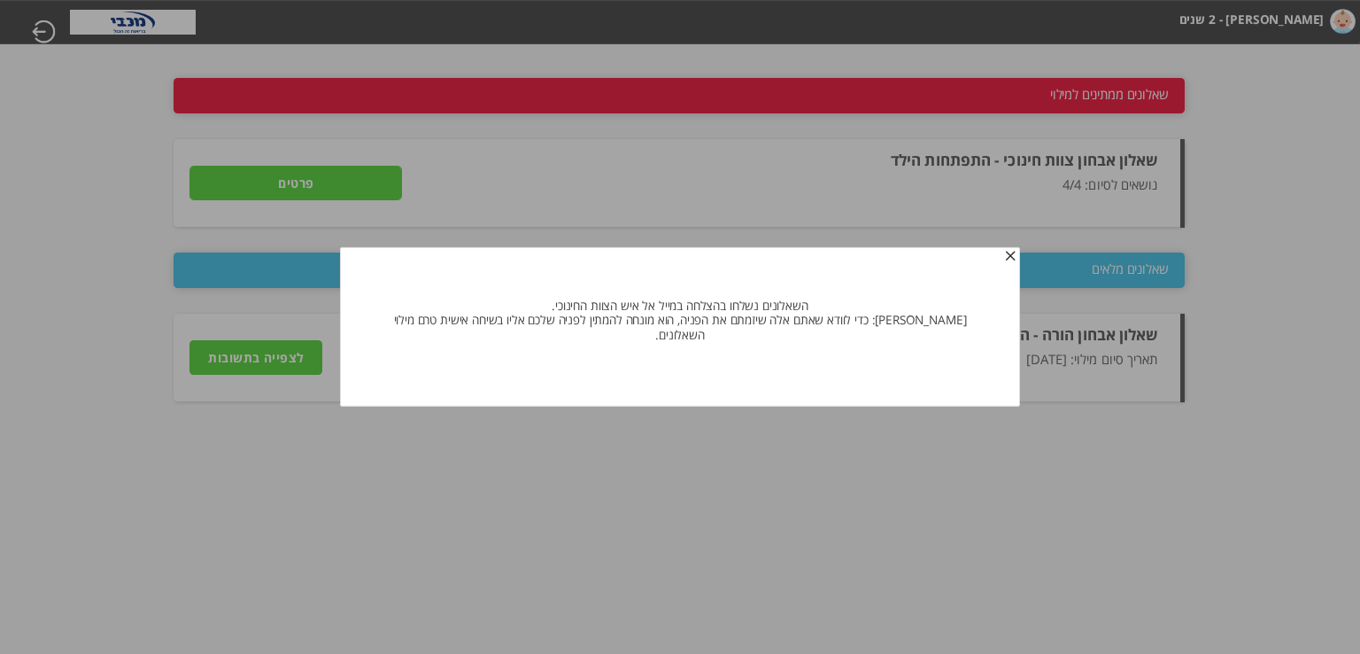
click at [1004, 263] on span "button" at bounding box center [1011, 257] width 14 height 14
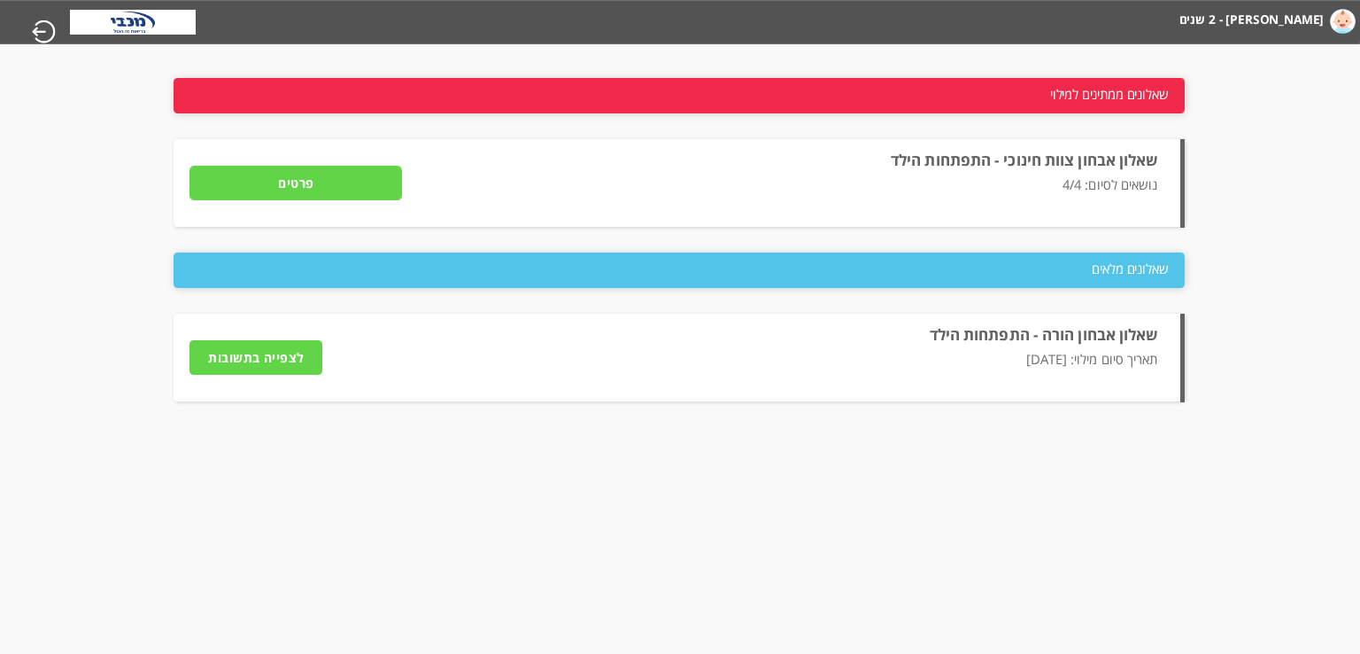
click at [273, 189] on input "פרטים" at bounding box center [296, 183] width 213 height 35
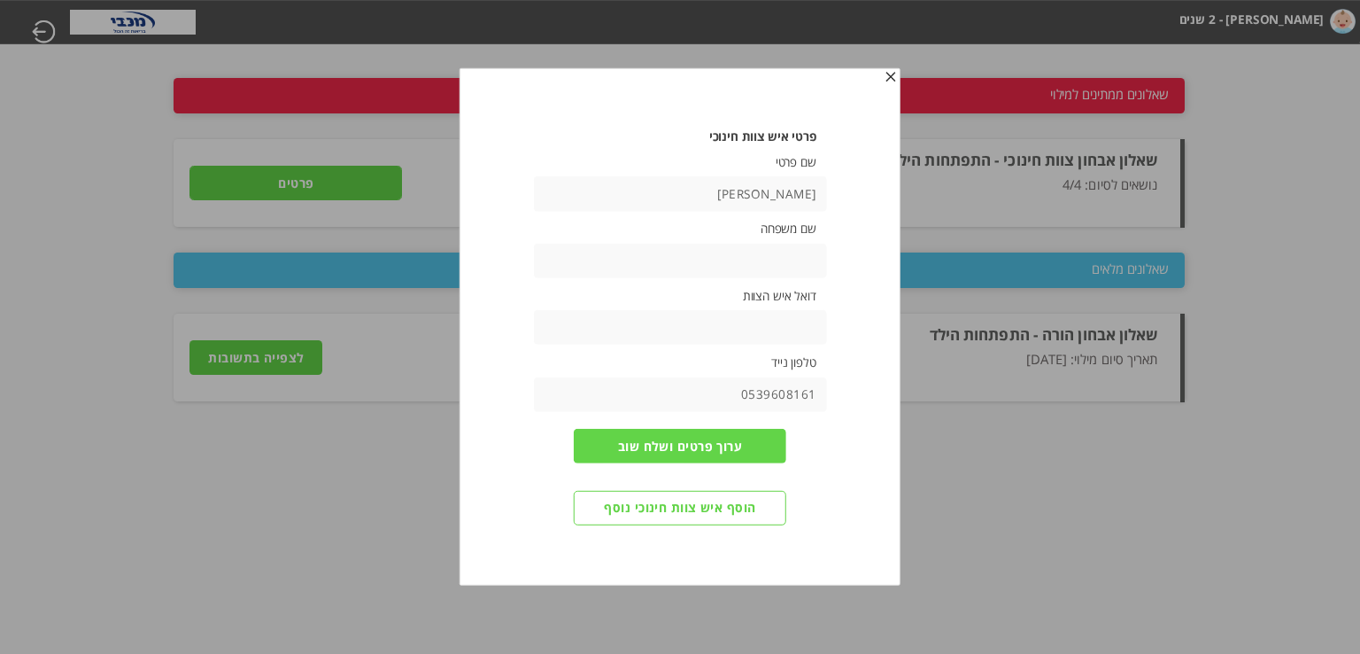
click at [892, 81] on span "button" at bounding box center [891, 78] width 14 height 14
